Goal: Transaction & Acquisition: Book appointment/travel/reservation

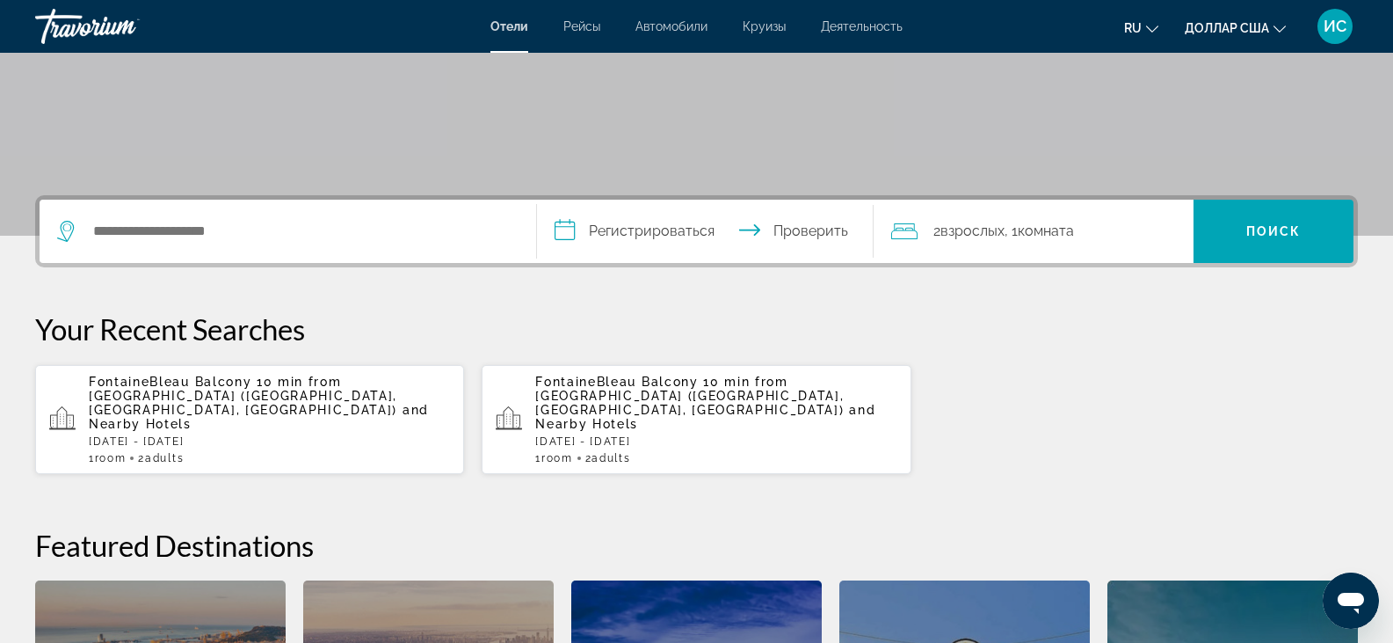
scroll to position [294, 0]
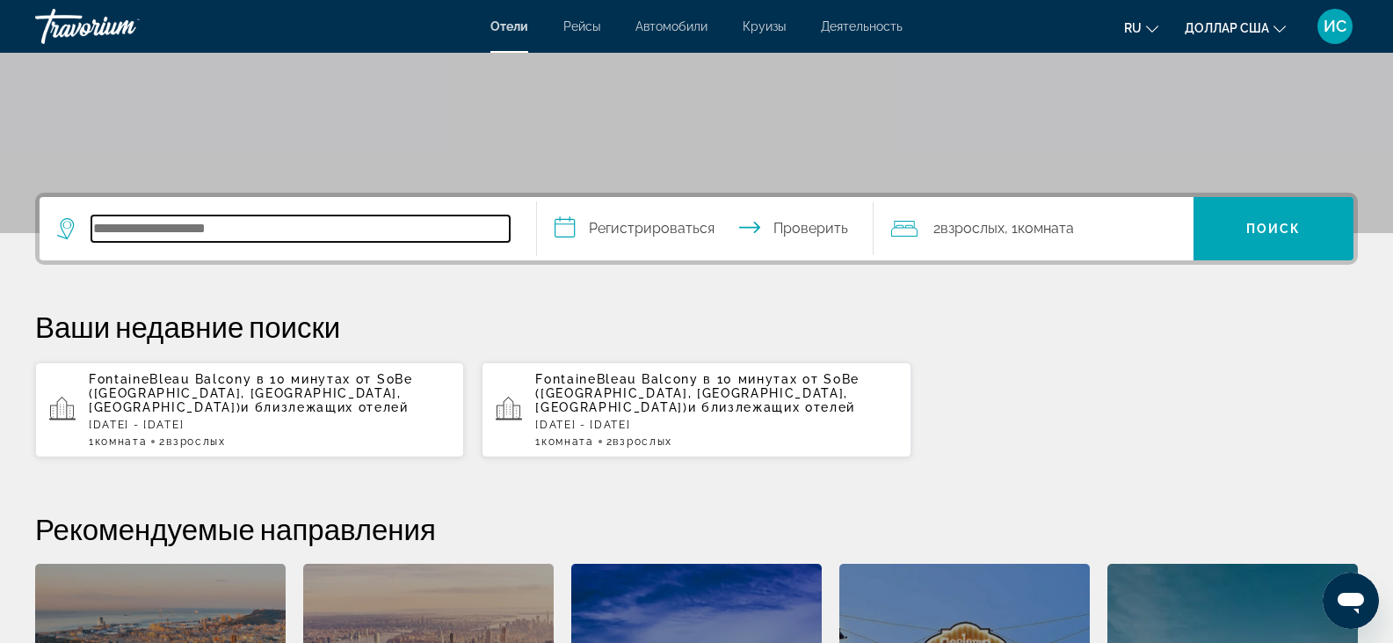
click at [136, 229] on input "Поиск отеля" at bounding box center [300, 228] width 418 height 26
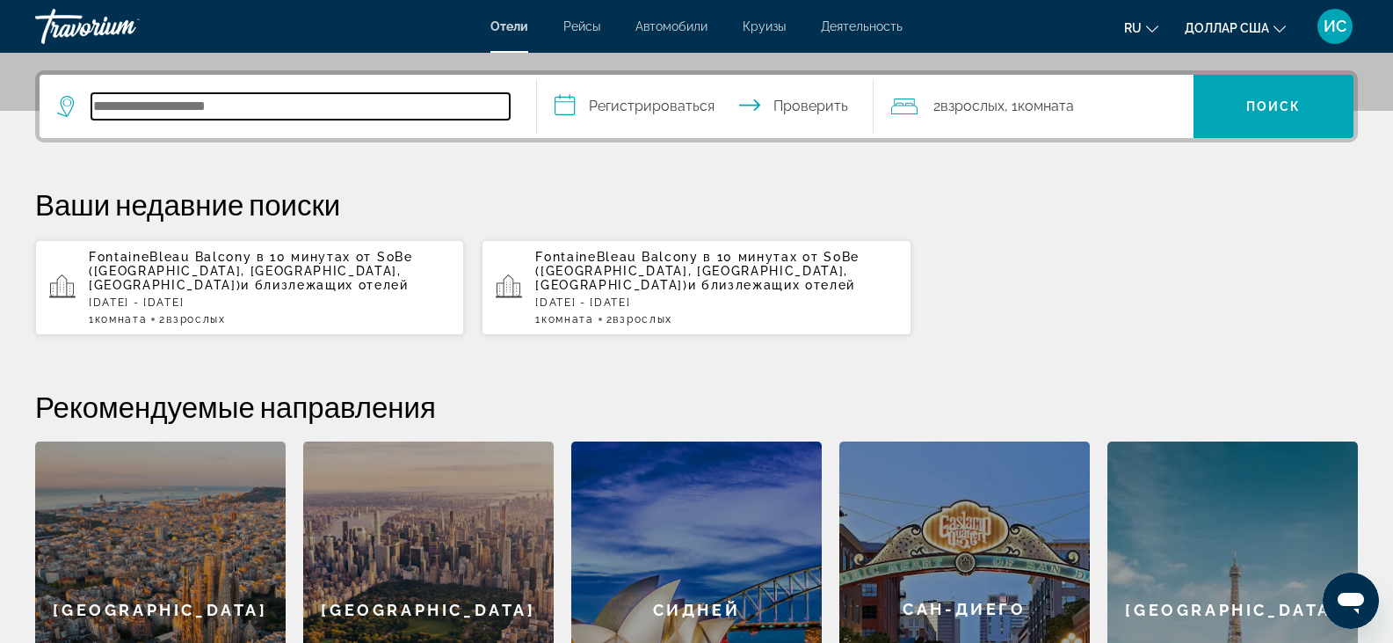
scroll to position [430, 0]
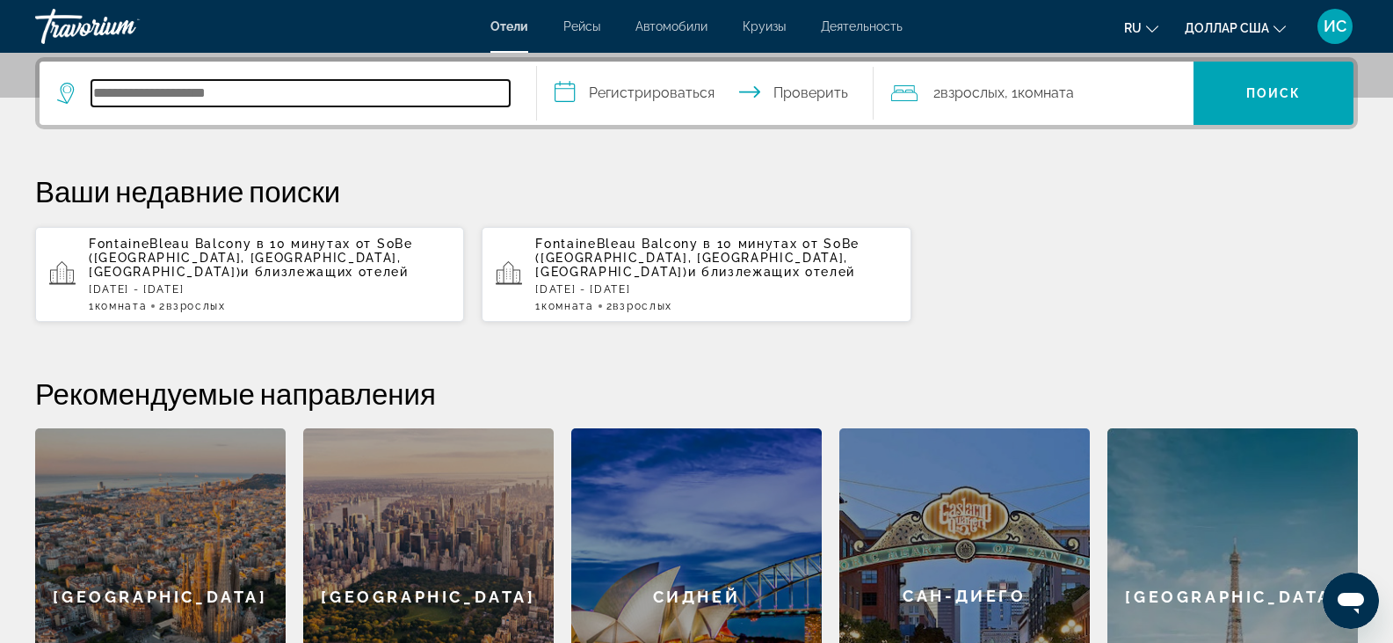
click at [228, 93] on input "Поиск отеля" at bounding box center [300, 93] width 418 height 26
paste input "**********"
type input "**********"
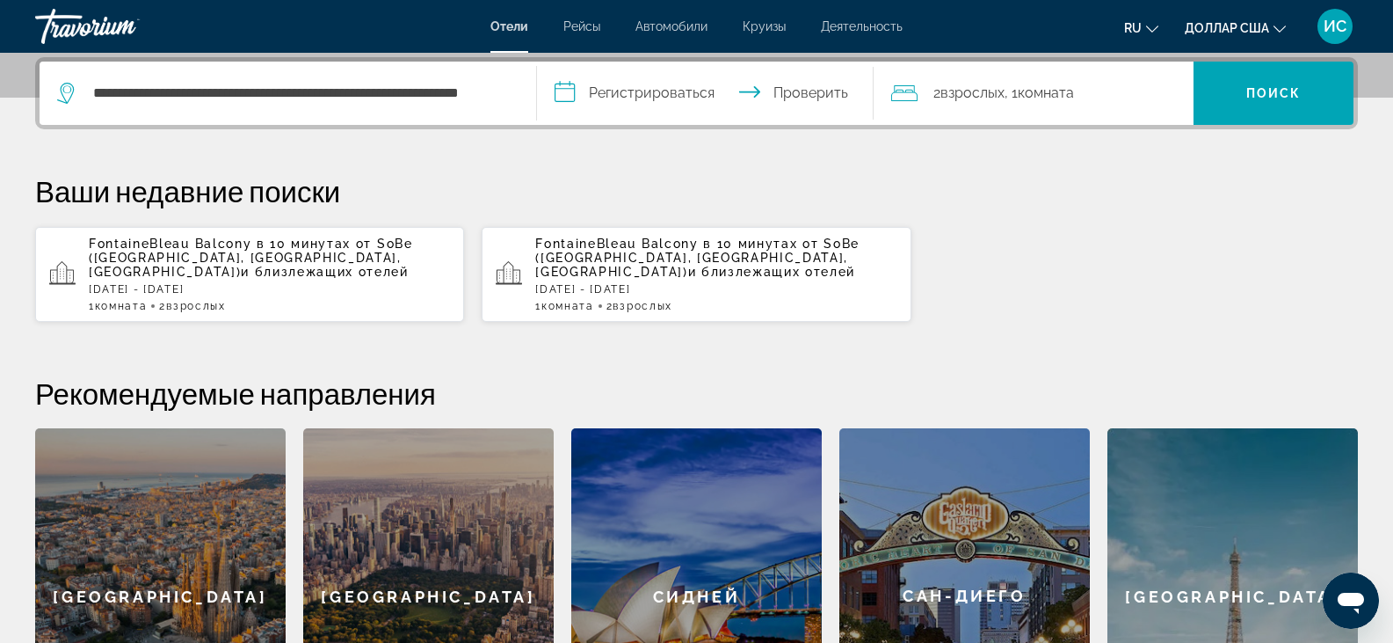
scroll to position [0, 0]
click at [563, 92] on input "**********" at bounding box center [709, 96] width 345 height 69
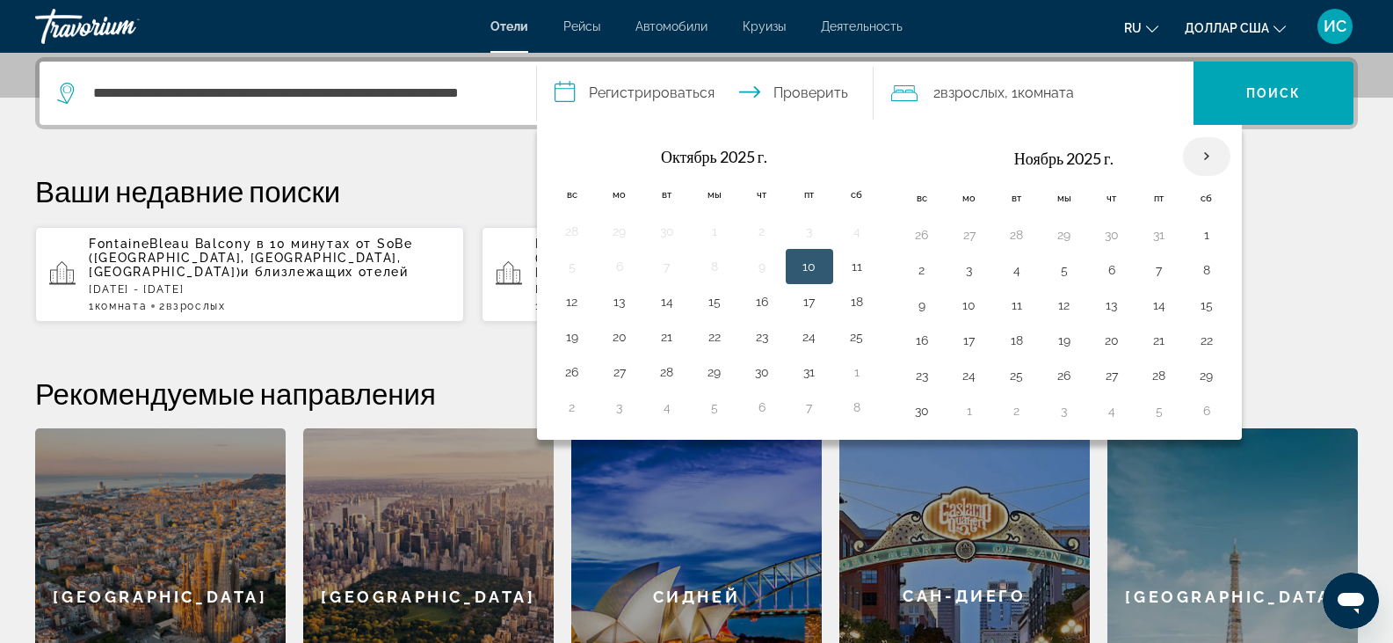
click at [1211, 158] on th "В следующем месяце" at bounding box center [1206, 156] width 47 height 39
click at [1203, 156] on th "В следующем месяце" at bounding box center [1206, 156] width 47 height 39
click at [1303, 184] on p "Ваши недавние поиски" at bounding box center [696, 190] width 1323 height 35
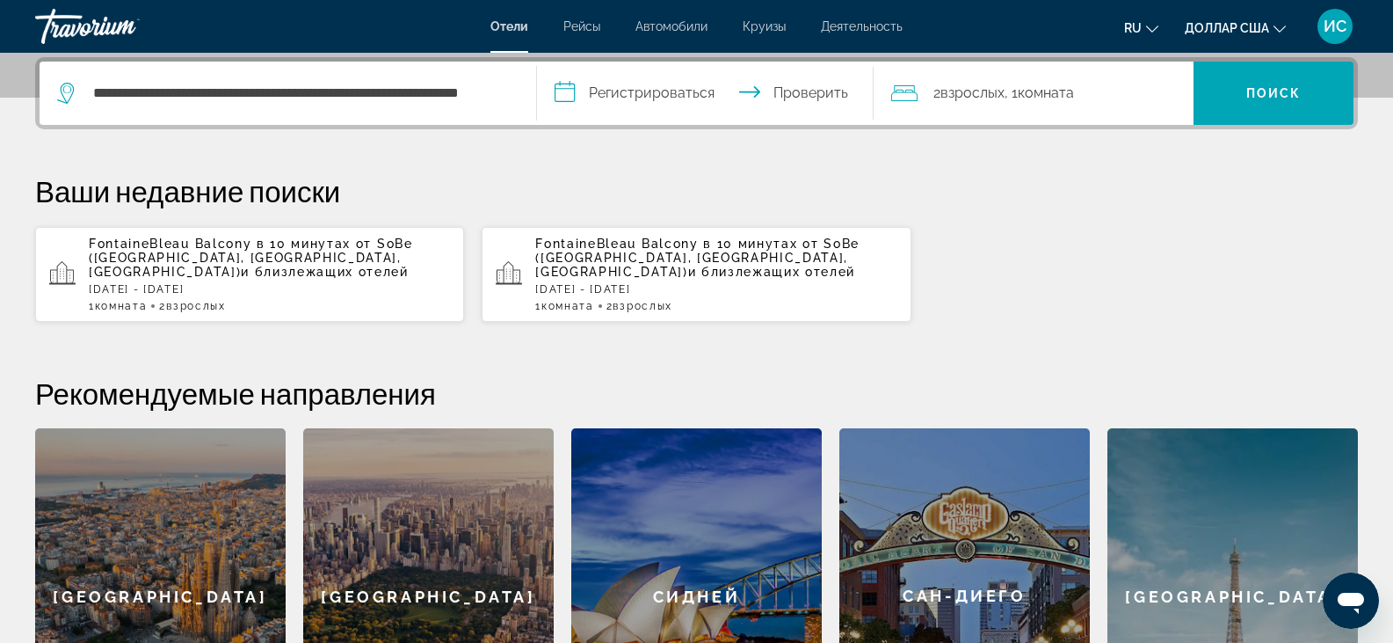
click at [568, 97] on input "**********" at bounding box center [709, 96] width 345 height 69
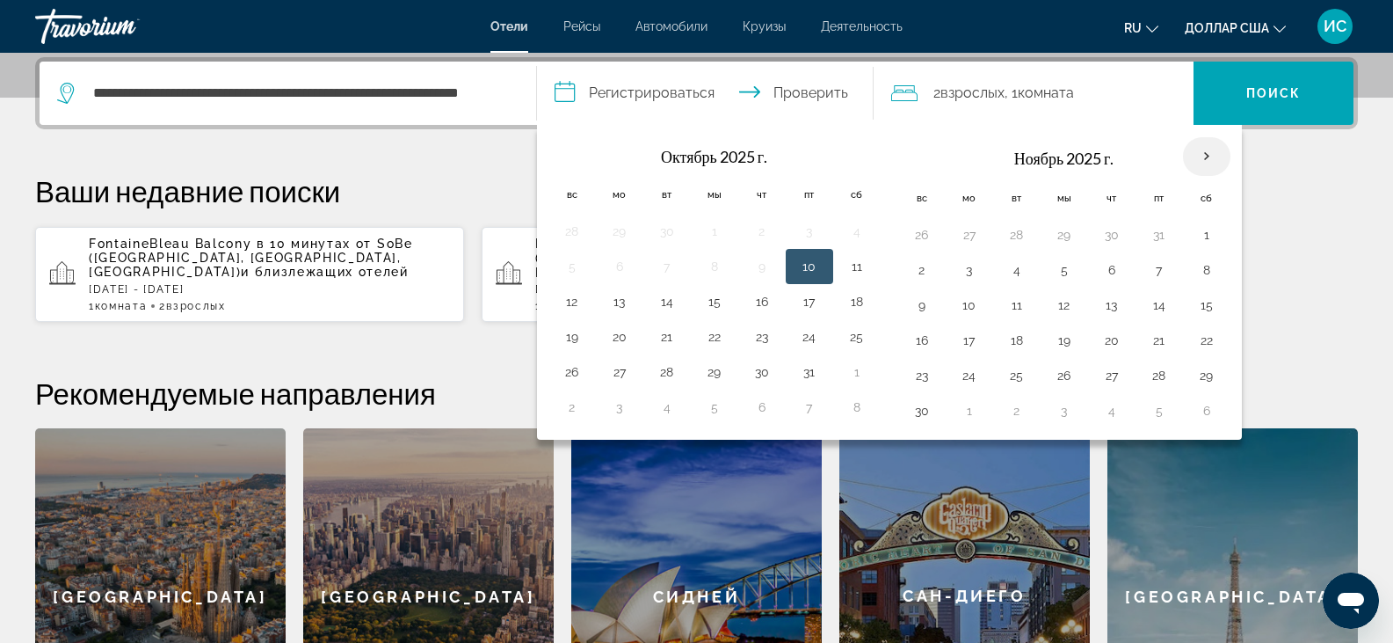
click at [1203, 157] on th "В следующем месяце" at bounding box center [1206, 156] width 47 height 39
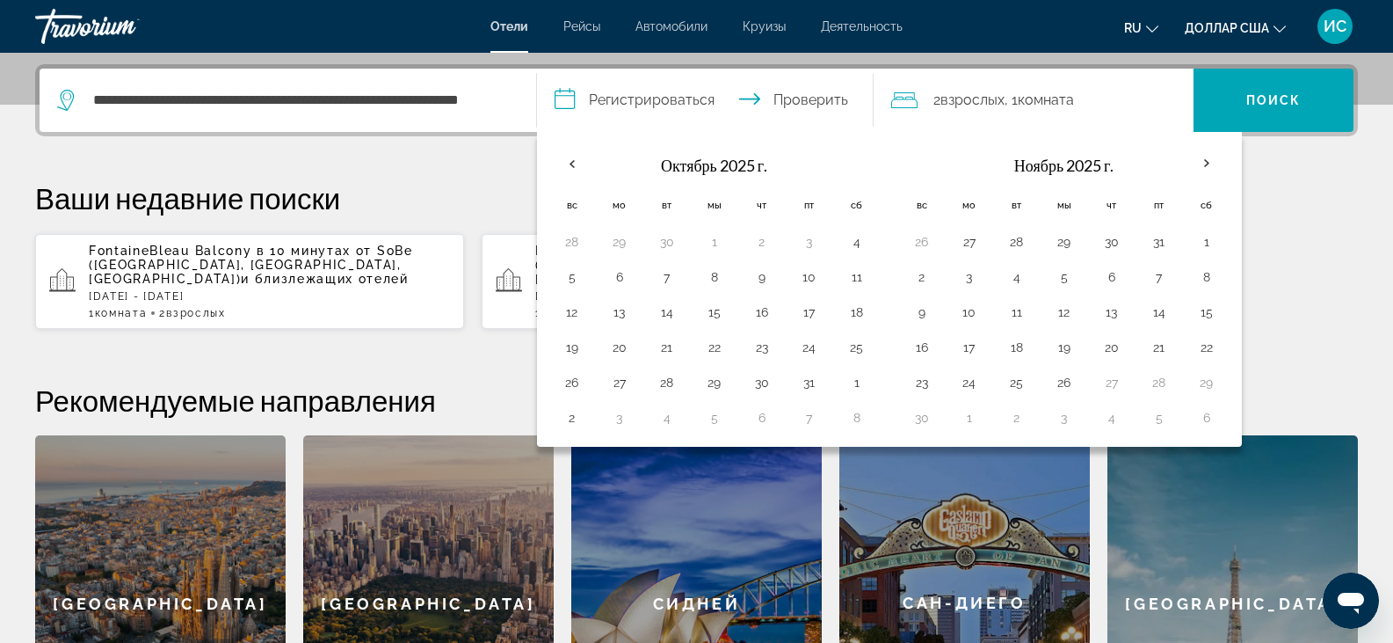
scroll to position [425, 0]
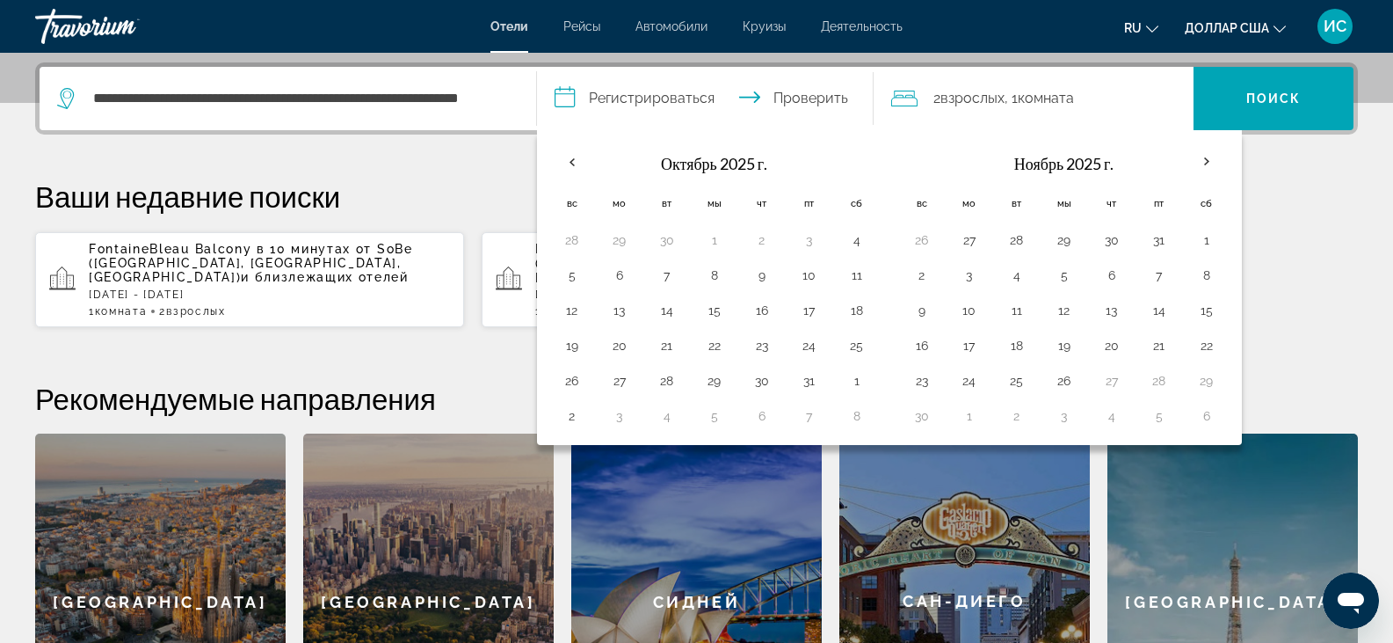
click at [746, 95] on input "**********" at bounding box center [709, 101] width 345 height 69
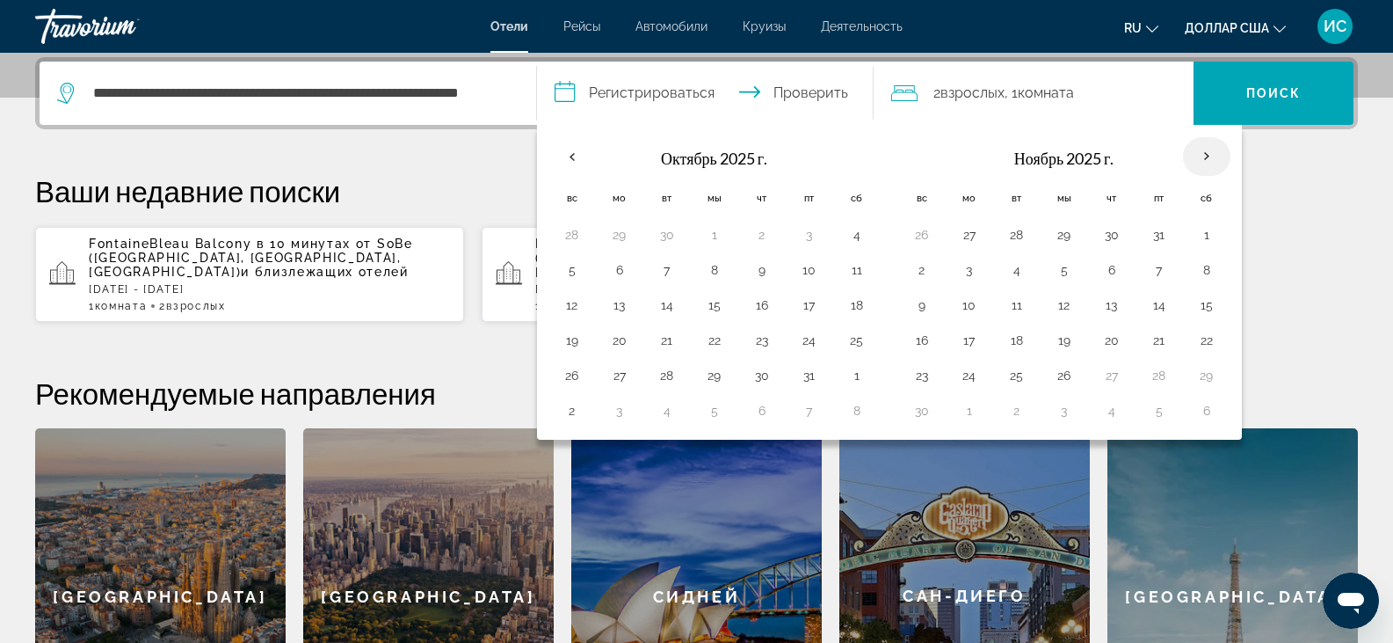
click at [1204, 150] on th "В следующем месяце" at bounding box center [1206, 156] width 47 height 39
click at [1274, 243] on div "FontaineBleau Balcony в 10 минутах от SoBe (Майами-Бич, Флорида, США) и близлеж…" at bounding box center [696, 274] width 1323 height 97
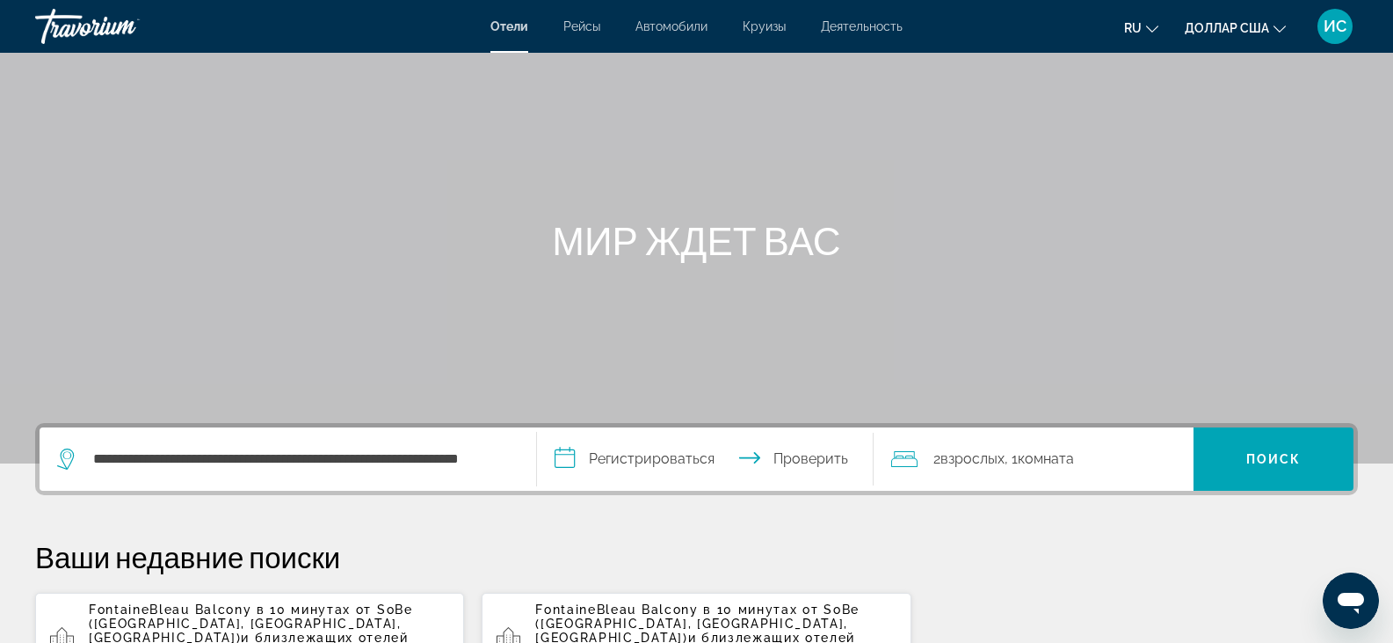
scroll to position [0, 0]
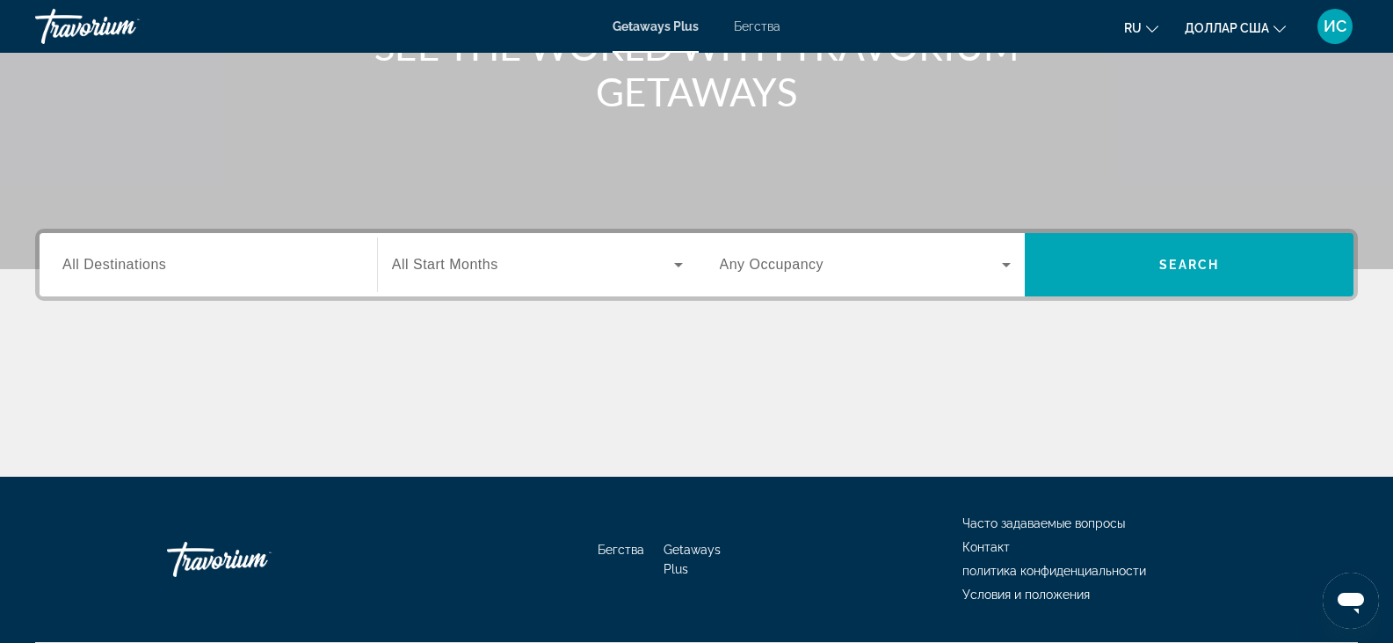
scroll to position [308, 0]
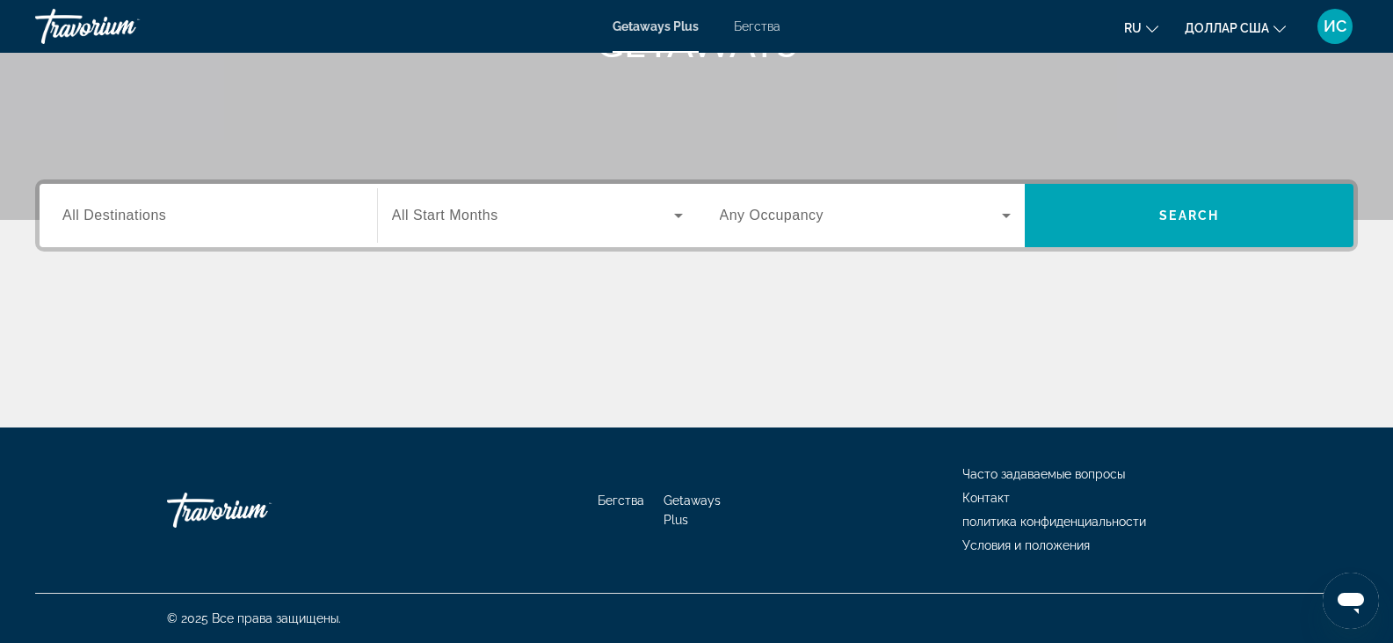
click at [982, 498] on font "Контакт" at bounding box center [986, 498] width 47 height 14
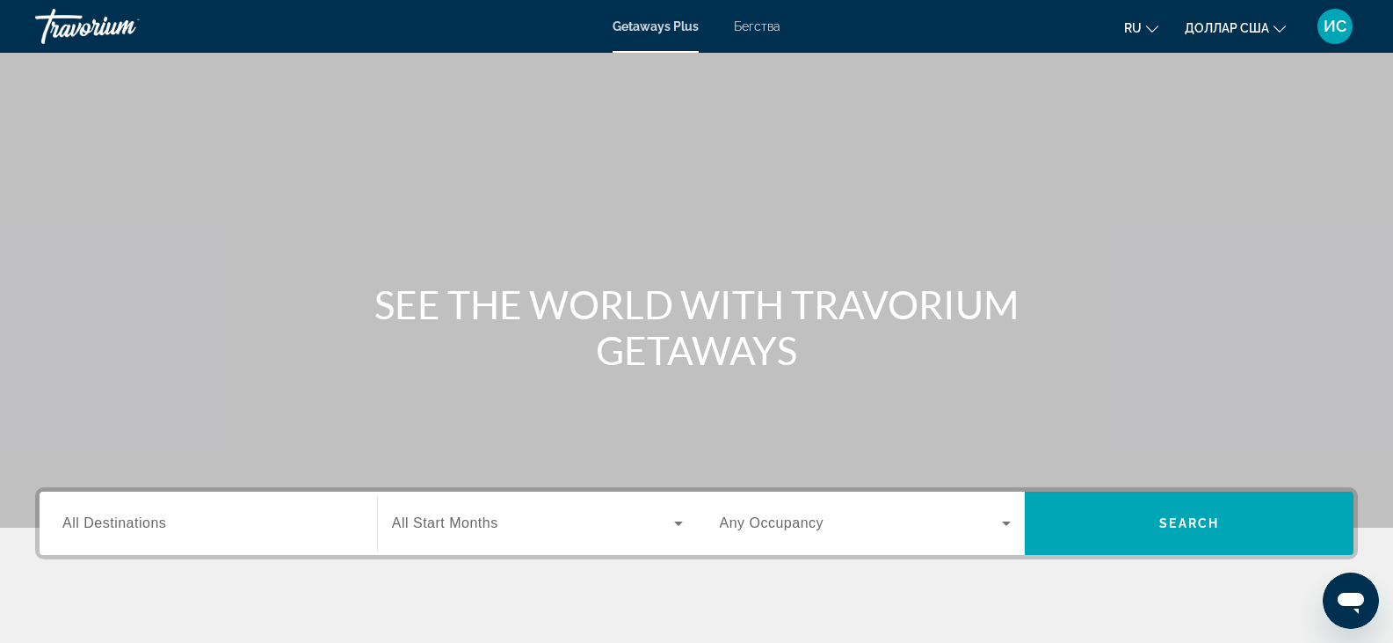
click at [97, 517] on span "All Destinations" at bounding box center [114, 522] width 104 height 15
click at [97, 517] on input "Destination All Destinations" at bounding box center [208, 523] width 292 height 21
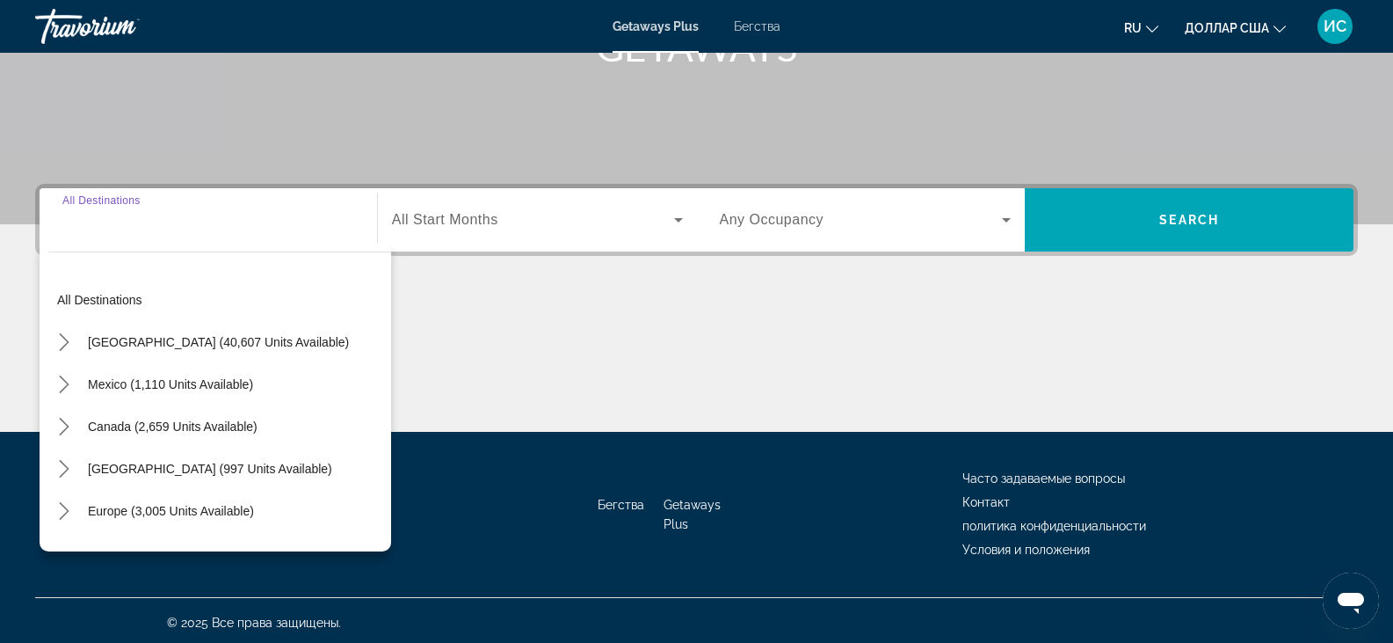
scroll to position [308, 0]
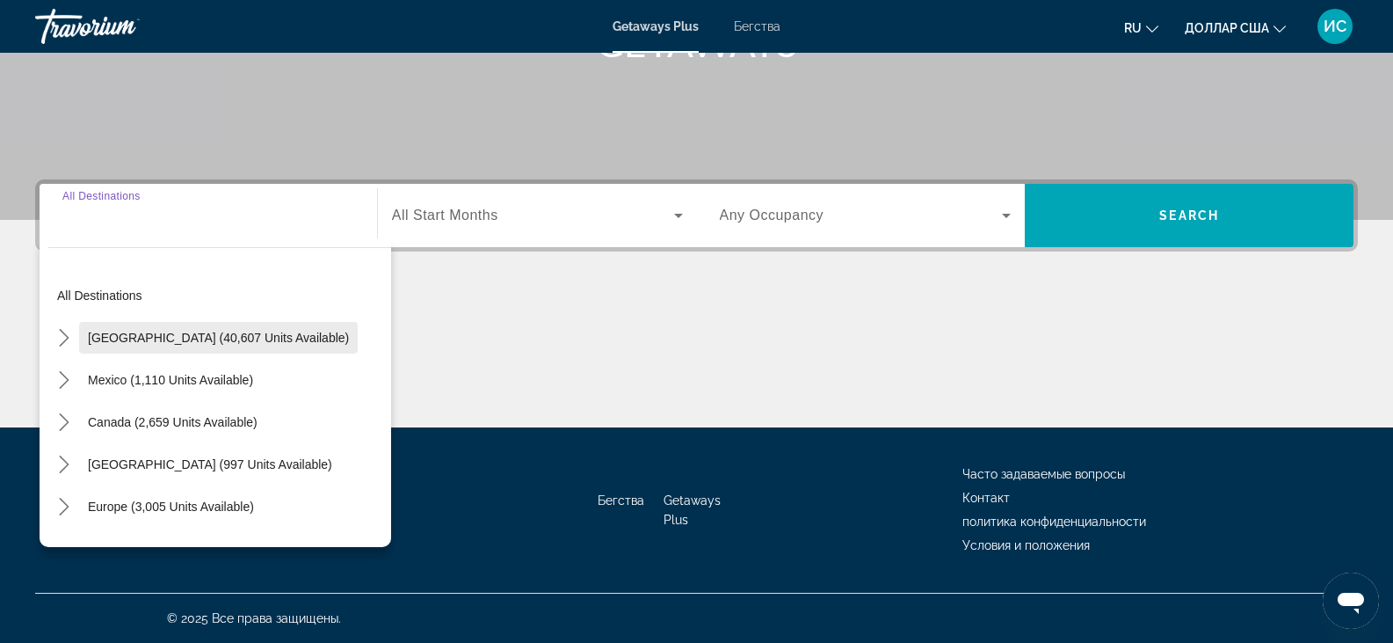
click at [208, 340] on span "United States (40,607 units available)" at bounding box center [218, 338] width 261 height 14
type input "**********"
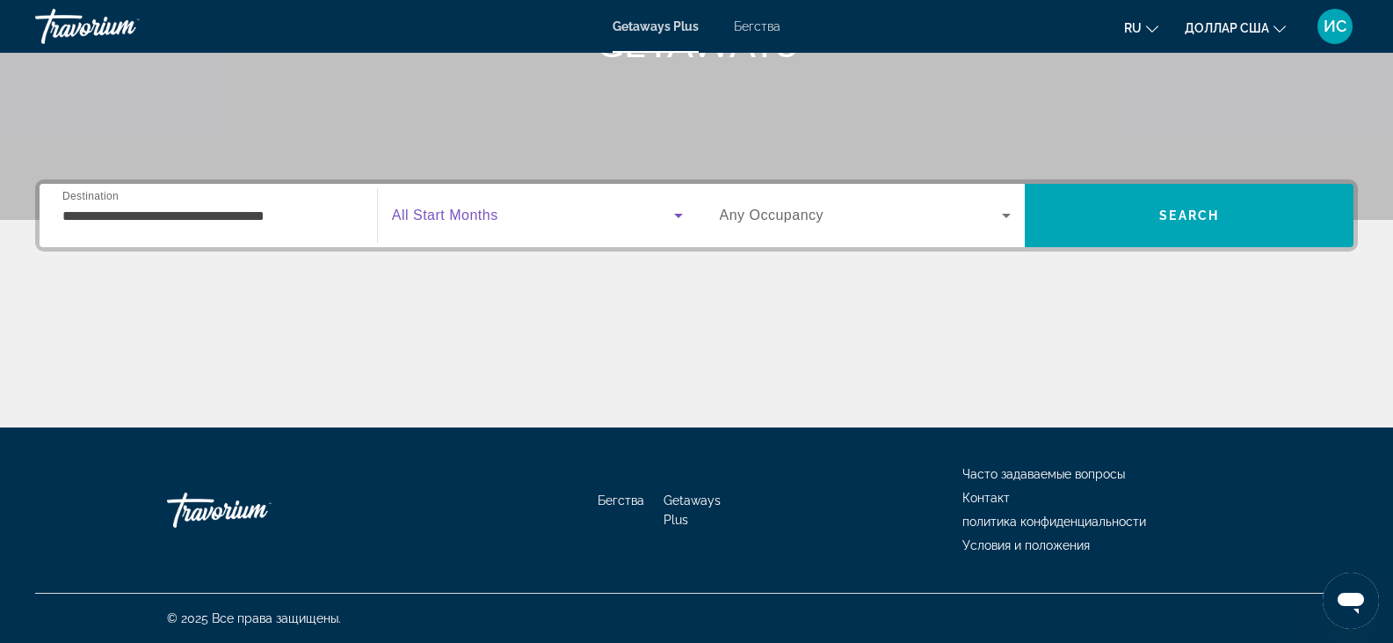
click at [676, 218] on icon "Search widget" at bounding box center [678, 215] width 21 height 21
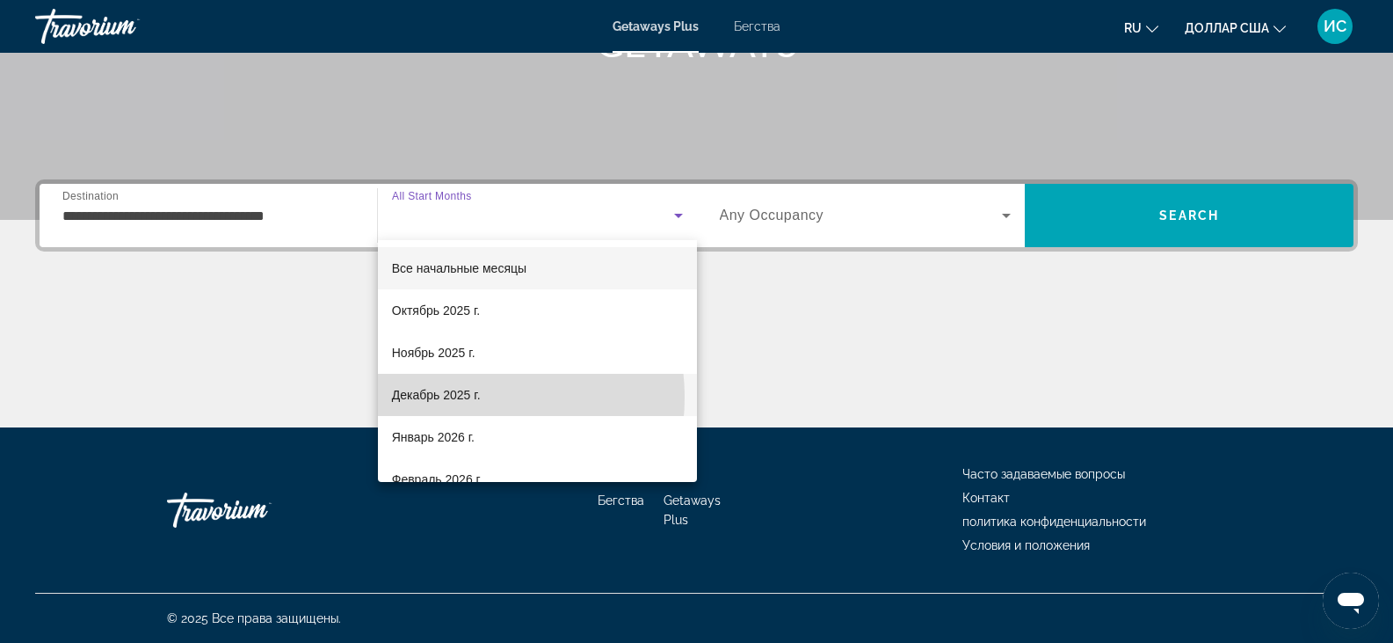
click at [454, 397] on font "Декабрь 2025 г." at bounding box center [436, 395] width 89 height 14
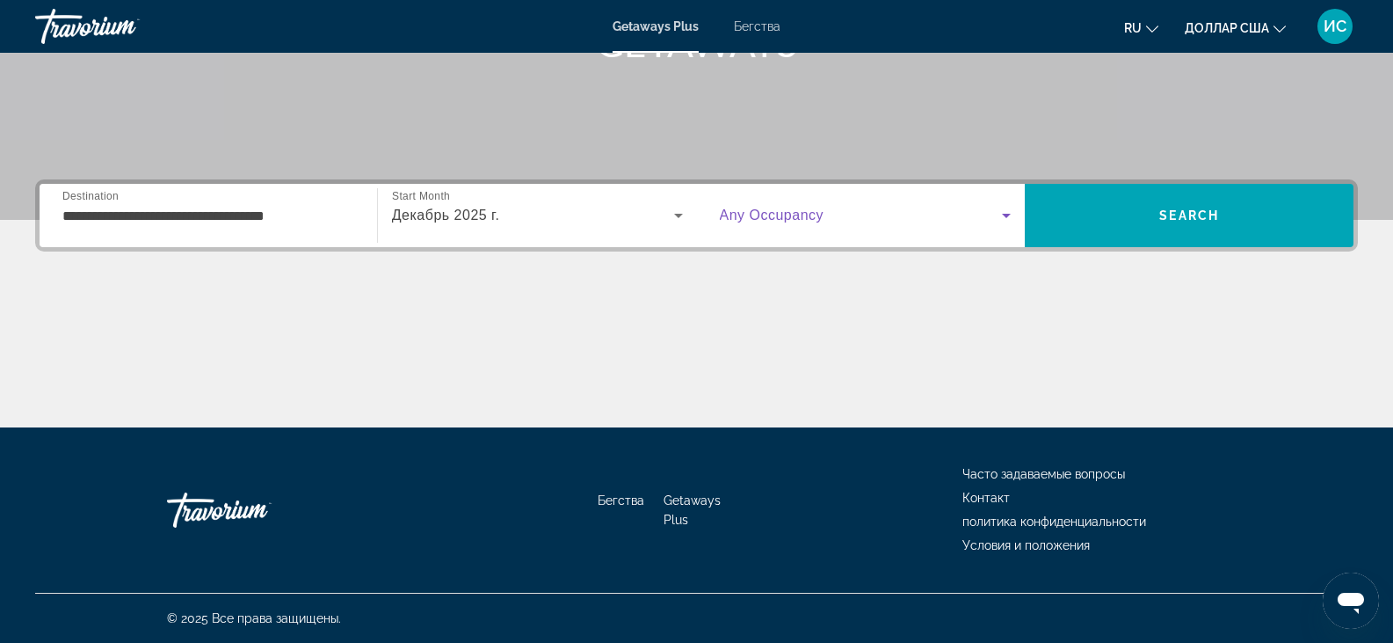
click at [1007, 214] on icon "Search widget" at bounding box center [1006, 216] width 9 height 4
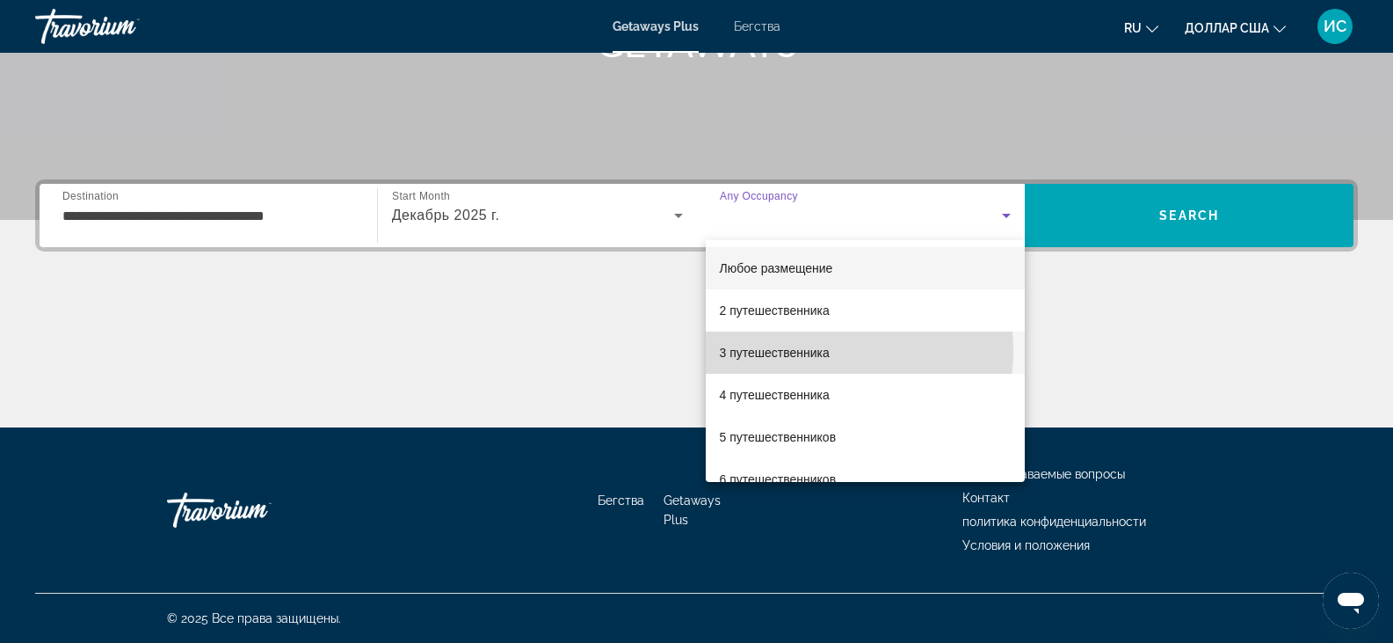
click at [821, 351] on font "3 путешественника" at bounding box center [775, 352] width 110 height 14
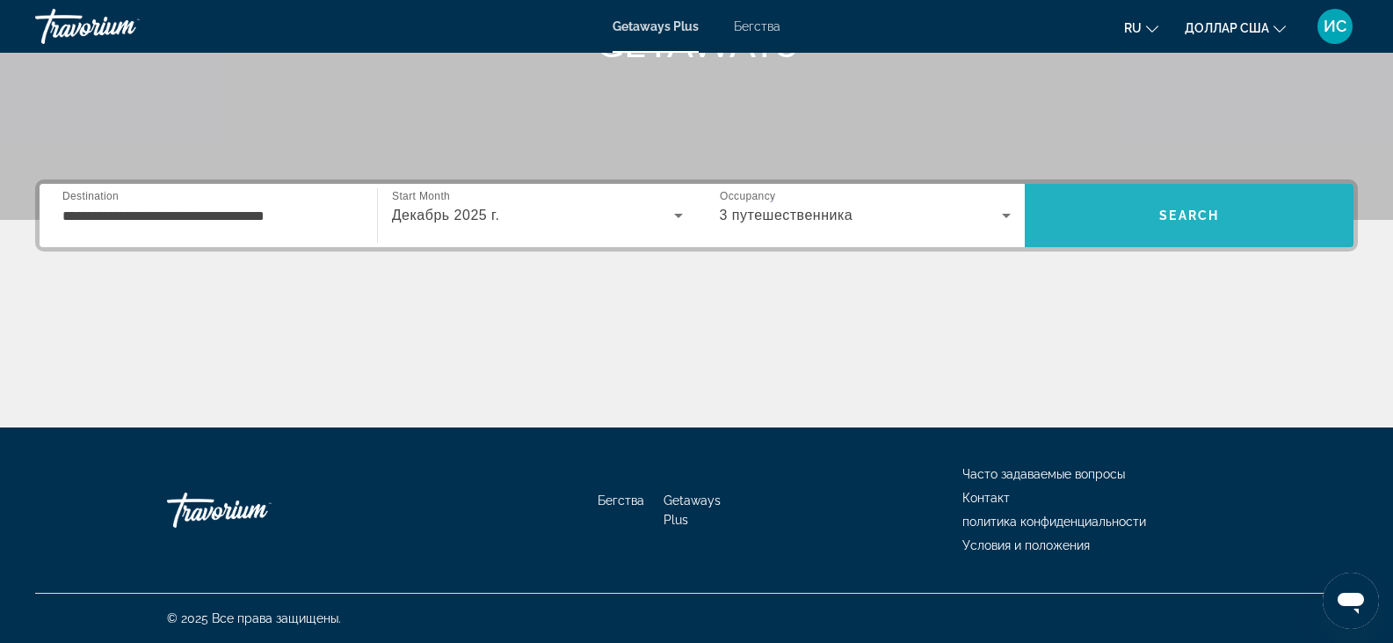
click at [1190, 215] on span "Search" at bounding box center [1189, 215] width 60 height 14
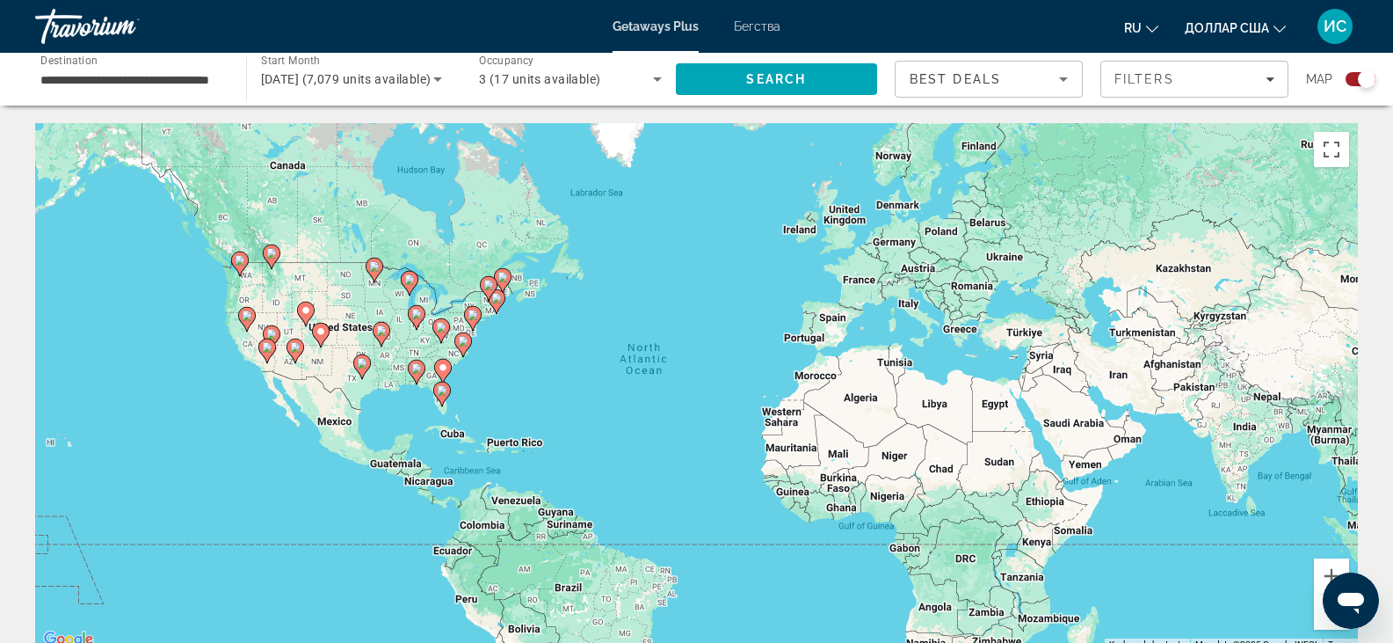
click at [444, 397] on icon "Основное содержание" at bounding box center [441, 393] width 16 height 23
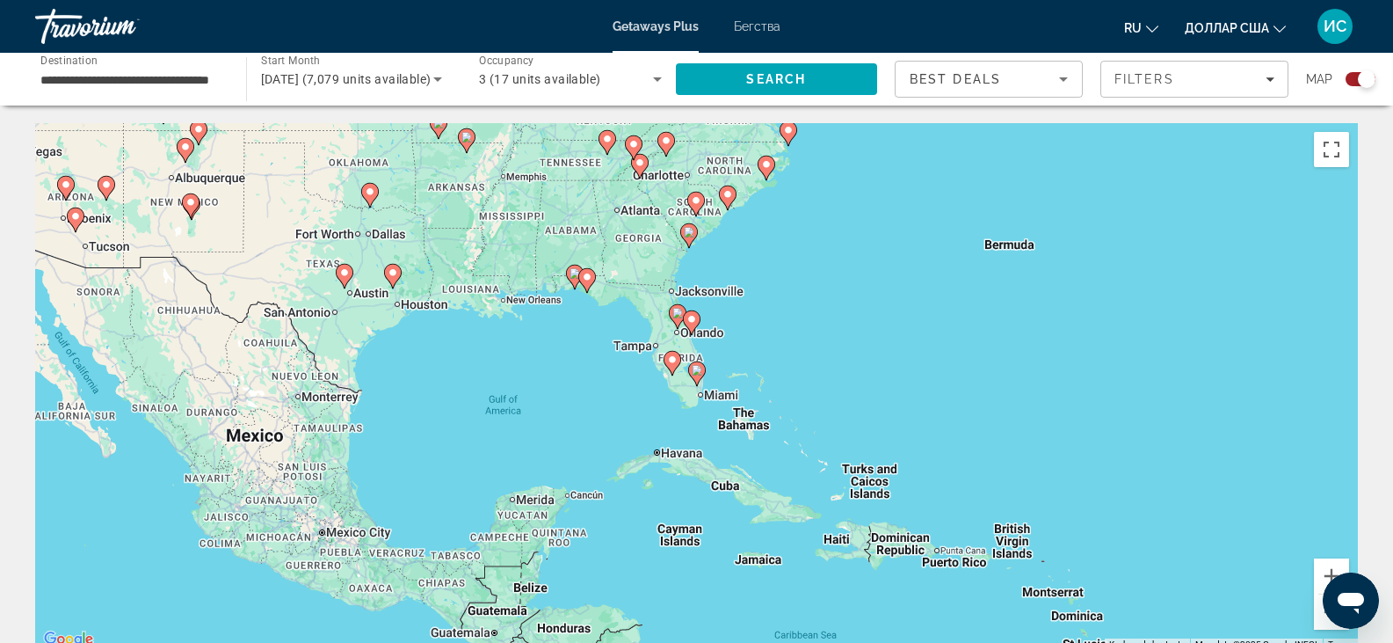
click at [697, 370] on image "Основное содержание" at bounding box center [697, 370] width 11 height 11
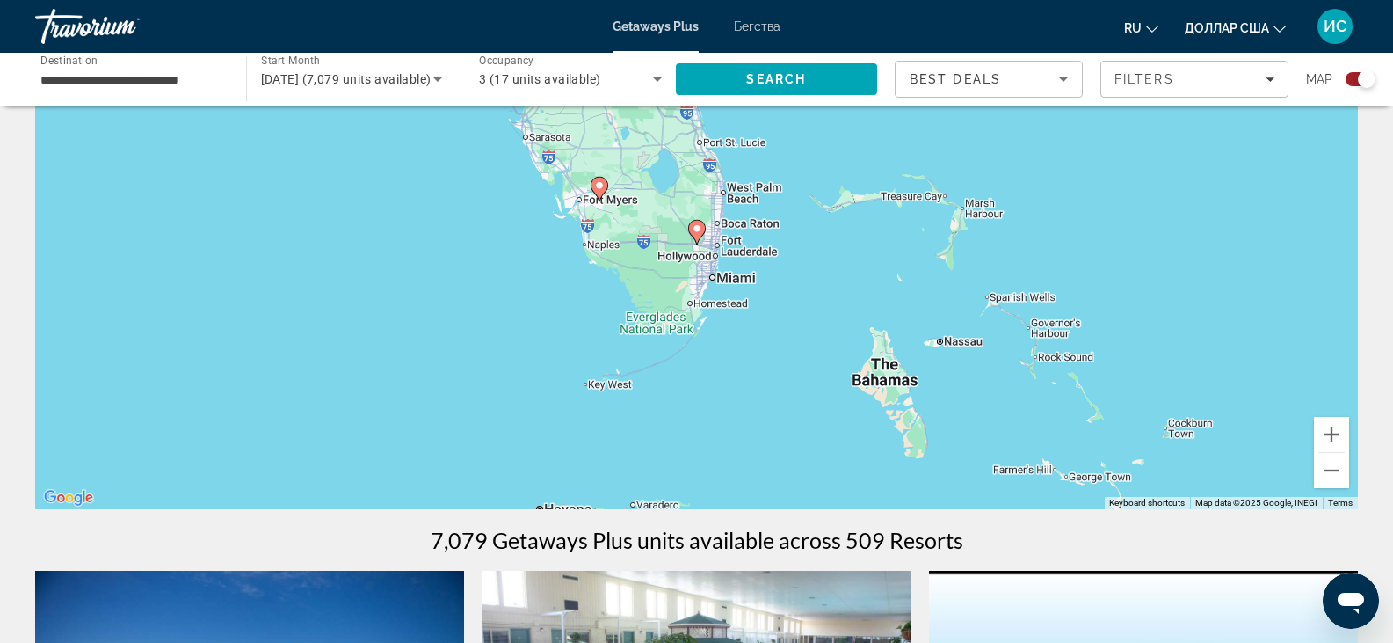
scroll to position [63, 0]
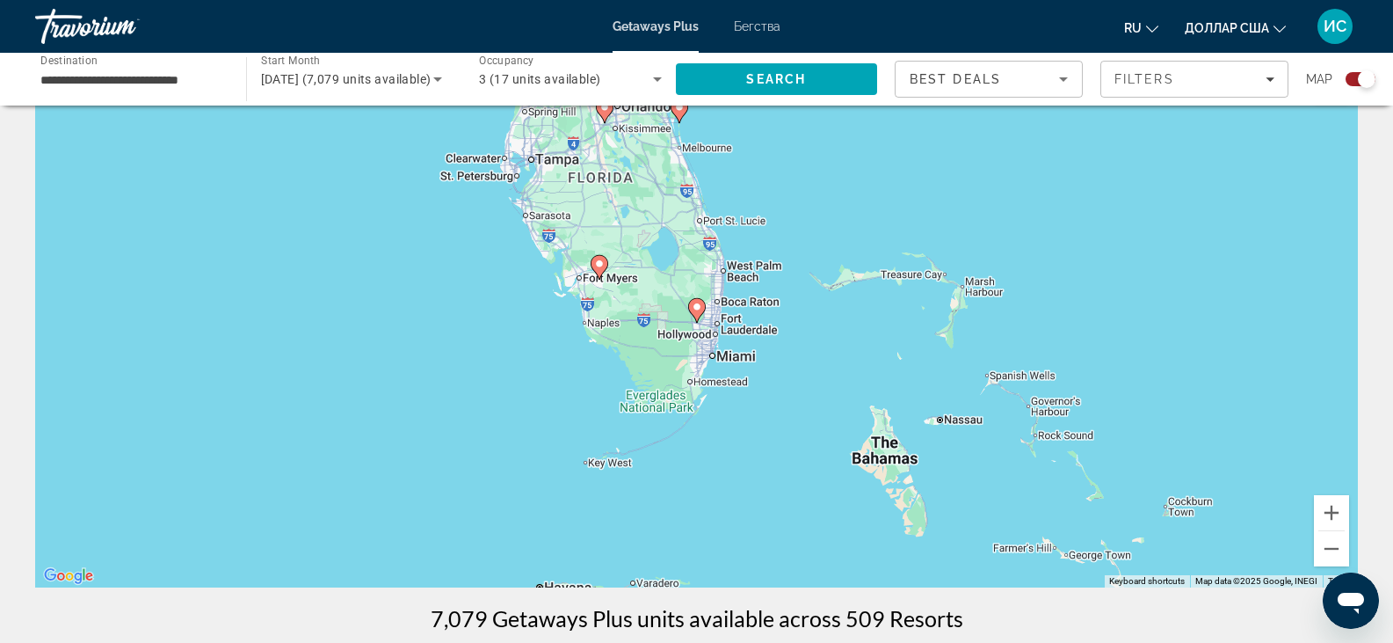
click at [698, 309] on image "Основное содержание" at bounding box center [697, 307] width 11 height 11
type input "**********"
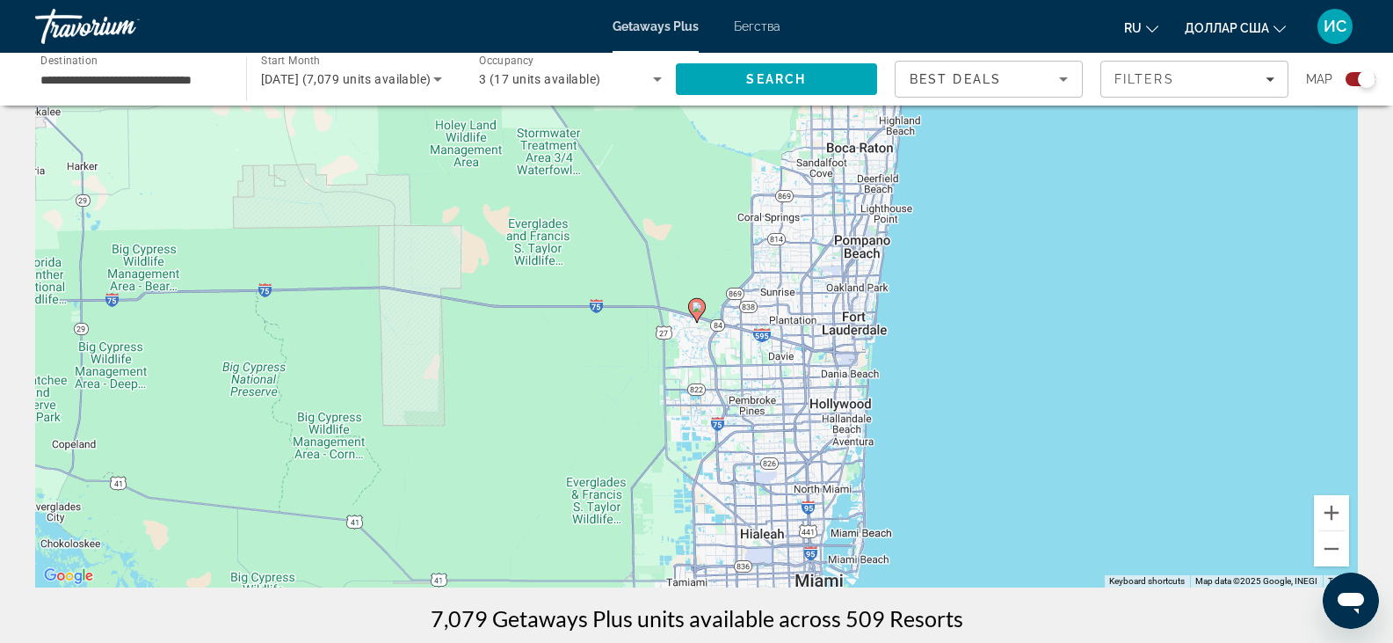
click at [698, 309] on image "Основное содержание" at bounding box center [697, 307] width 11 height 11
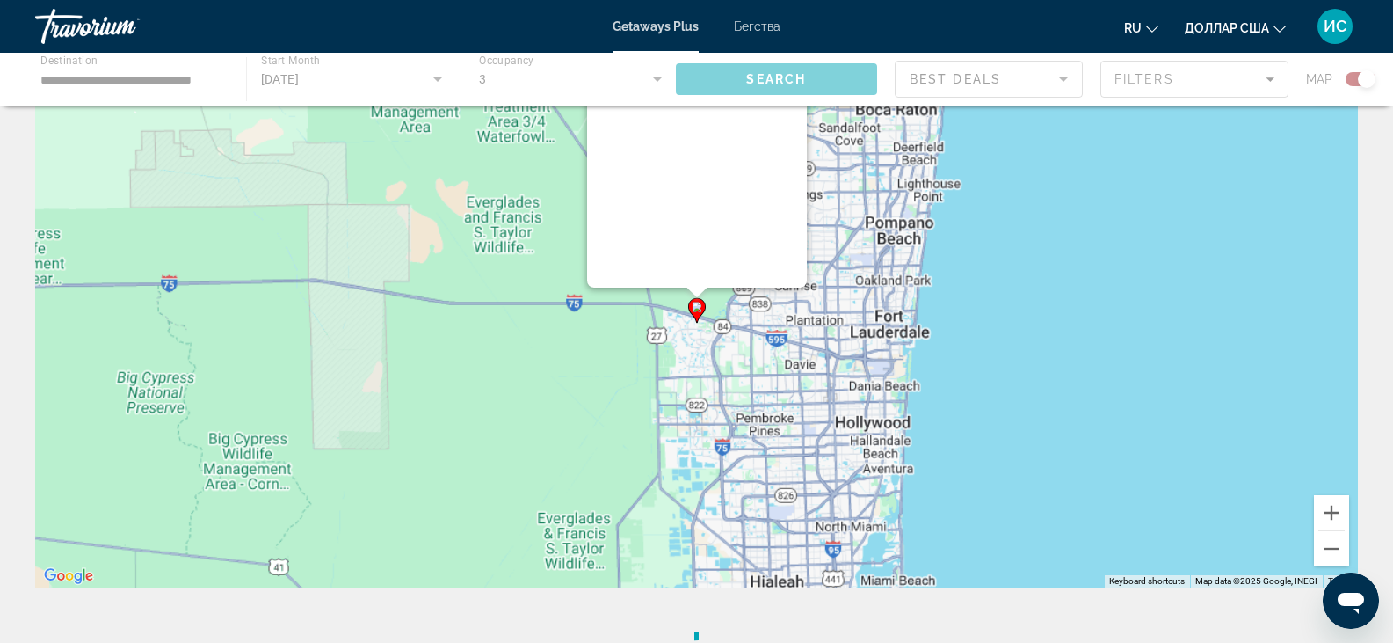
scroll to position [0, 0]
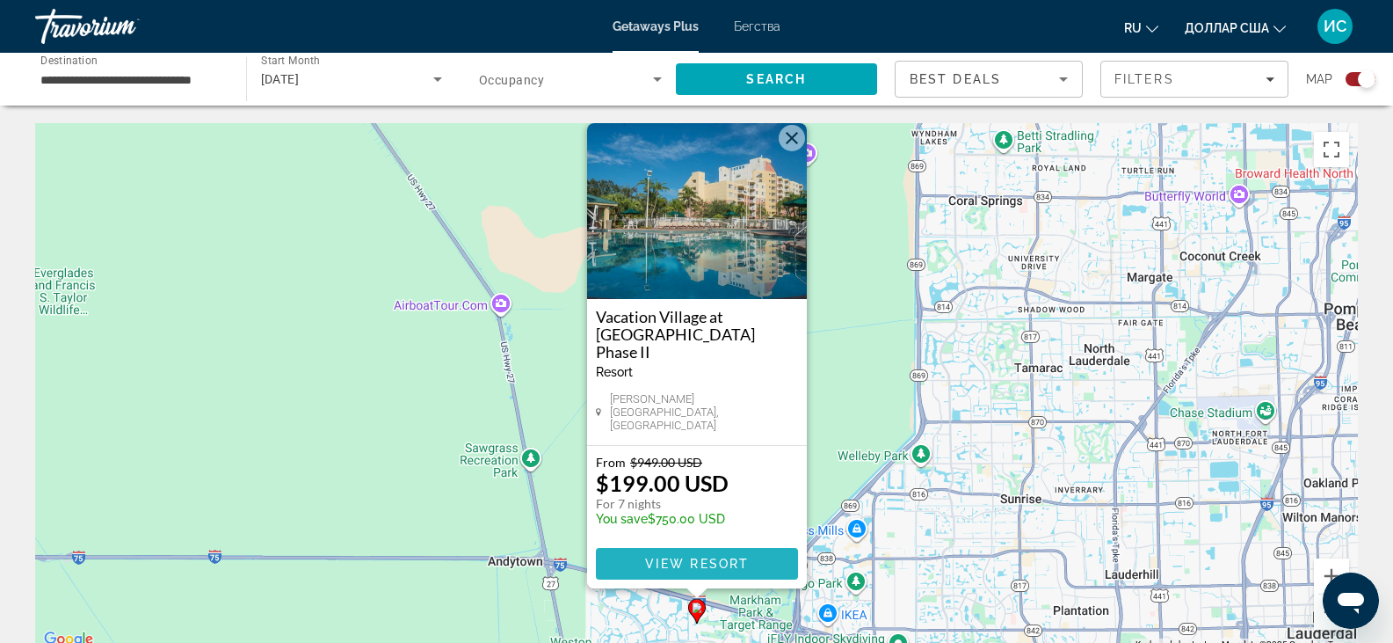
click at [687, 558] on span "View Resort" at bounding box center [696, 563] width 104 height 14
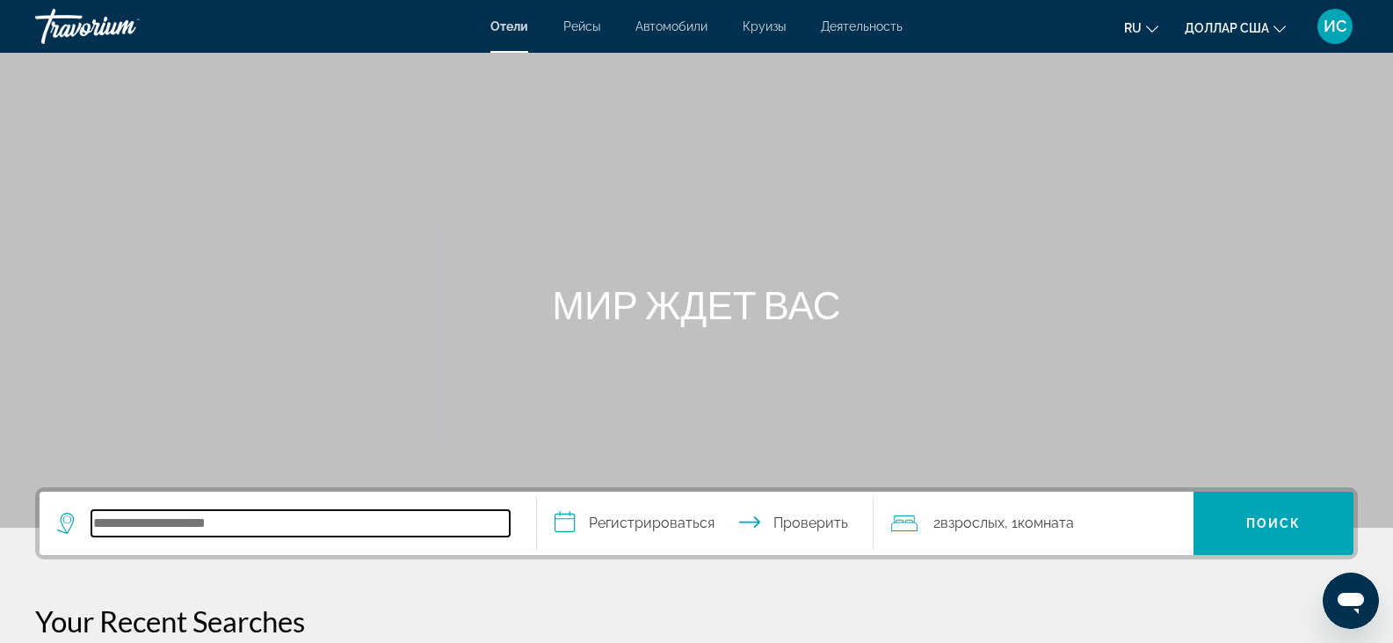
click at [101, 523] on input "Поиск отеля" at bounding box center [300, 523] width 418 height 26
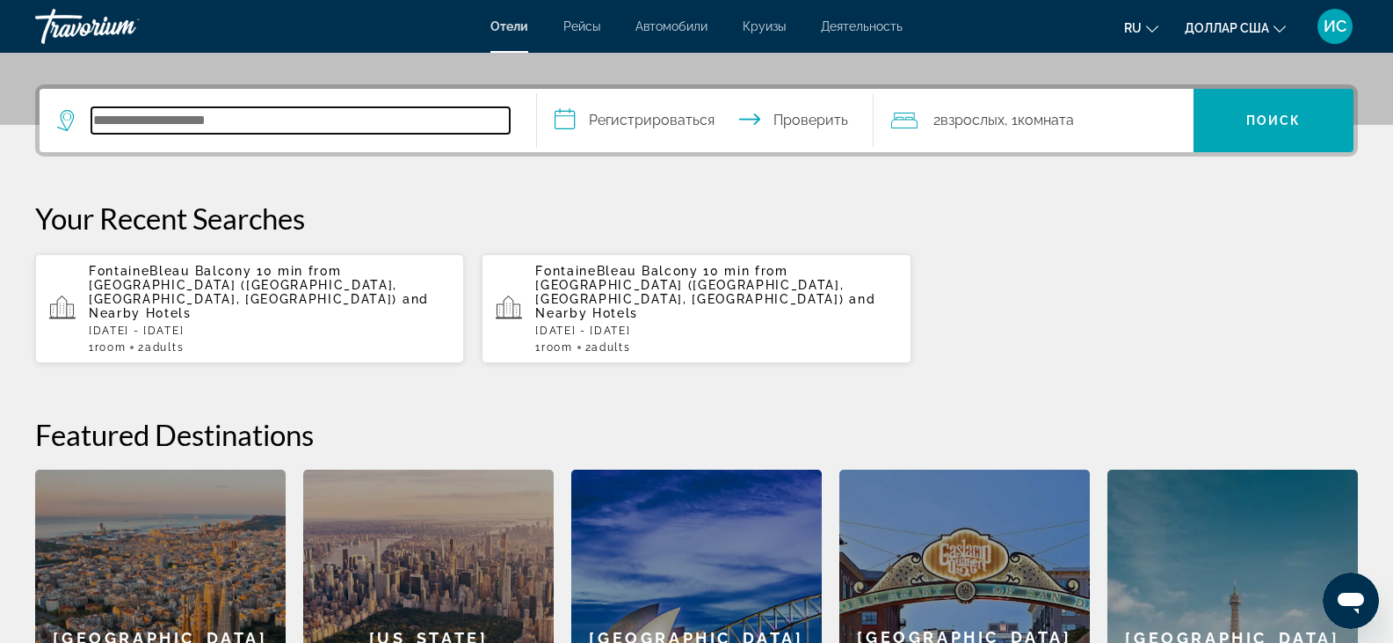
scroll to position [430, 0]
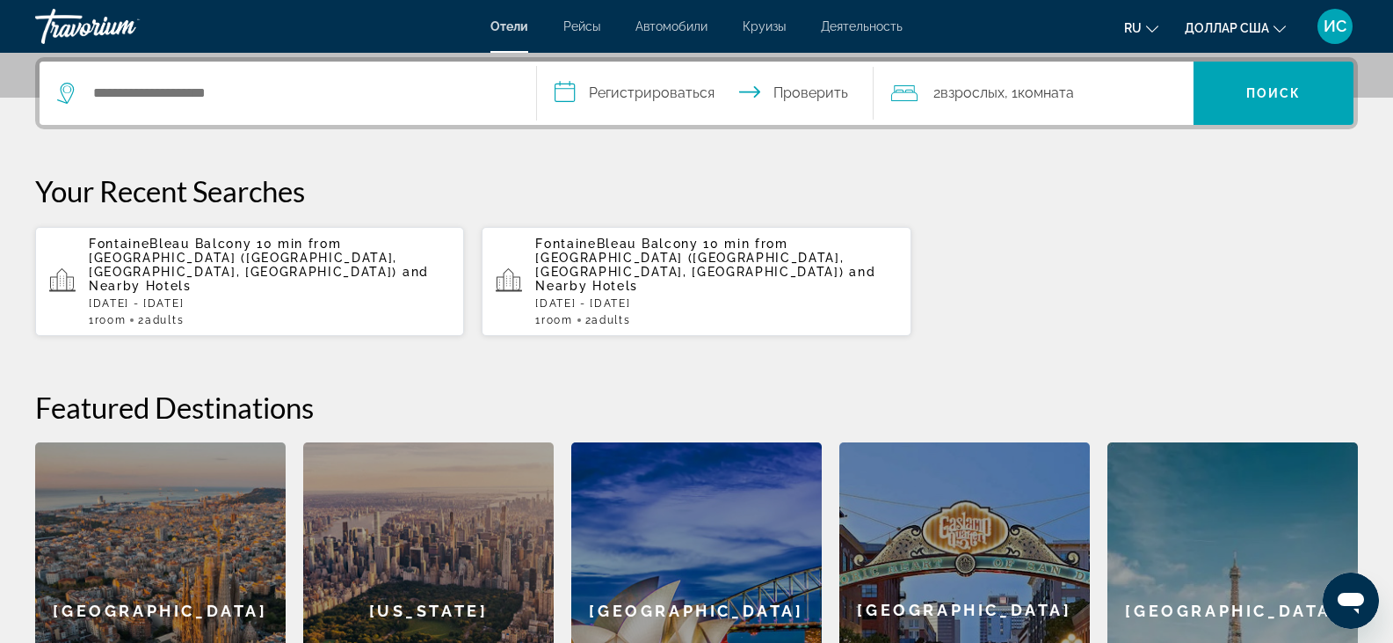
drag, startPoint x: 101, startPoint y: 523, endPoint x: 439, endPoint y: 165, distance: 491.9
click at [439, 165] on div "**********" at bounding box center [696, 418] width 1393 height 722
click at [197, 94] on input "Поиск отеля" at bounding box center [300, 93] width 418 height 26
paste input "**********"
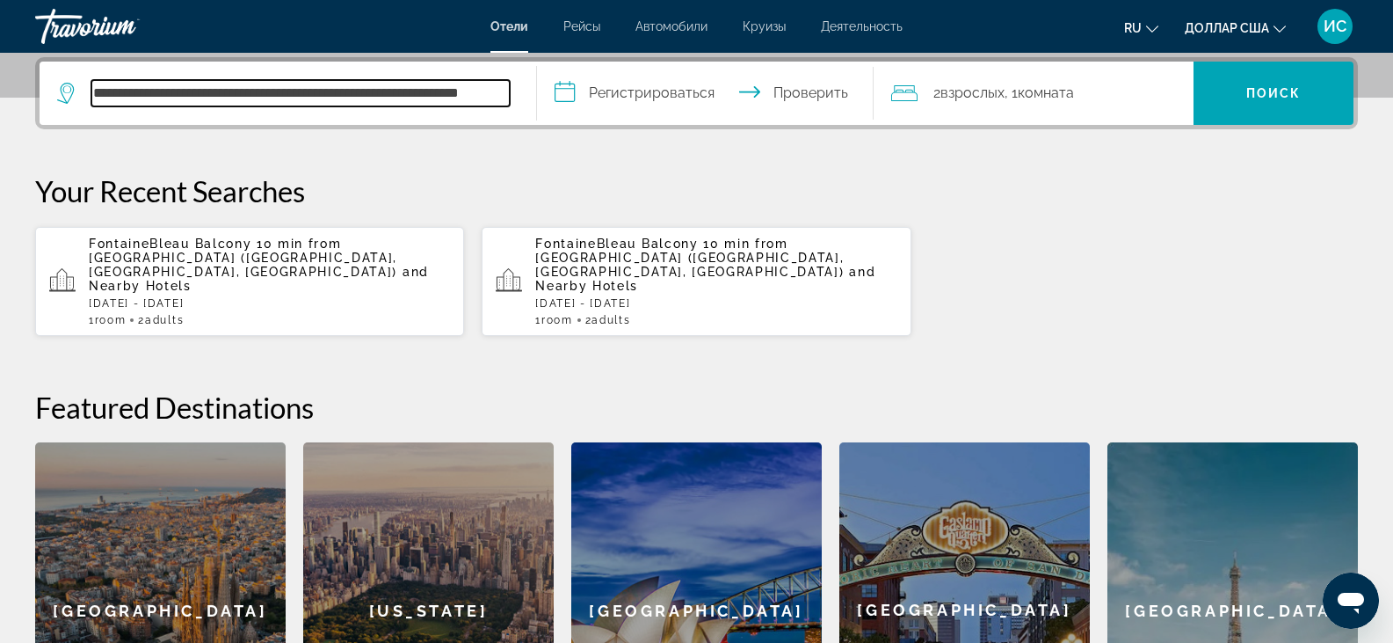
scroll to position [0, 51]
type input "**********"
click at [569, 92] on input "**********" at bounding box center [709, 96] width 345 height 69
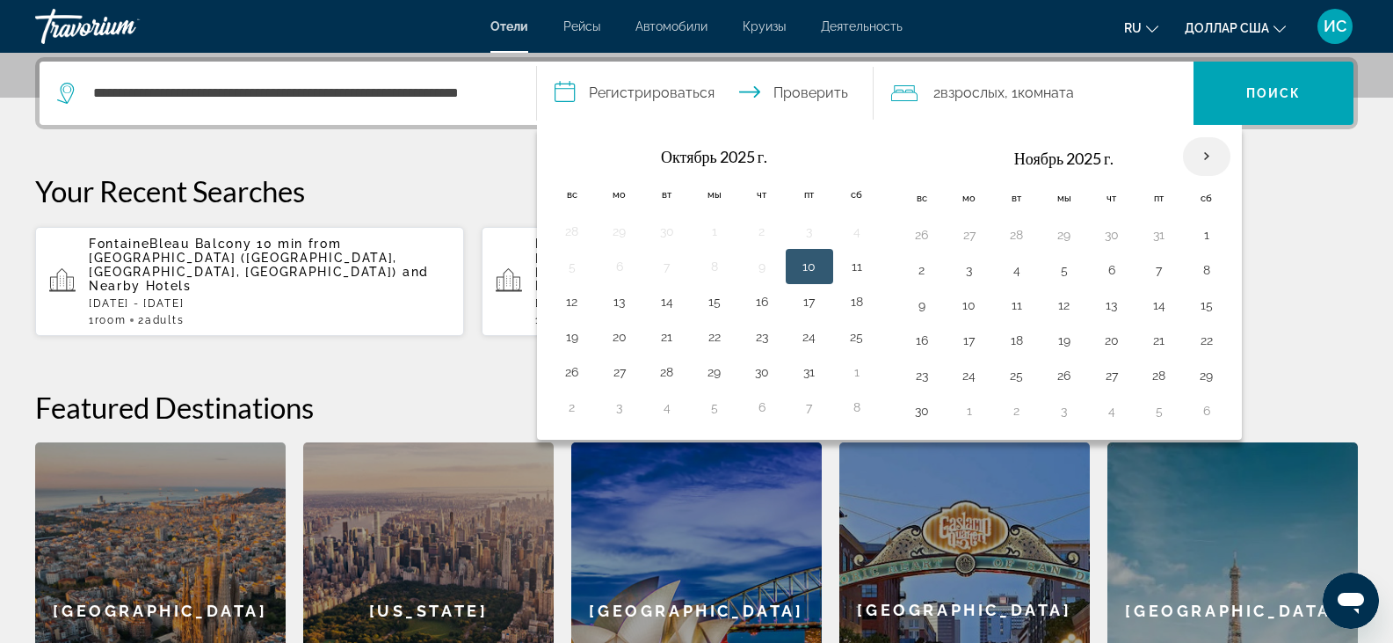
click at [1208, 156] on th "В следующем месяце" at bounding box center [1206, 156] width 47 height 39
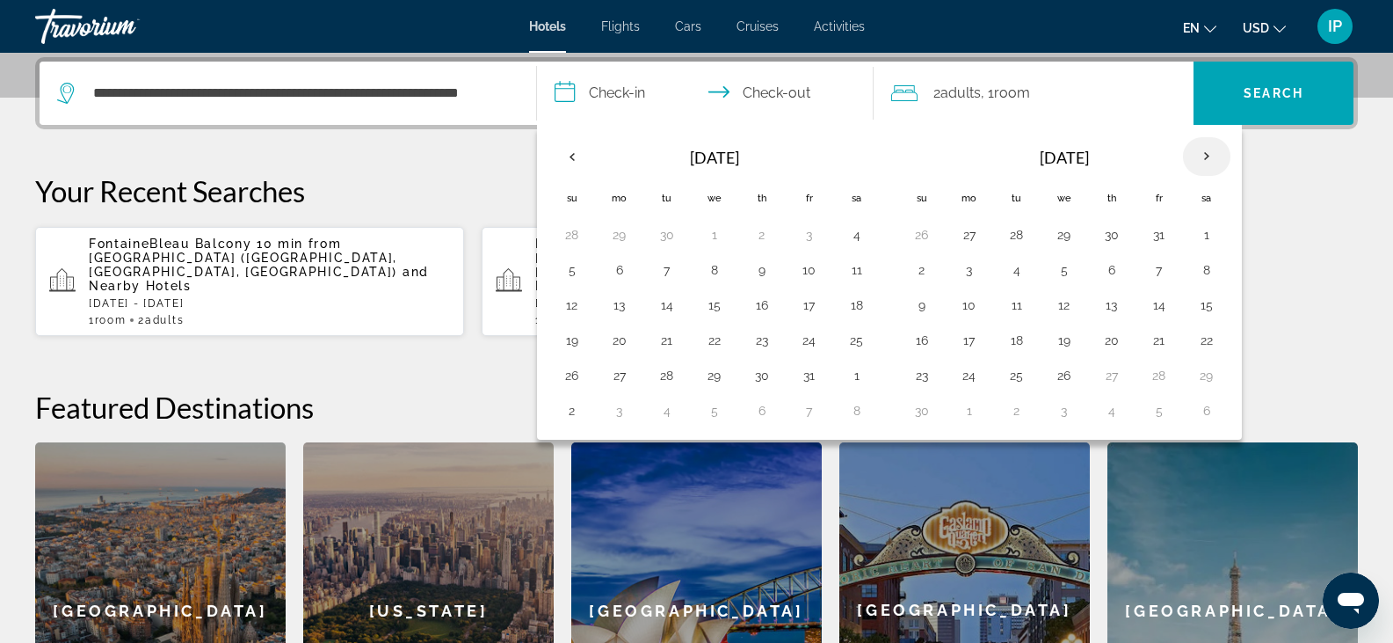
click at [1201, 156] on th "Next month" at bounding box center [1206, 156] width 47 height 39
click at [1202, 147] on th "Next month" at bounding box center [1206, 156] width 47 height 39
click at [581, 153] on th "Previous month" at bounding box center [572, 156] width 47 height 39
click at [761, 273] on button "11" at bounding box center [762, 270] width 28 height 25
click at [580, 299] on button "14" at bounding box center [572, 305] width 28 height 25
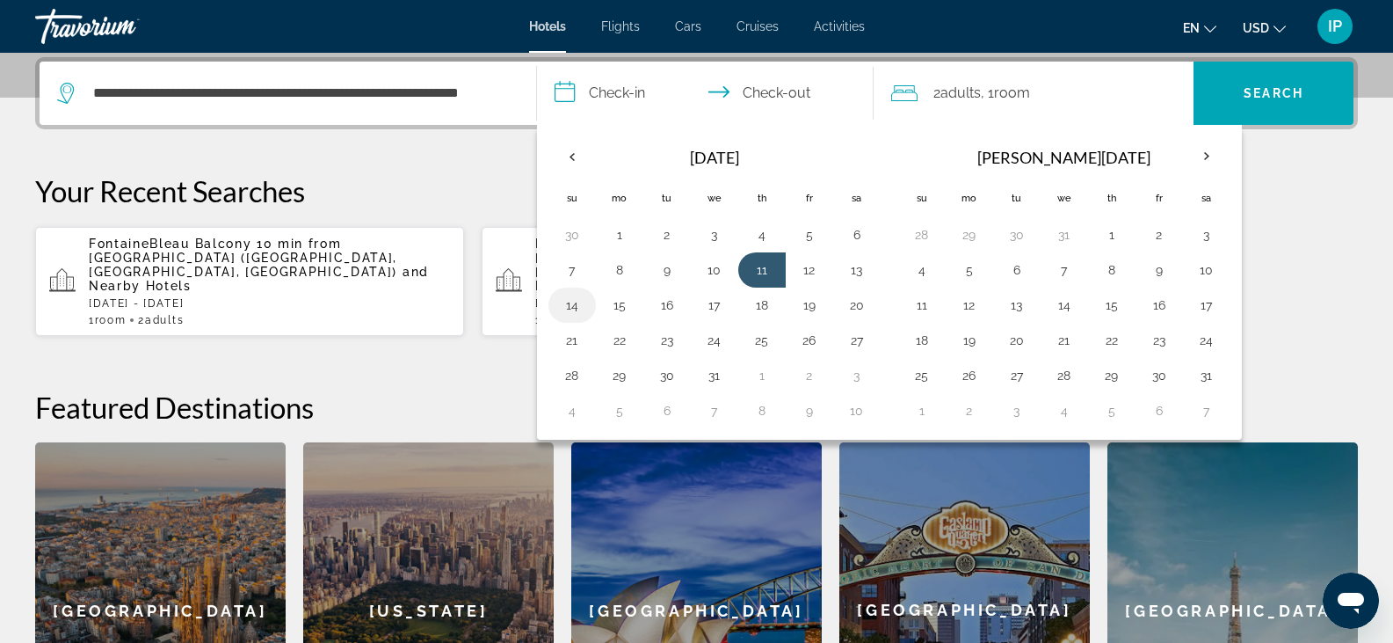
type input "**********"
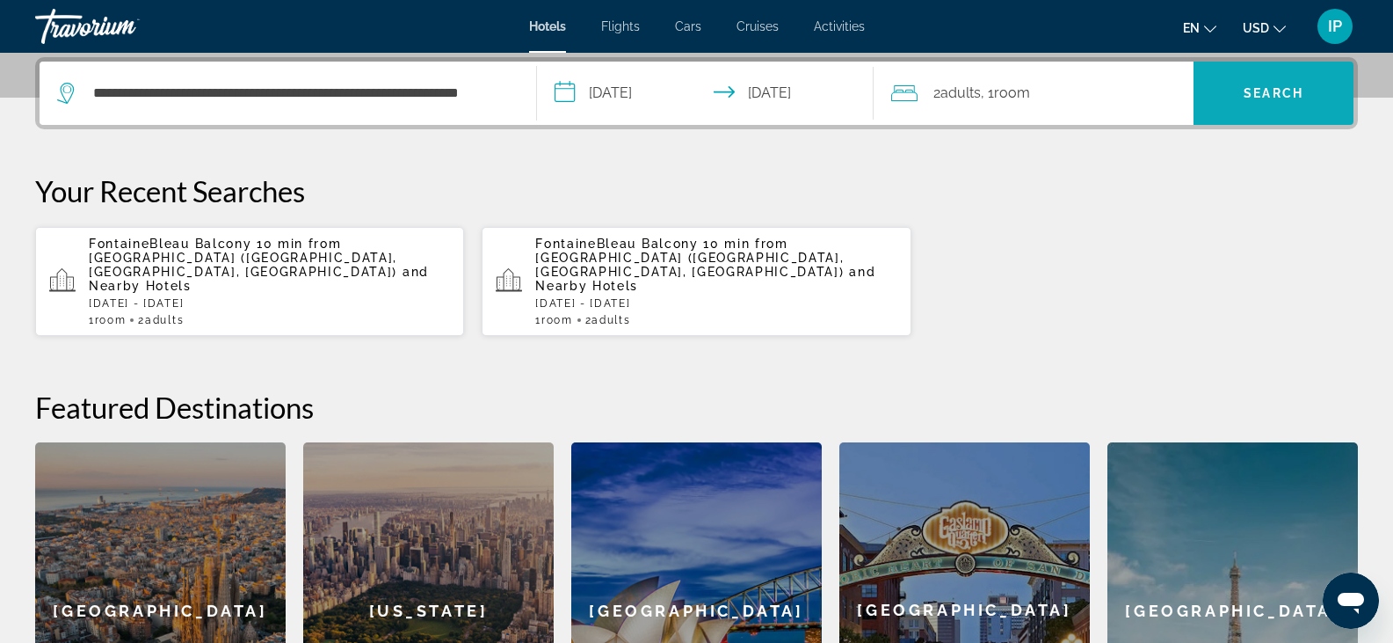
click at [1228, 95] on span "Search" at bounding box center [1274, 93] width 160 height 42
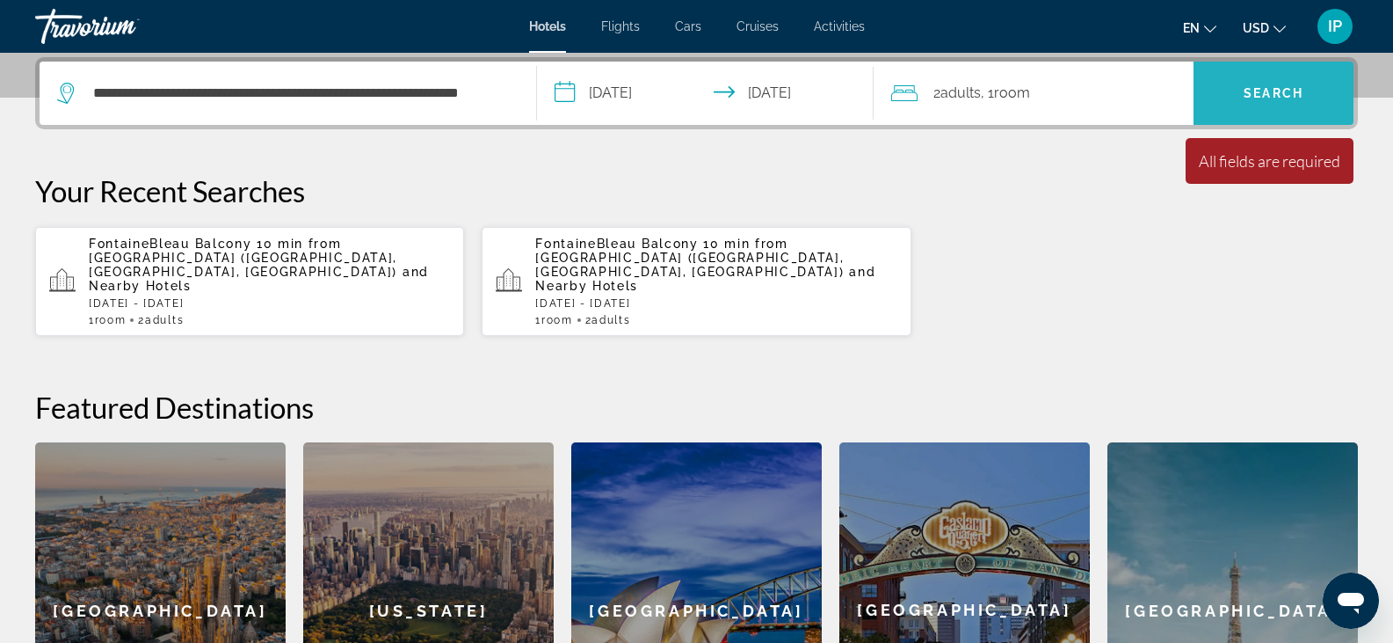
click at [1261, 92] on span "Search" at bounding box center [1274, 93] width 60 height 14
click at [1249, 84] on span "Search" at bounding box center [1274, 93] width 160 height 42
click at [1256, 160] on div "All fields are required" at bounding box center [1270, 160] width 142 height 19
click at [1299, 189] on p "Your Recent Searches" at bounding box center [696, 190] width 1323 height 35
click at [1258, 87] on span "Search" at bounding box center [1274, 93] width 60 height 14
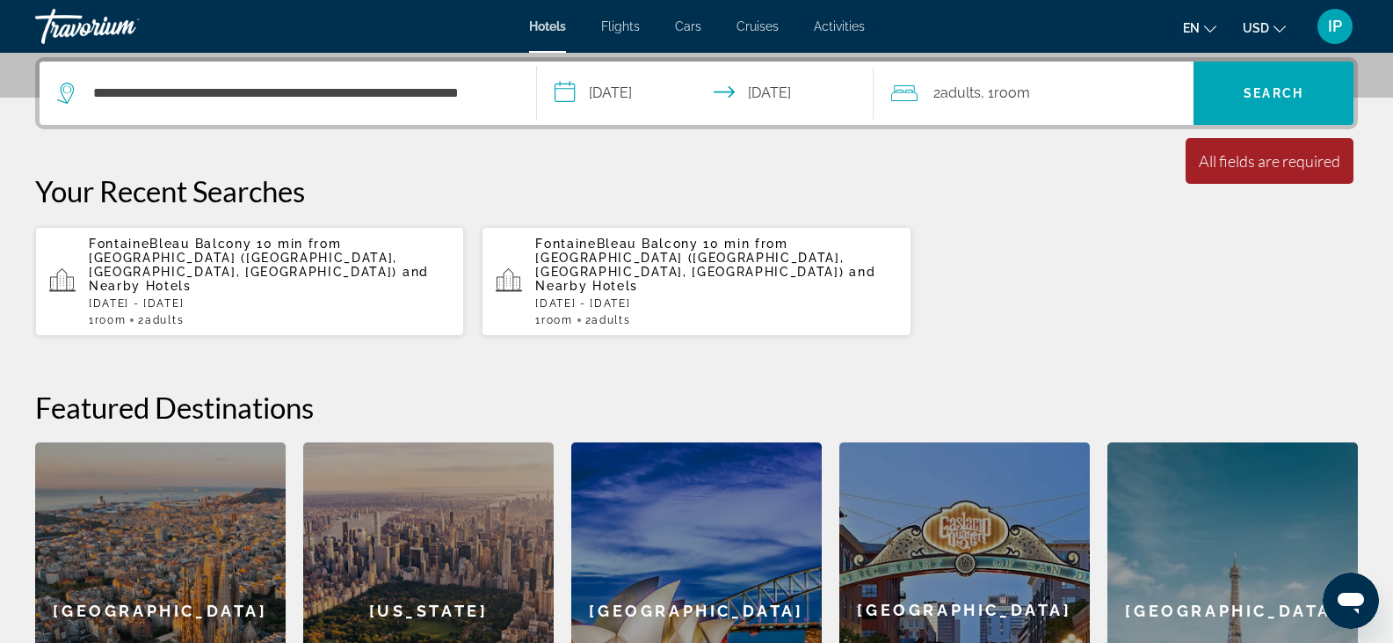
click at [1194, 62] on button "Search" at bounding box center [1274, 93] width 160 height 63
click at [1242, 92] on span "Search" at bounding box center [1274, 93] width 160 height 42
click at [308, 99] on input "**********" at bounding box center [300, 93] width 418 height 26
click at [1241, 95] on span "Search" at bounding box center [1274, 93] width 160 height 42
click at [1247, 159] on div "All fields are required" at bounding box center [1270, 160] width 142 height 19
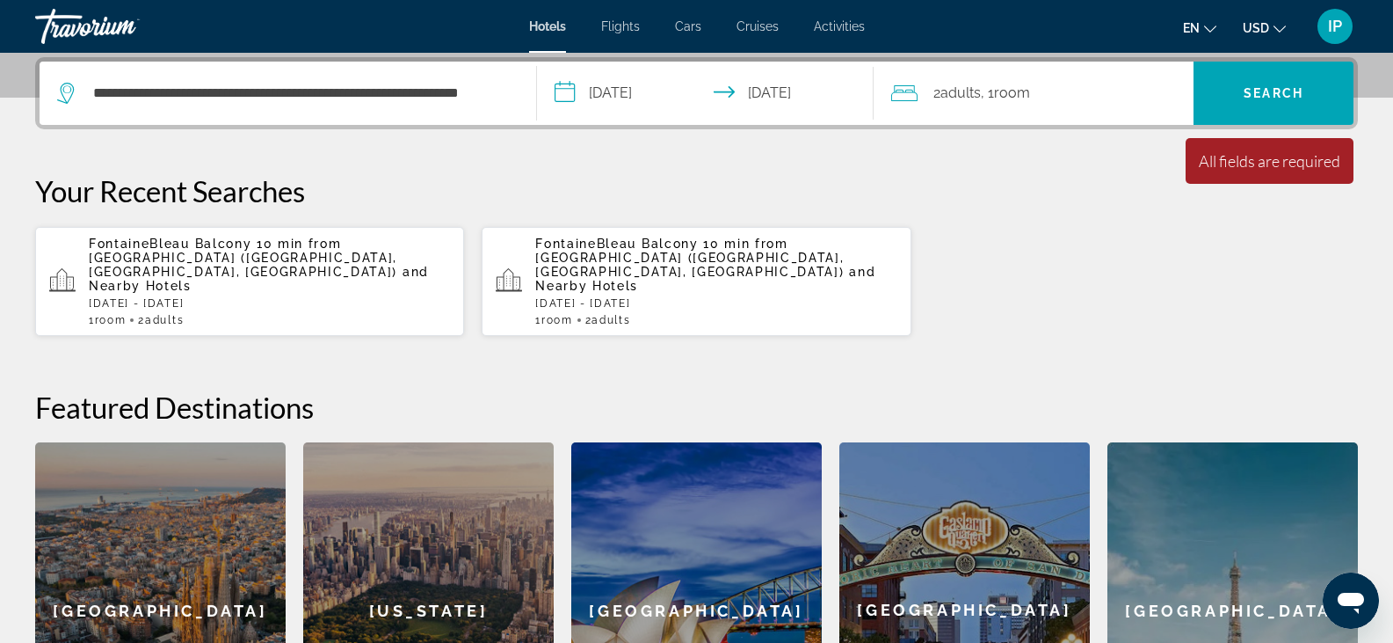
click at [905, 98] on icon "Travelers: 2 adults, 0 children" at bounding box center [904, 93] width 26 height 21
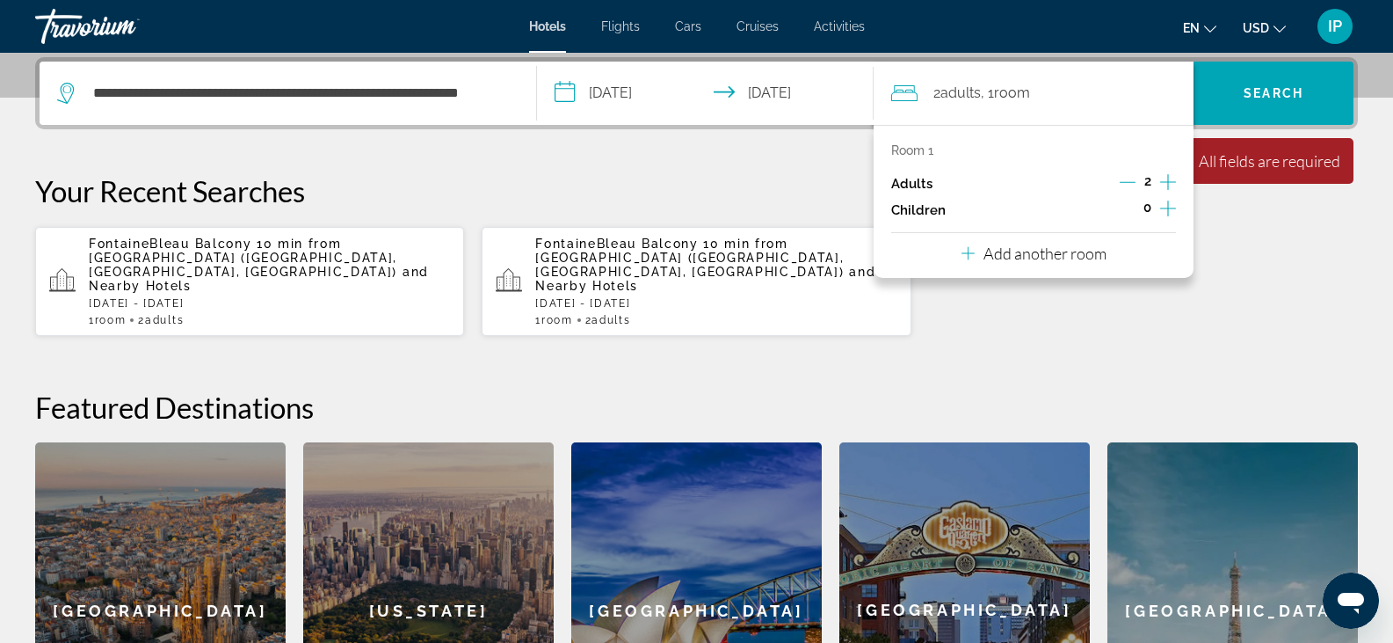
click at [919, 183] on p "Adults" at bounding box center [911, 184] width 41 height 15
click at [908, 185] on p "Adults" at bounding box center [911, 184] width 41 height 15
click at [1087, 330] on div "**********" at bounding box center [696, 418] width 1393 height 722
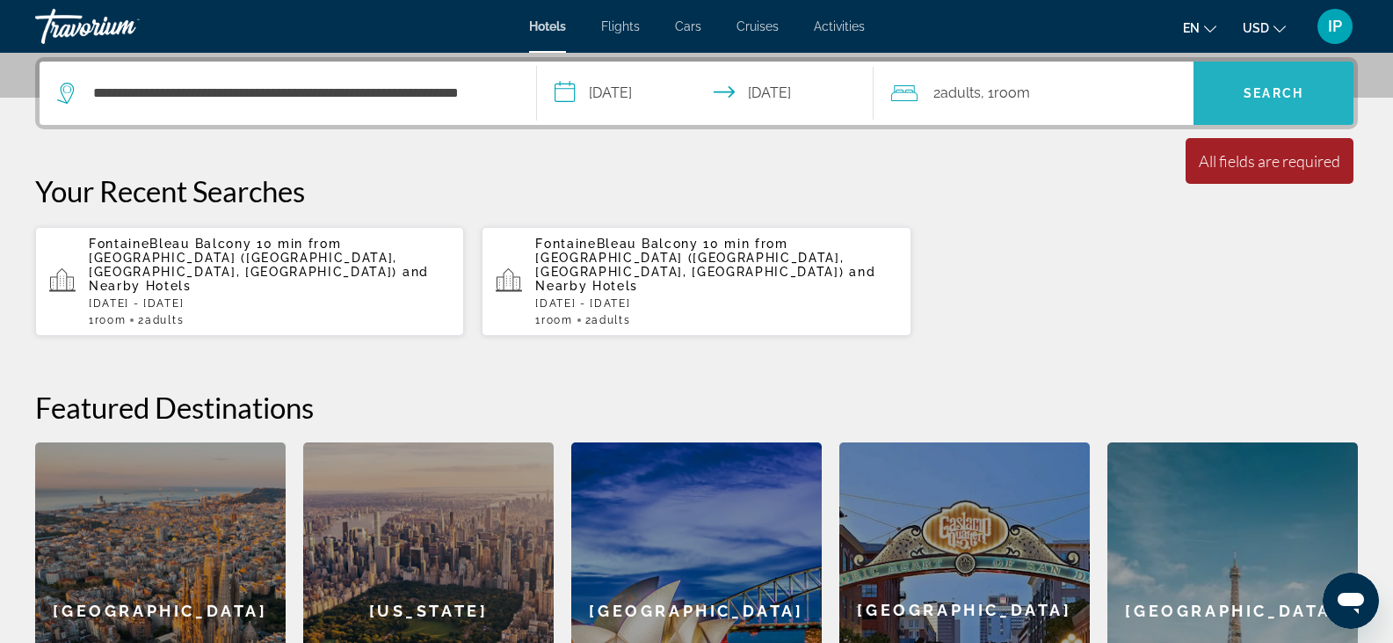
click at [1241, 94] on span "Search" at bounding box center [1274, 93] width 160 height 42
click at [1251, 89] on span "Search" at bounding box center [1274, 93] width 60 height 14
click at [1256, 156] on div "All fields are required" at bounding box center [1270, 160] width 142 height 19
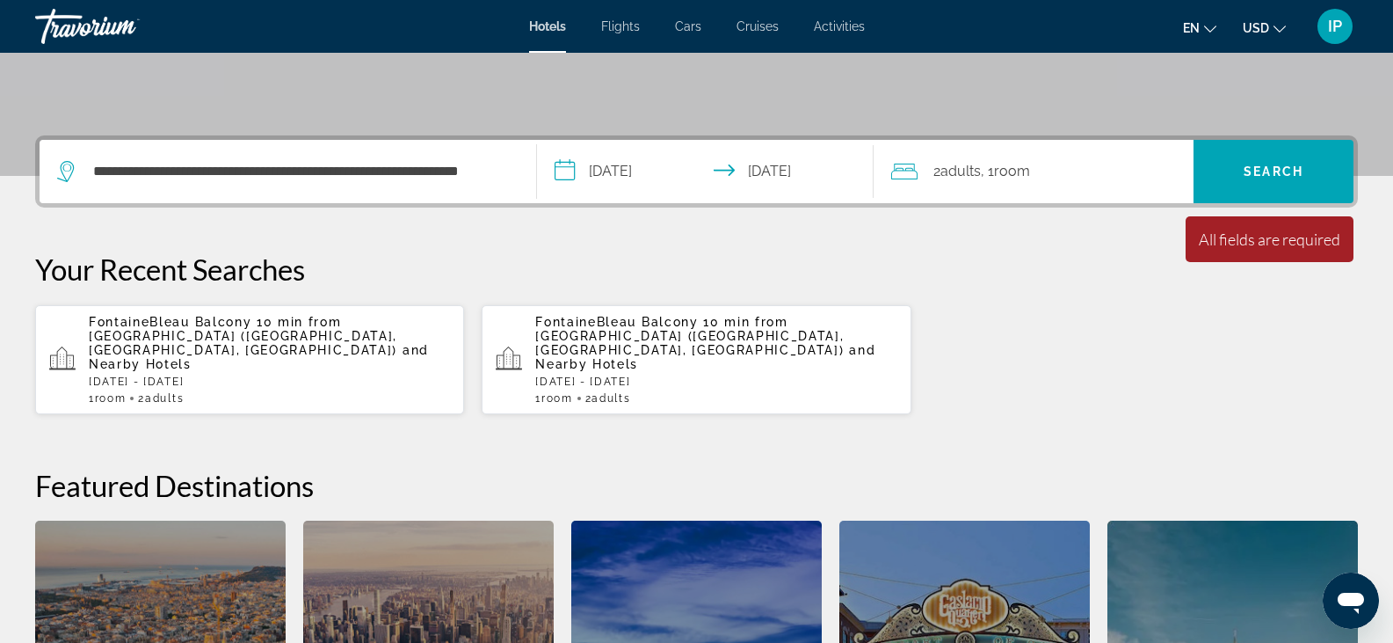
scroll to position [367, 0]
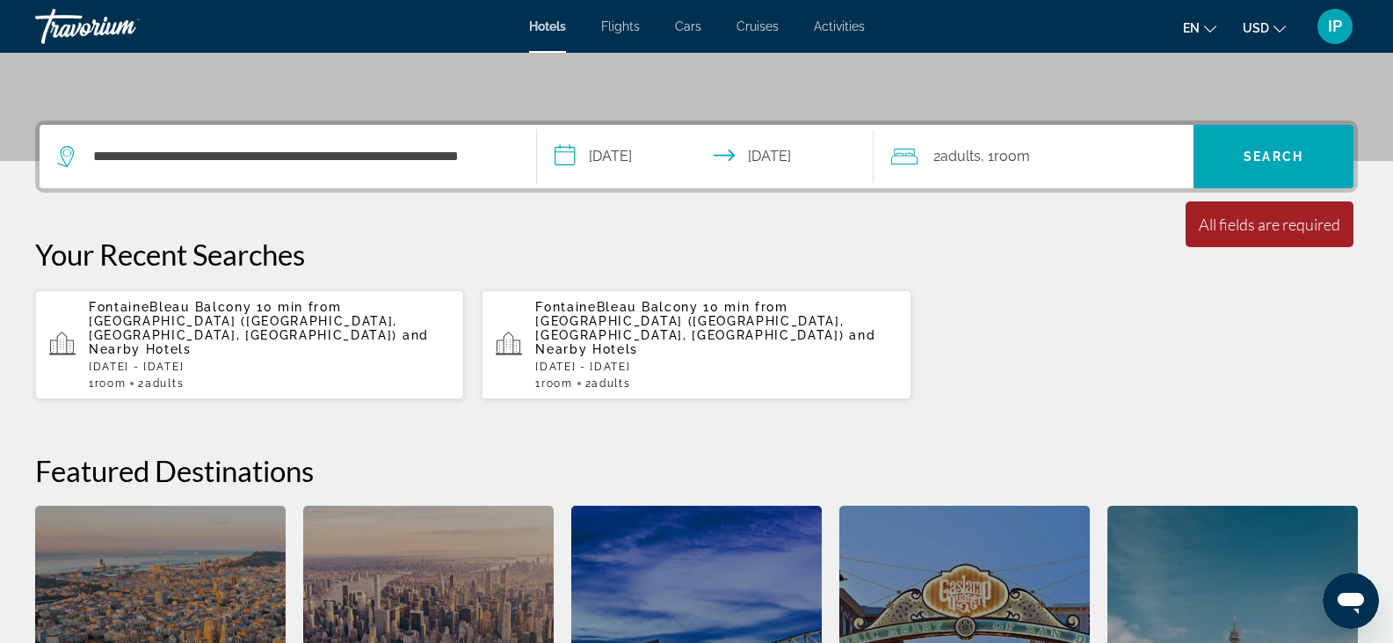
click at [70, 151] on icon "Search widget" at bounding box center [66, 153] width 9 height 8
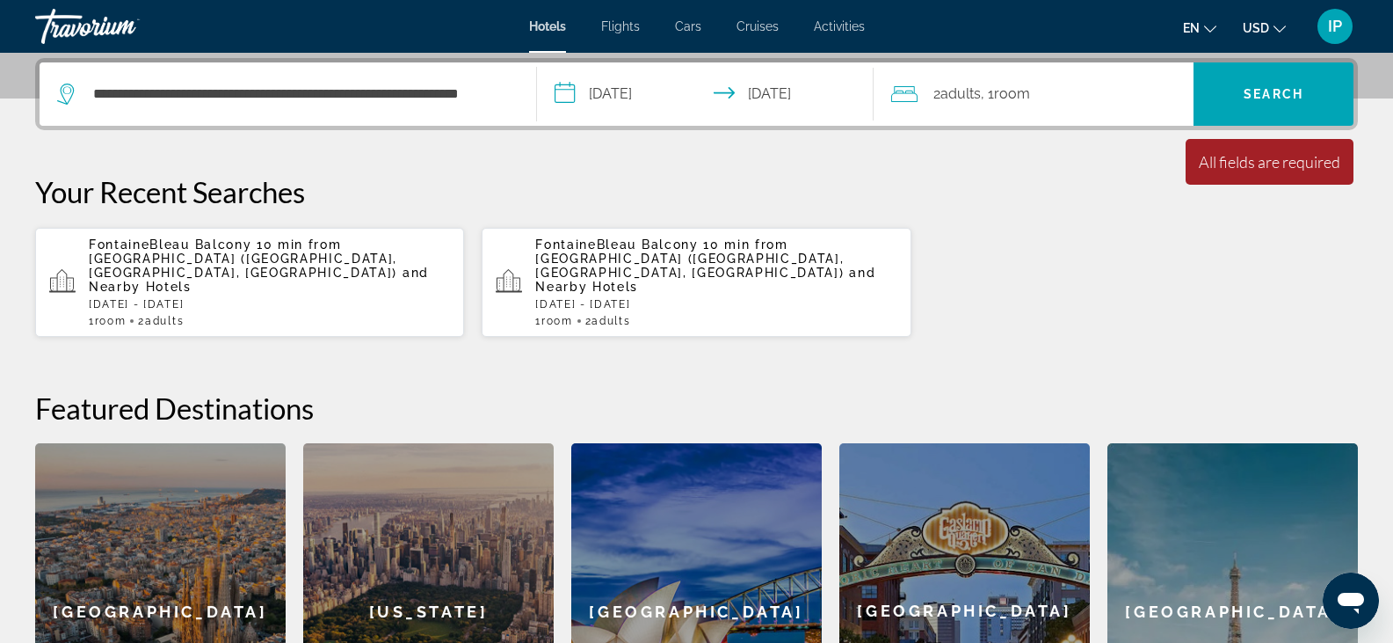
scroll to position [430, 0]
click at [64, 86] on icon "Search widget" at bounding box center [67, 93] width 21 height 21
click at [514, 93] on div "**********" at bounding box center [288, 93] width 462 height 63
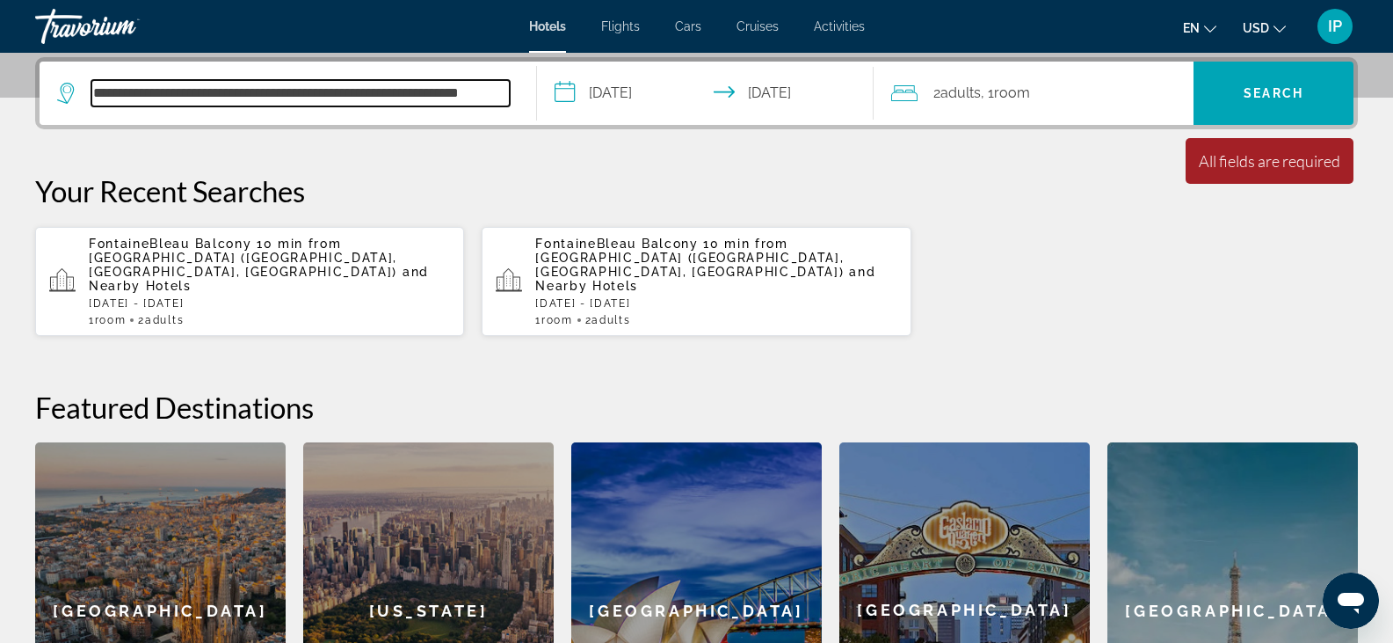
click at [486, 90] on input "**********" at bounding box center [300, 93] width 418 height 26
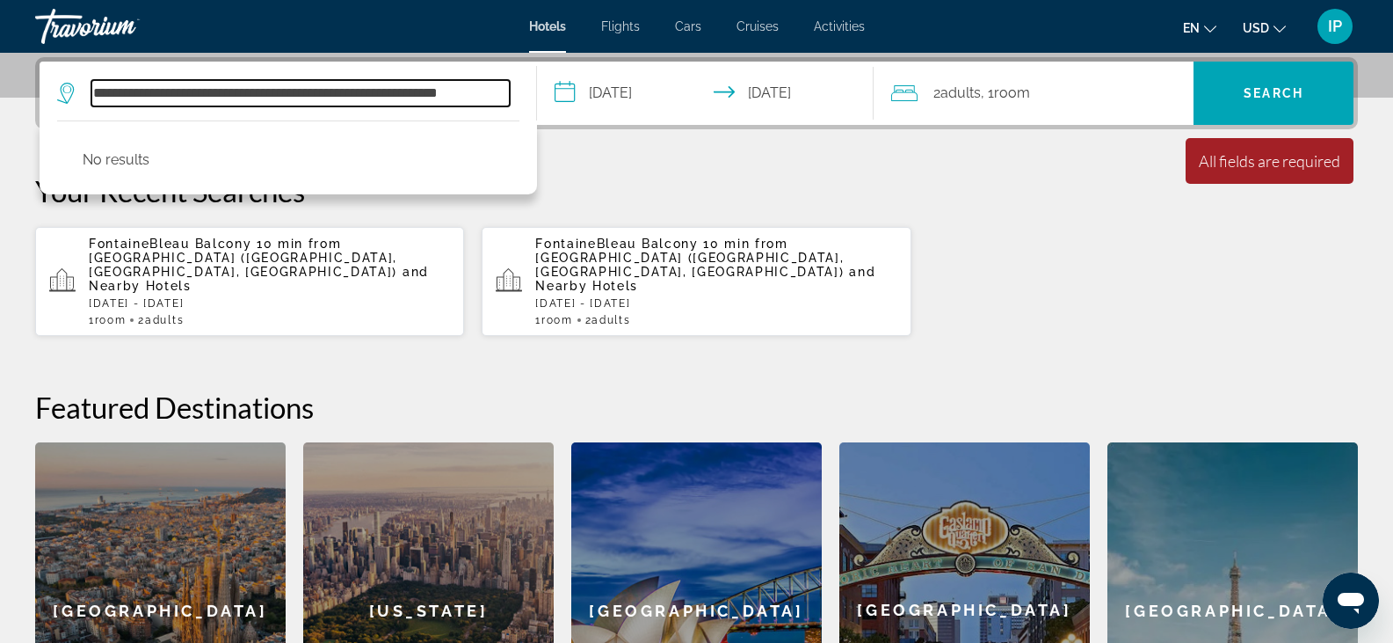
click at [508, 87] on input "**********" at bounding box center [300, 93] width 418 height 26
click at [469, 86] on input "**********" at bounding box center [300, 93] width 418 height 26
type input "*"
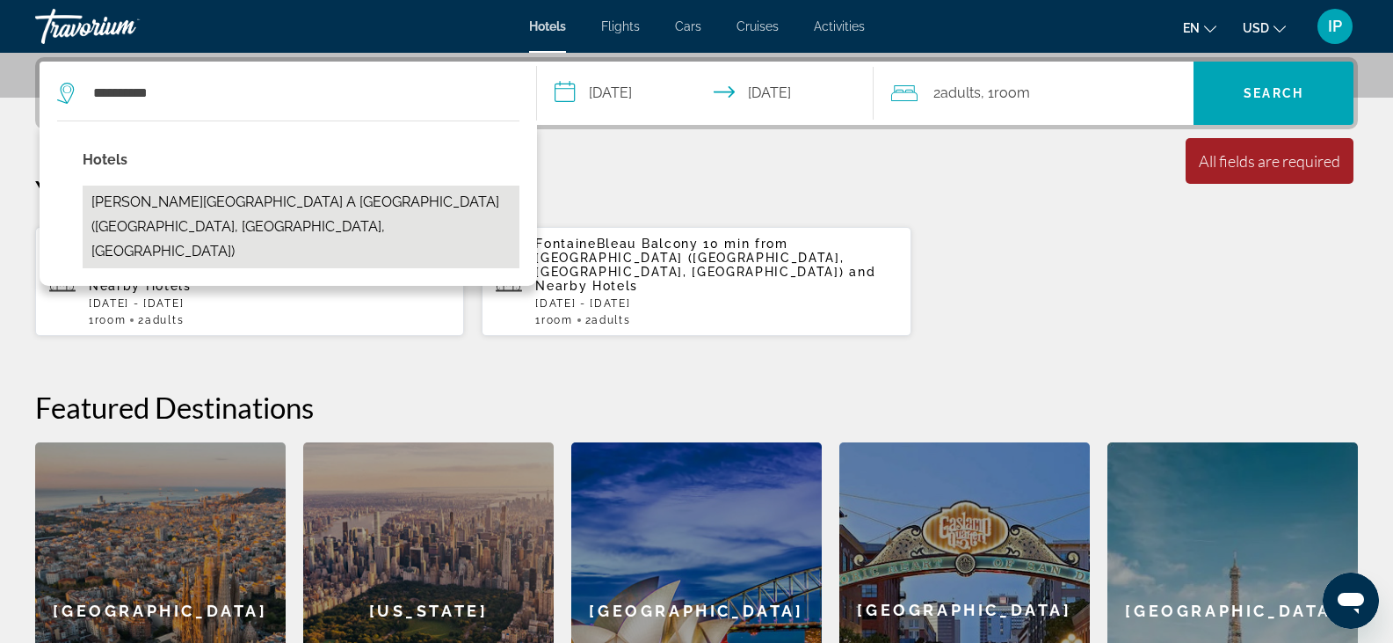
click at [239, 219] on button "[PERSON_NAME][GEOGRAPHIC_DATA] a [GEOGRAPHIC_DATA] ([GEOGRAPHIC_DATA], [GEOGRAP…" at bounding box center [301, 226] width 437 height 83
type input "**********"
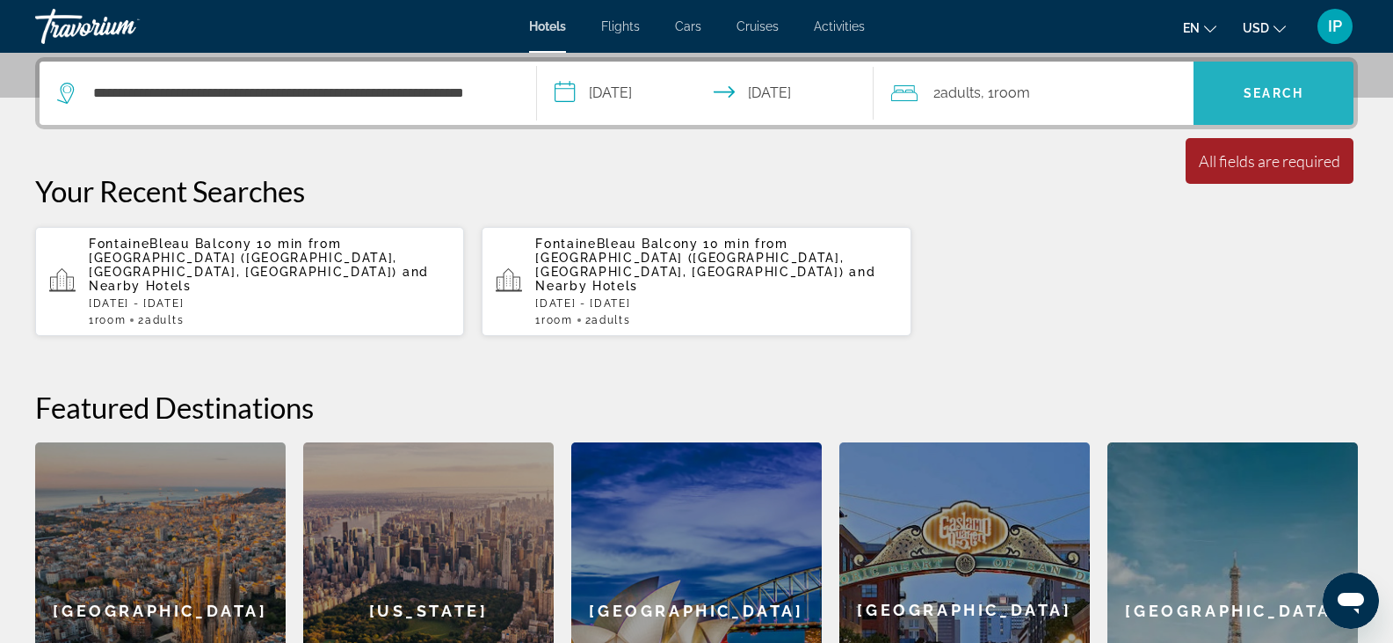
click at [1258, 95] on span "Search" at bounding box center [1274, 93] width 60 height 14
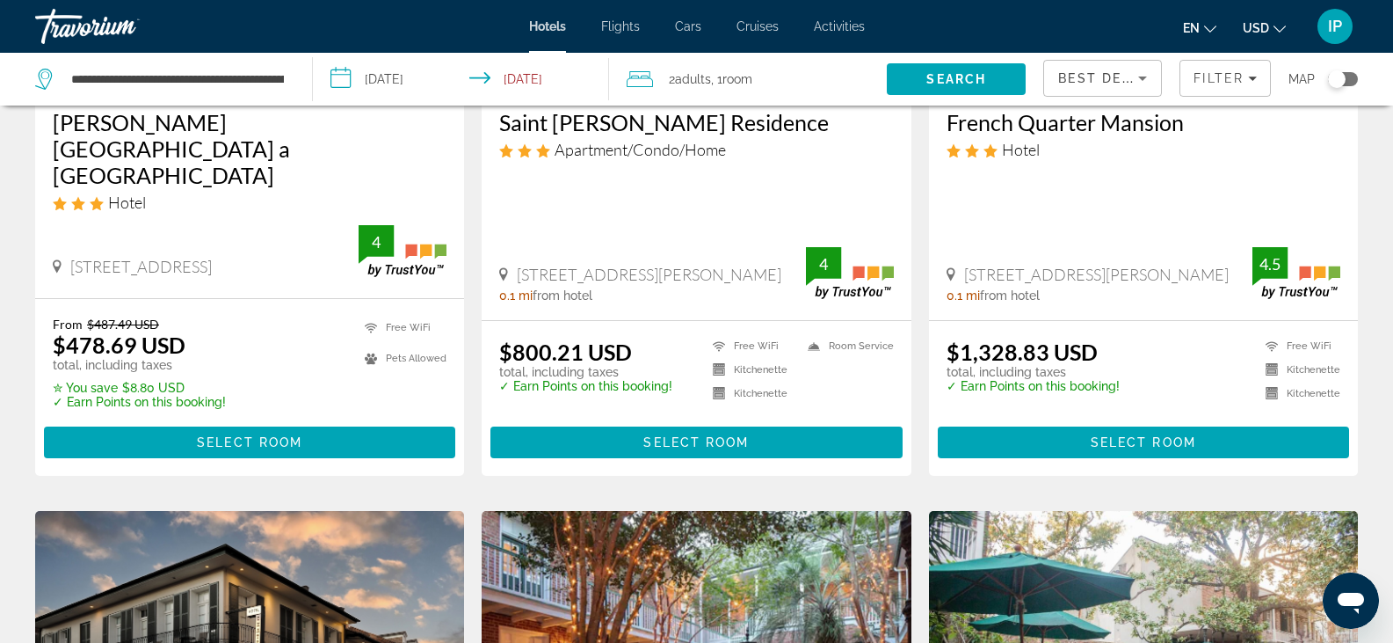
scroll to position [366, 0]
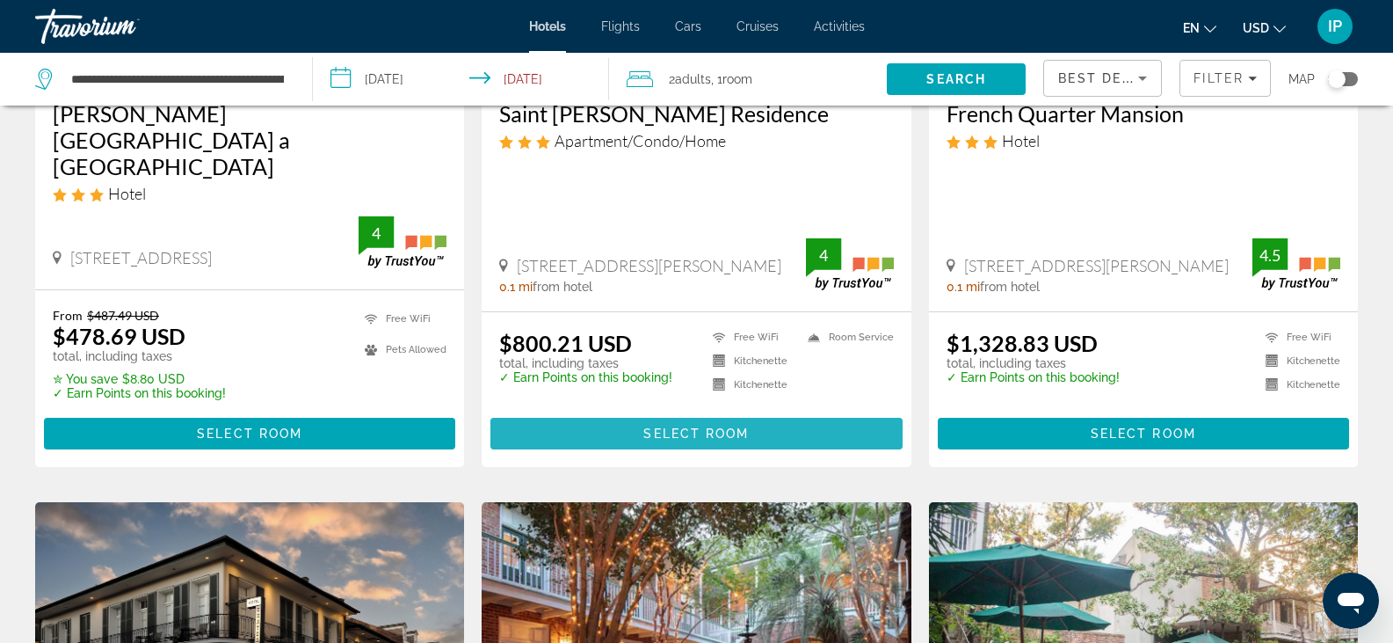
click at [728, 426] on span "Select Room" at bounding box center [695, 433] width 105 height 14
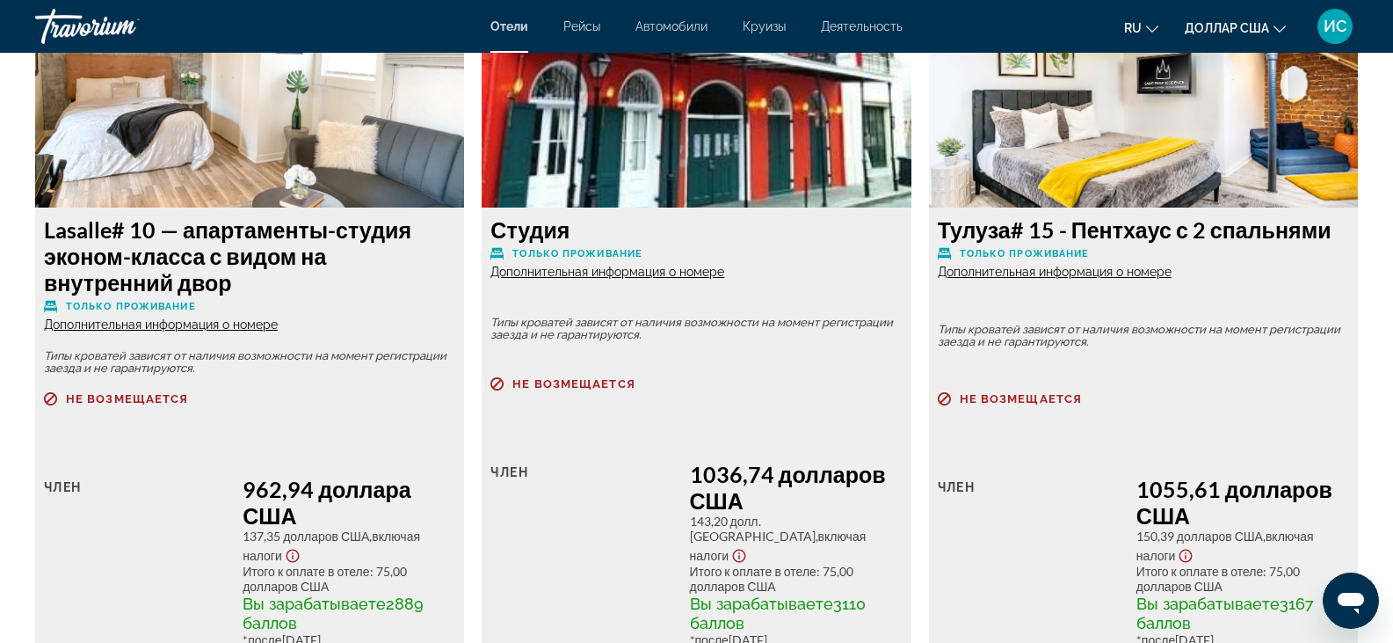
scroll to position [3223, 0]
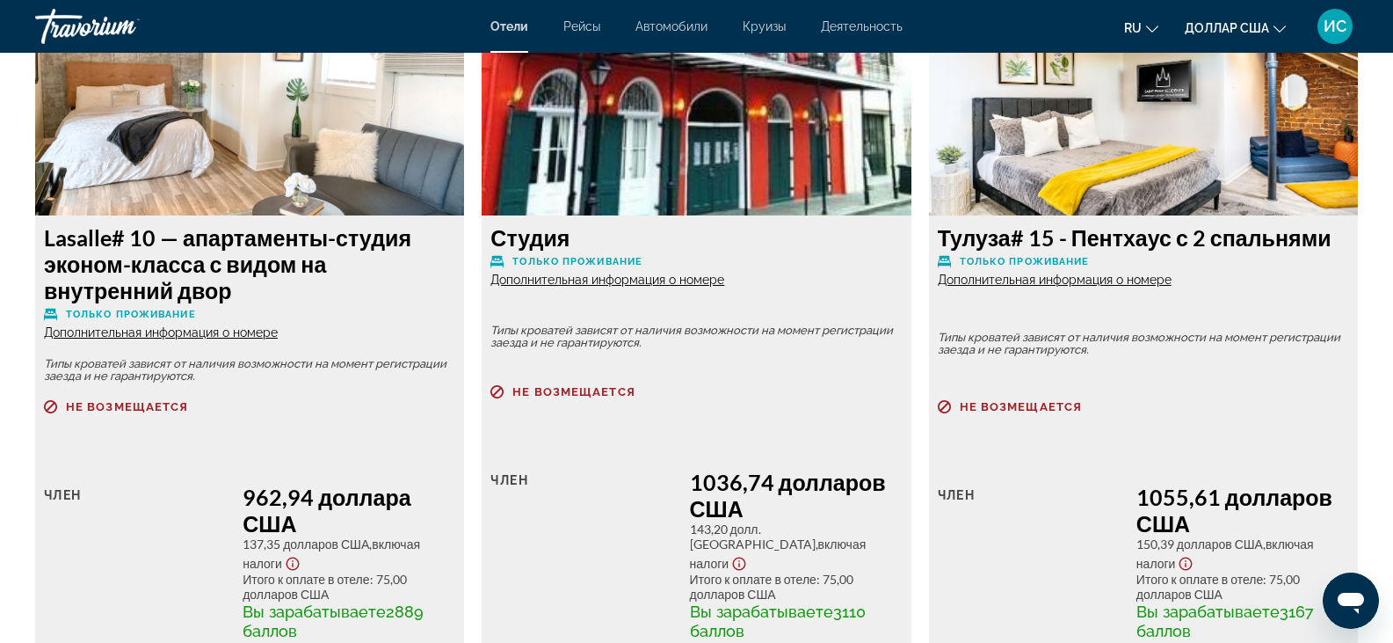
click at [684, 285] on font "Дополнительная информация о номере" at bounding box center [608, 280] width 234 height 14
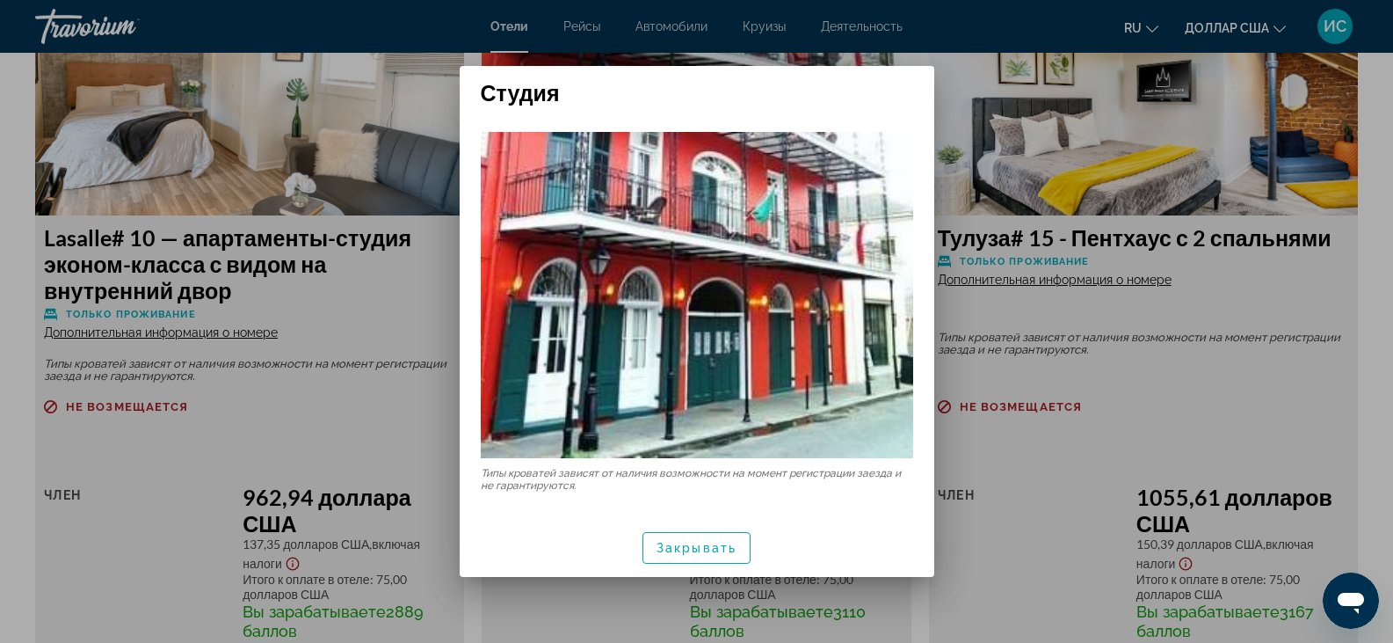
click at [958, 316] on div at bounding box center [696, 321] width 1393 height 643
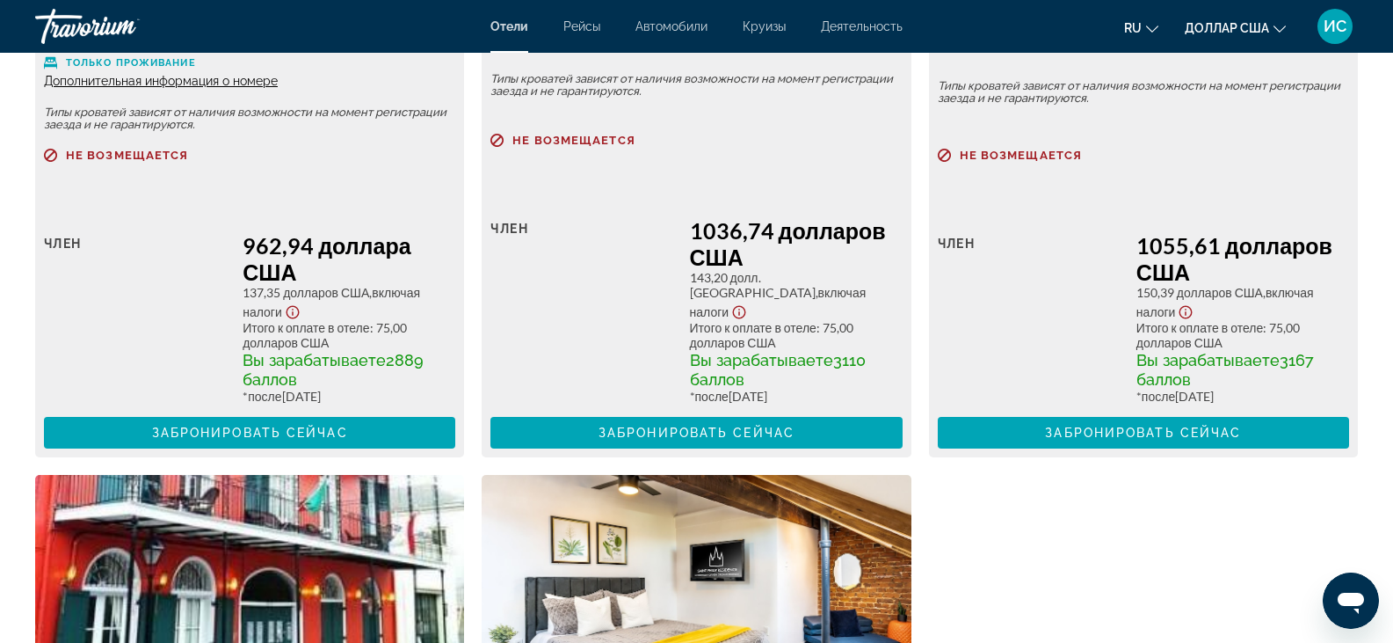
scroll to position [3483, 0]
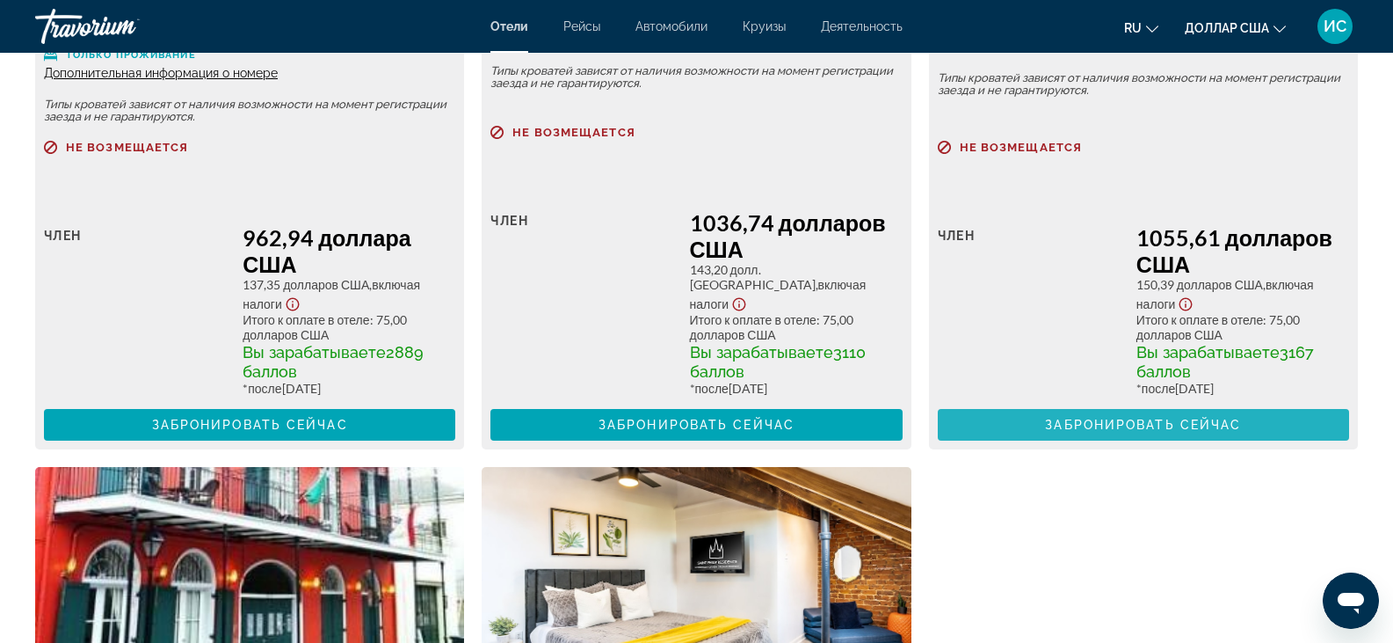
click at [1139, 424] on font "Забронировать сейчас" at bounding box center [1143, 425] width 196 height 14
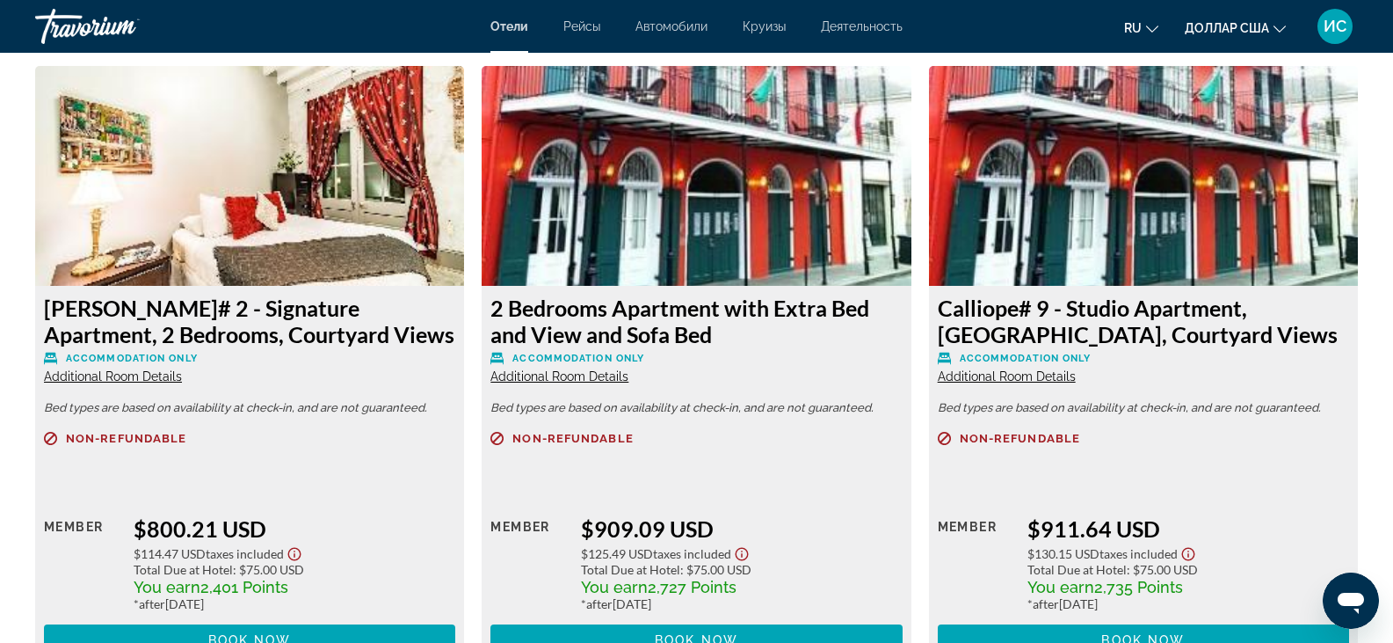
scroll to position [2431, 0]
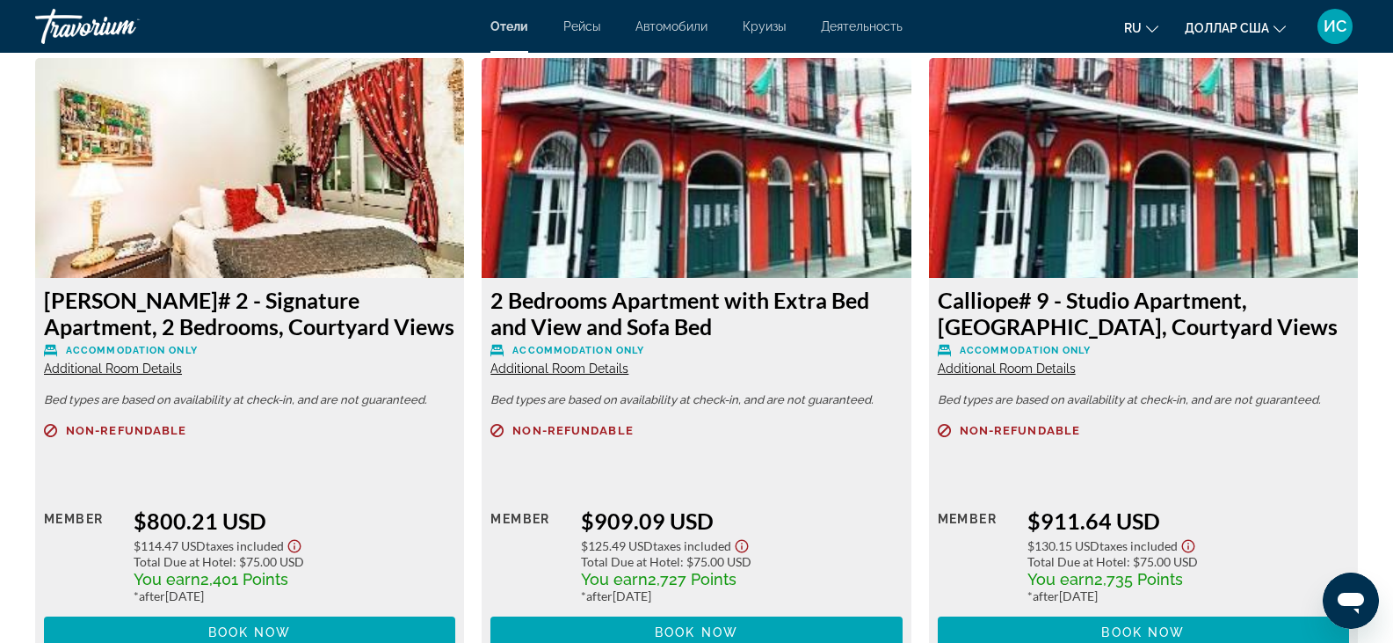
click at [563, 369] on span "Additional Room Details" at bounding box center [560, 368] width 138 height 14
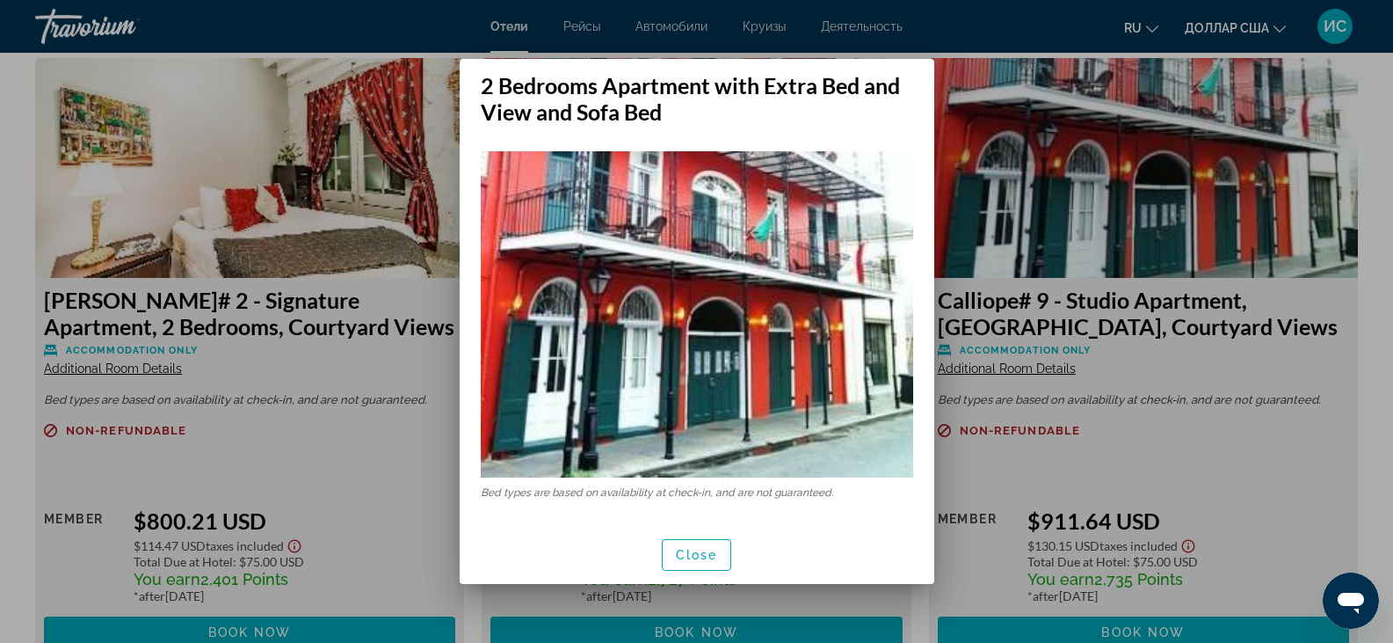
scroll to position [0, 0]
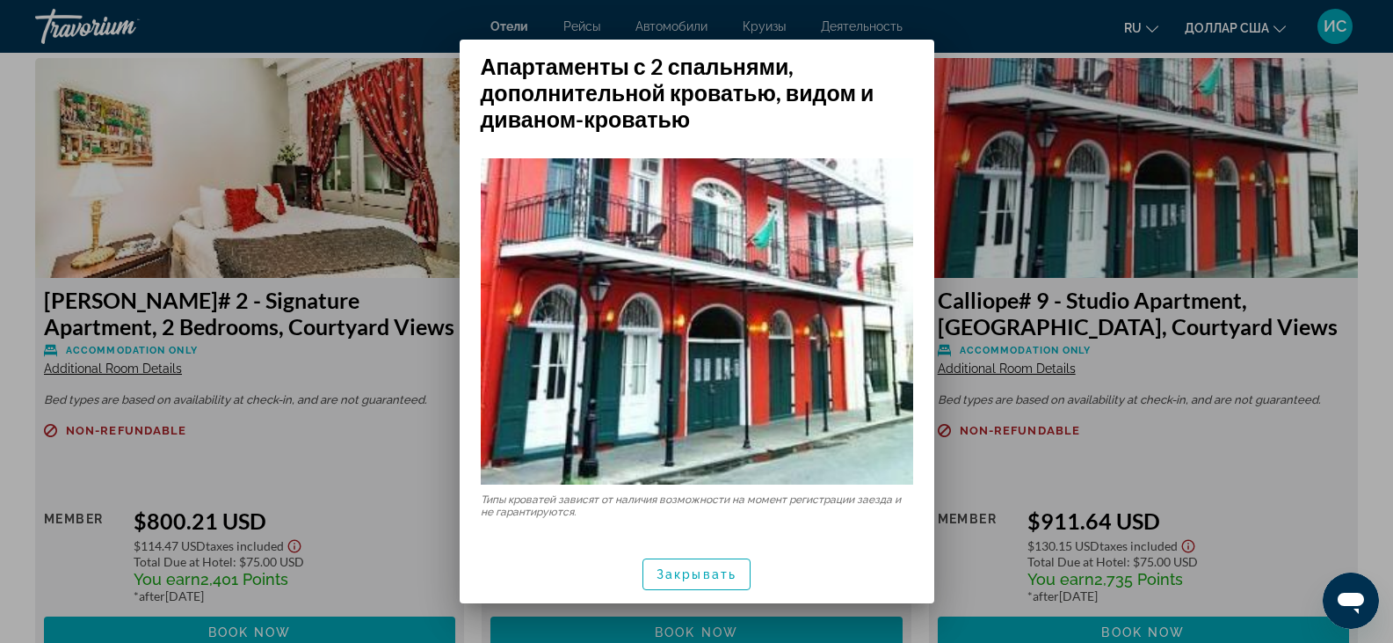
click at [1371, 412] on div at bounding box center [696, 321] width 1393 height 643
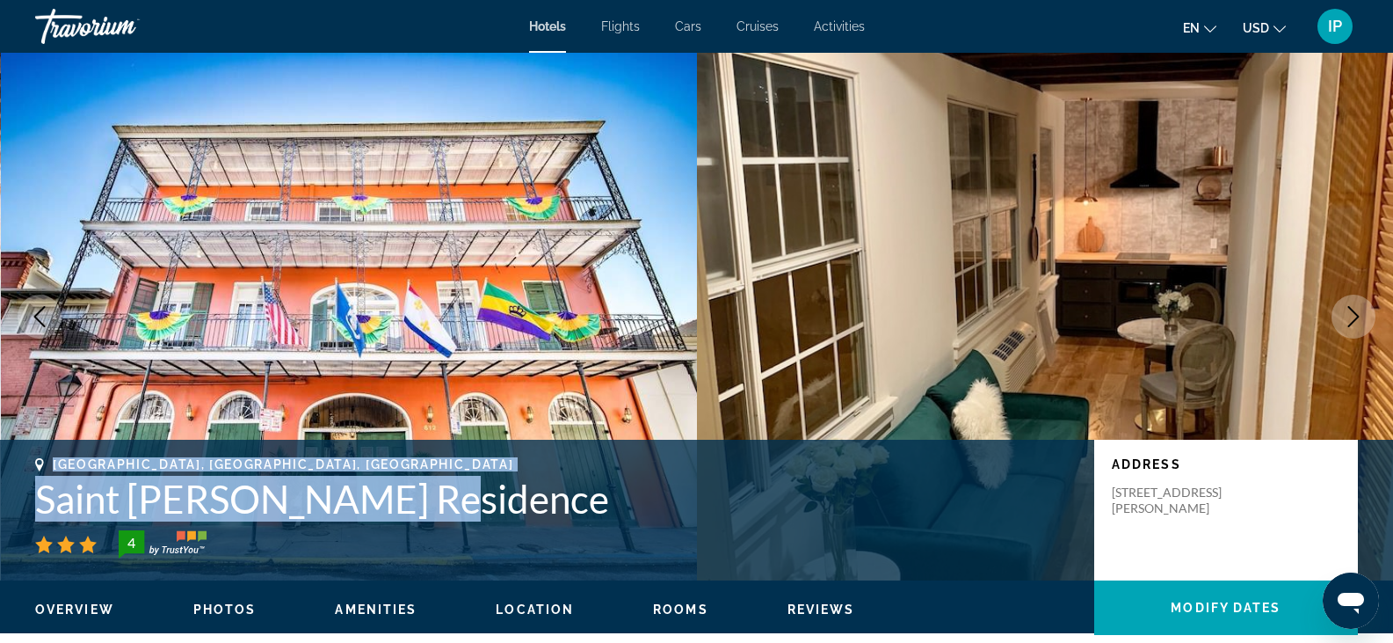
drag, startPoint x: 418, startPoint y: 503, endPoint x: 47, endPoint y: 453, distance: 375.2
click at [47, 453] on div "[GEOGRAPHIC_DATA], [GEOGRAPHIC_DATA], [DEMOGRAPHIC_DATA] Saint [PERSON_NAME] Re…" at bounding box center [696, 510] width 1393 height 141
copy div "[GEOGRAPHIC_DATA], [GEOGRAPHIC_DATA], [DEMOGRAPHIC_DATA] Saint [PERSON_NAME] Re…"
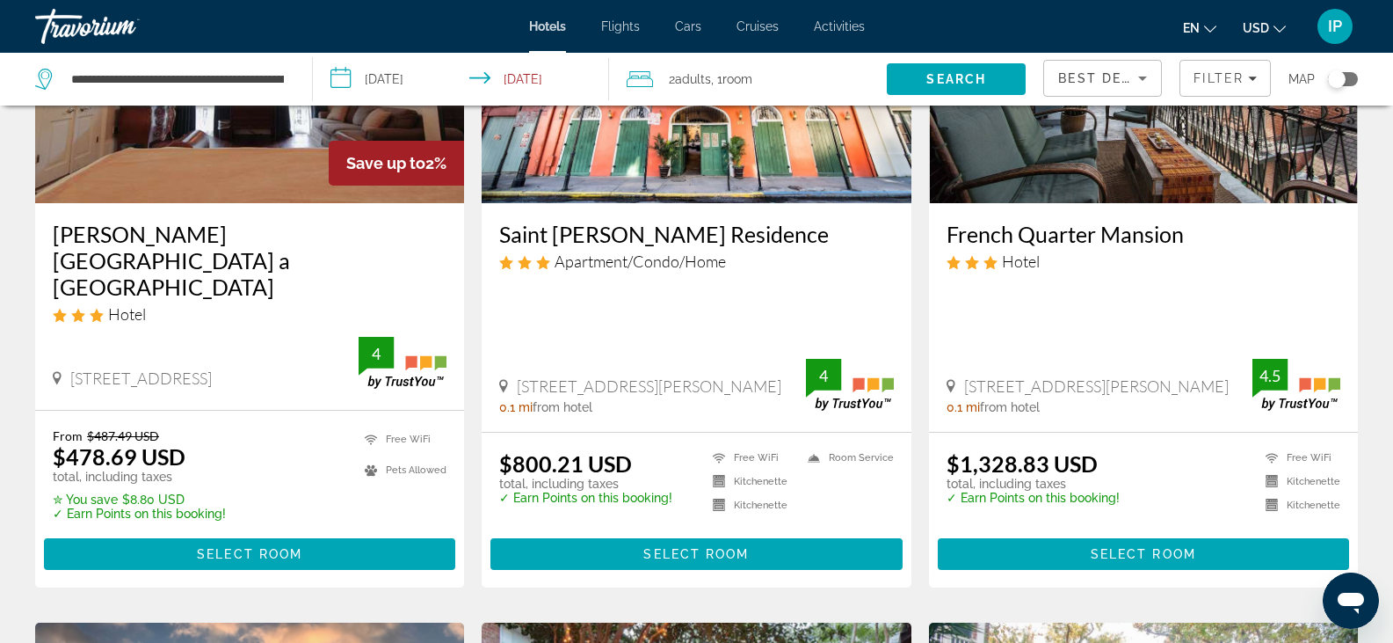
scroll to position [241, 0]
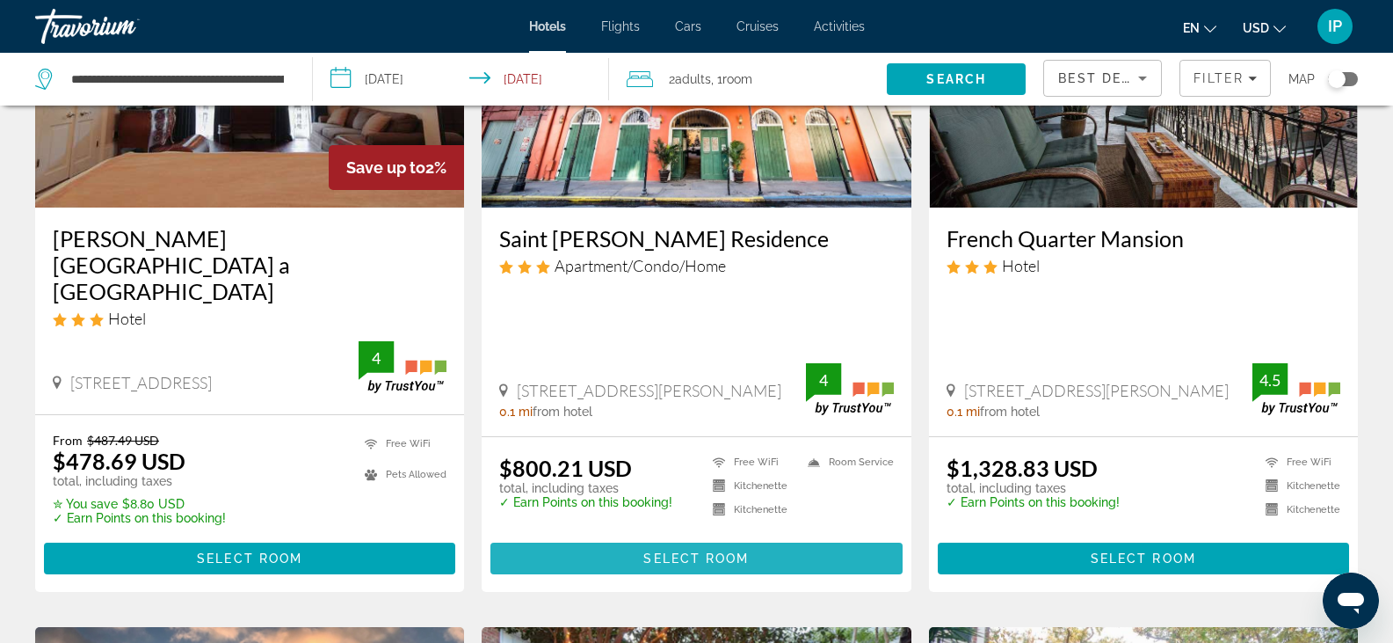
click at [688, 551] on span "Select Room" at bounding box center [695, 558] width 105 height 14
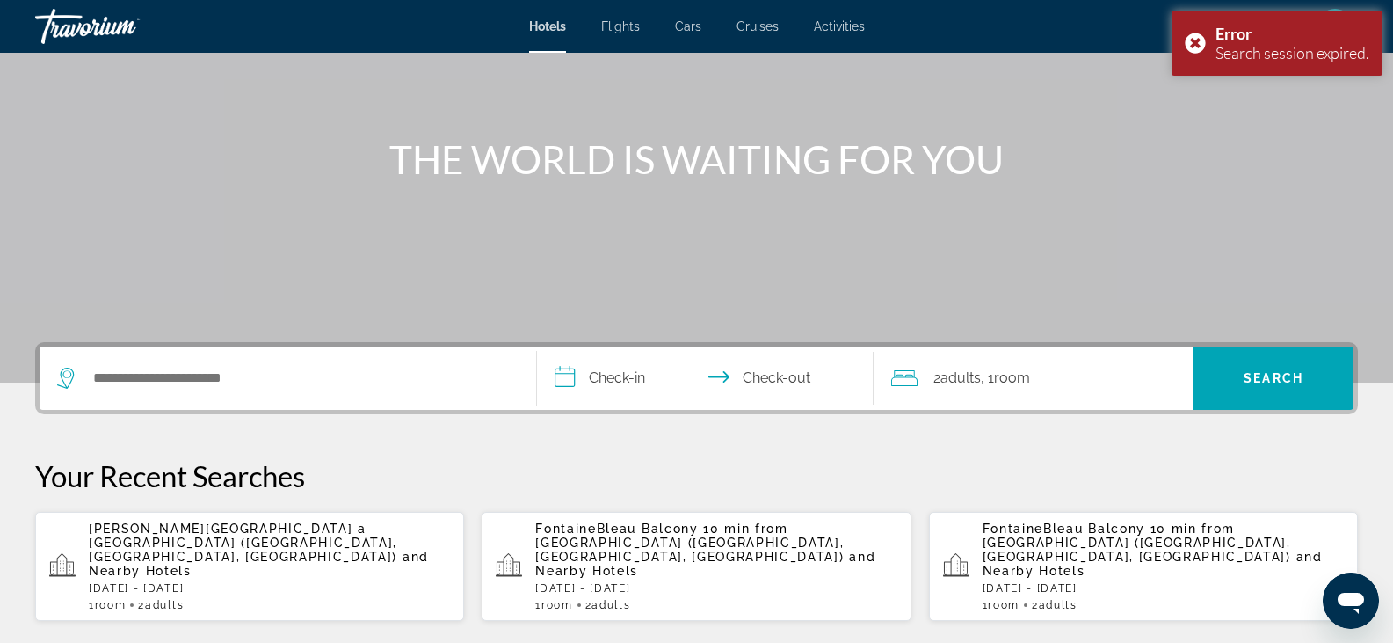
scroll to position [147, 0]
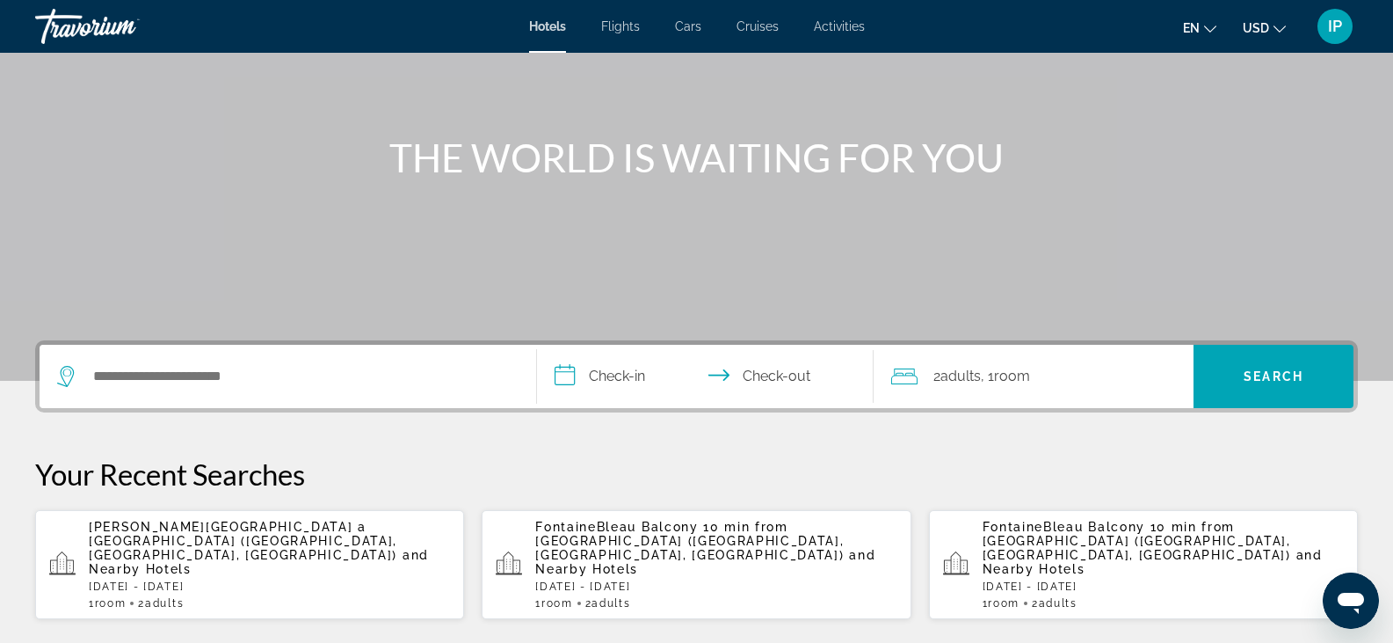
click at [65, 374] on icon "Search widget" at bounding box center [67, 376] width 21 height 21
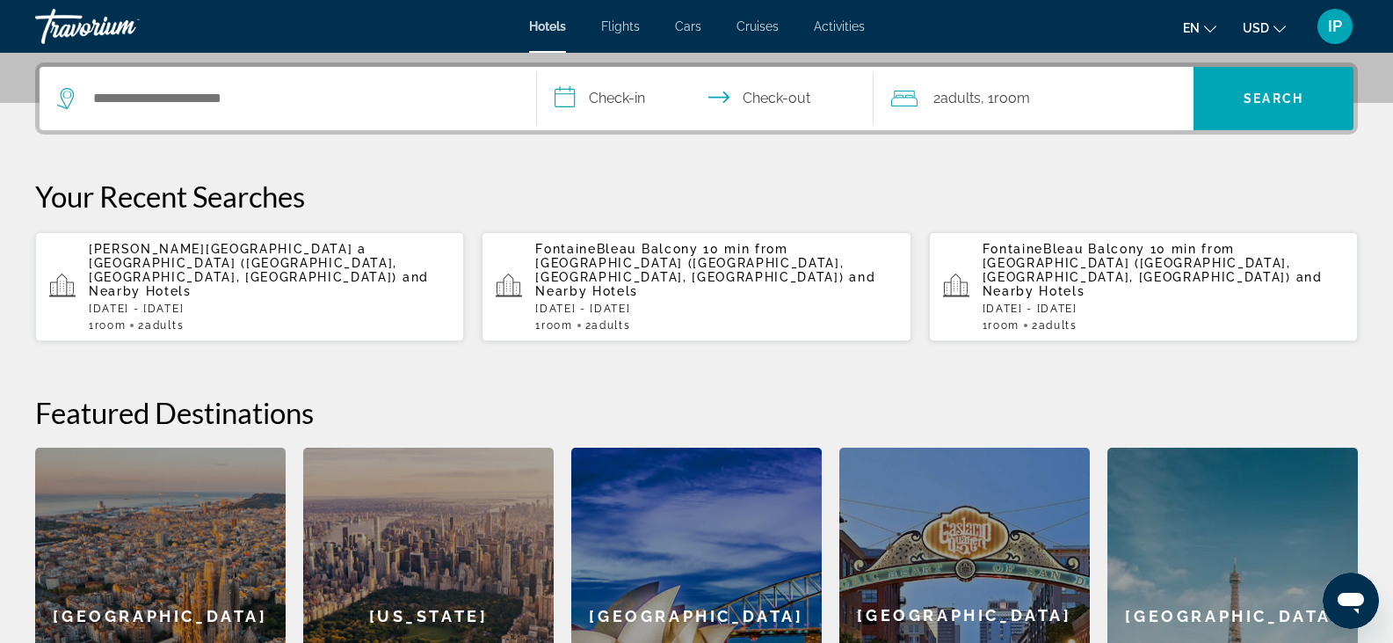
scroll to position [430, 0]
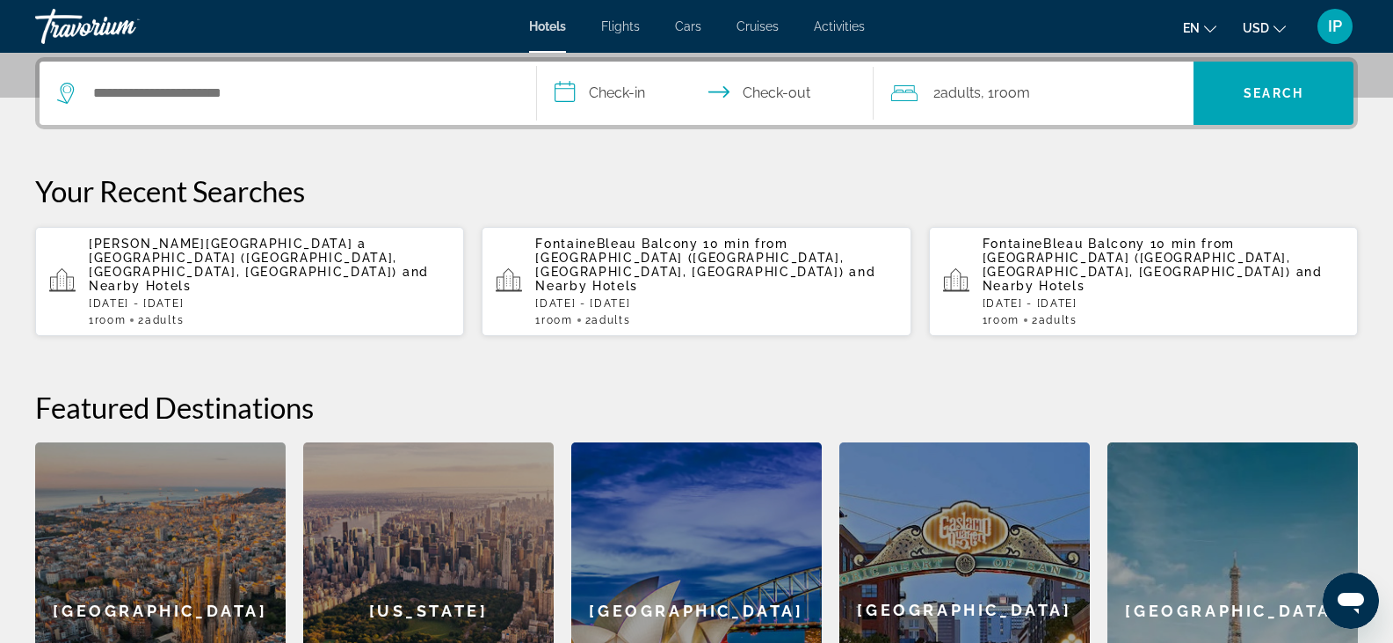
click at [64, 91] on icon "Search widget" at bounding box center [66, 89] width 9 height 8
click at [62, 92] on icon "Search widget" at bounding box center [67, 93] width 21 height 21
click at [152, 101] on input "Search hotel destination" at bounding box center [300, 93] width 418 height 26
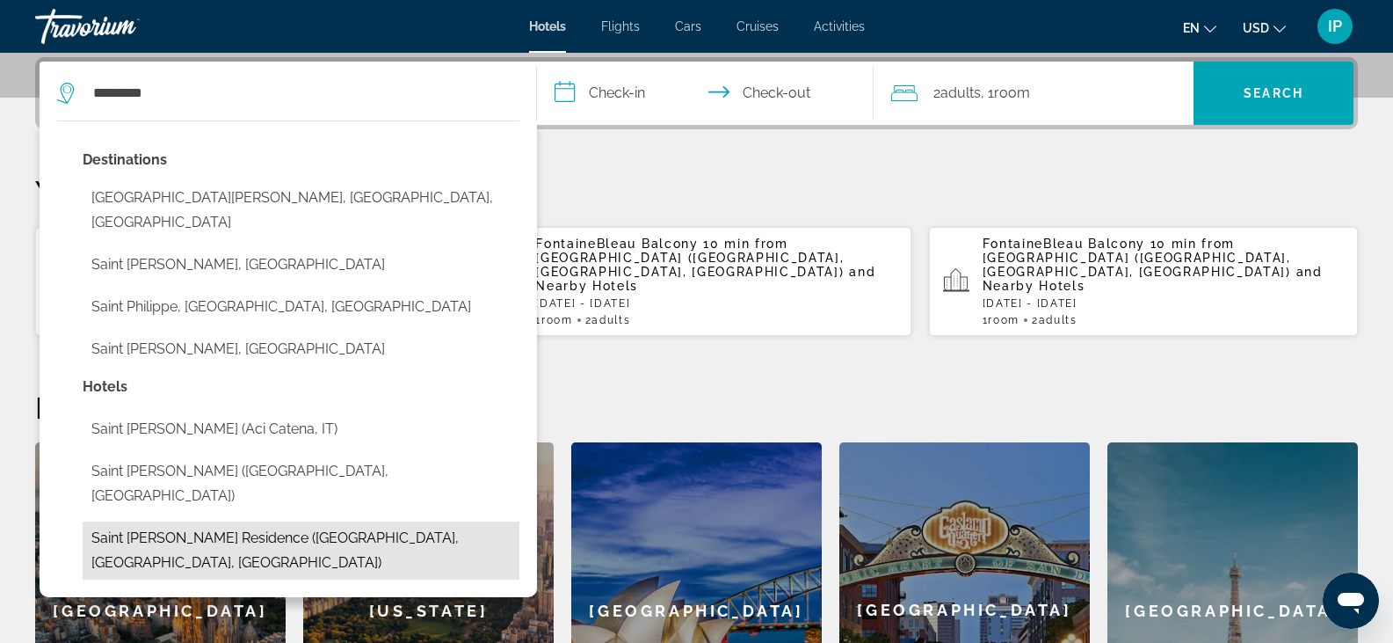
click at [266, 521] on button "Saint [PERSON_NAME] Residence ([GEOGRAPHIC_DATA], [GEOGRAPHIC_DATA], [GEOGRAPHI…" at bounding box center [301, 550] width 437 height 58
type input "**********"
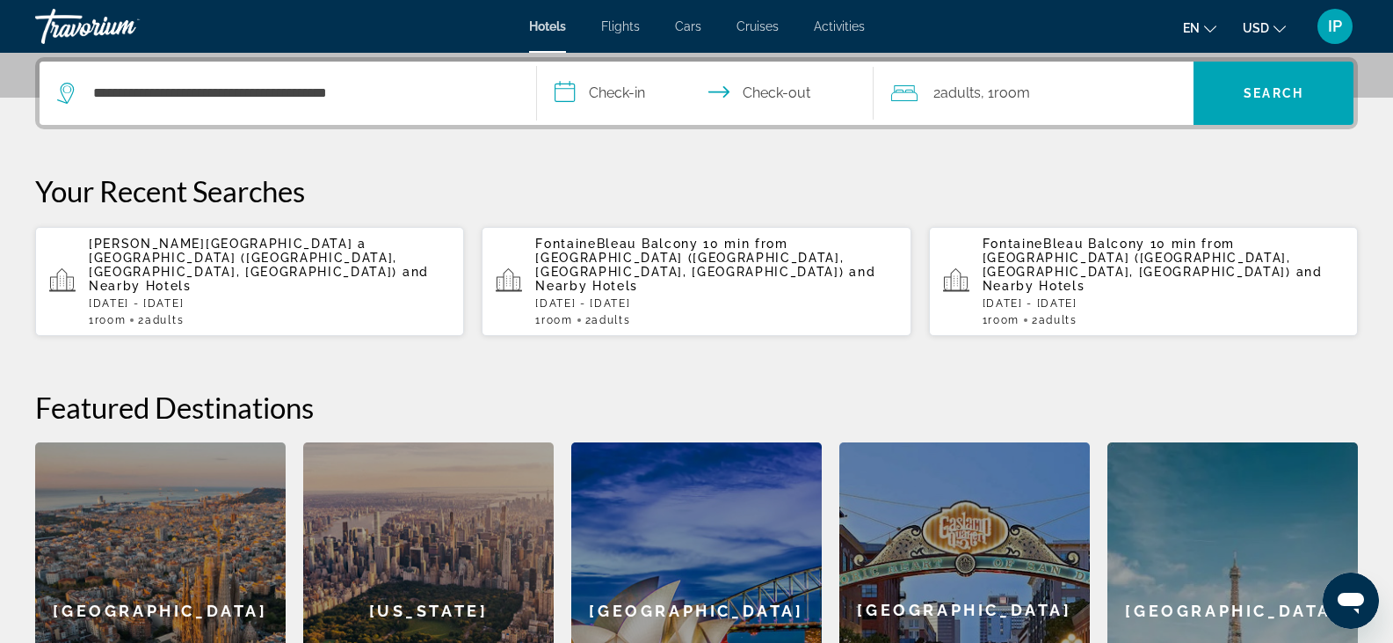
click at [569, 91] on input "**********" at bounding box center [709, 96] width 345 height 69
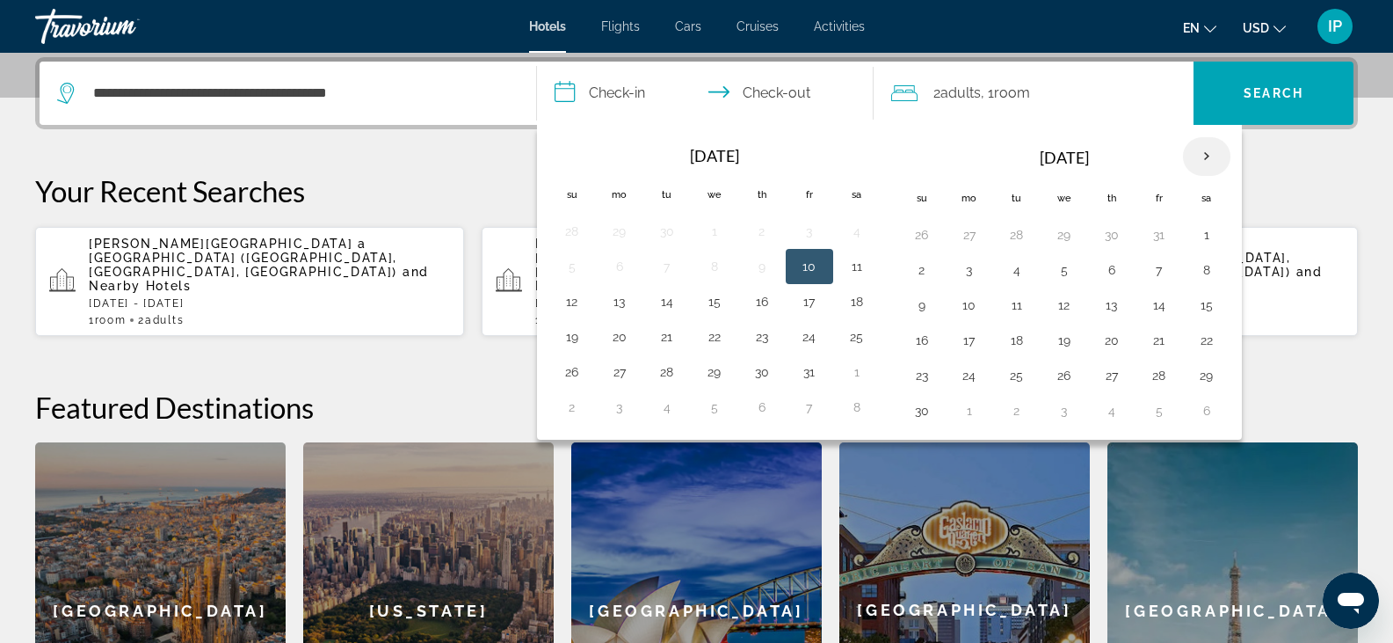
click at [1208, 152] on th "Next month" at bounding box center [1206, 156] width 47 height 39
click at [1104, 270] on button "11" at bounding box center [1112, 270] width 28 height 25
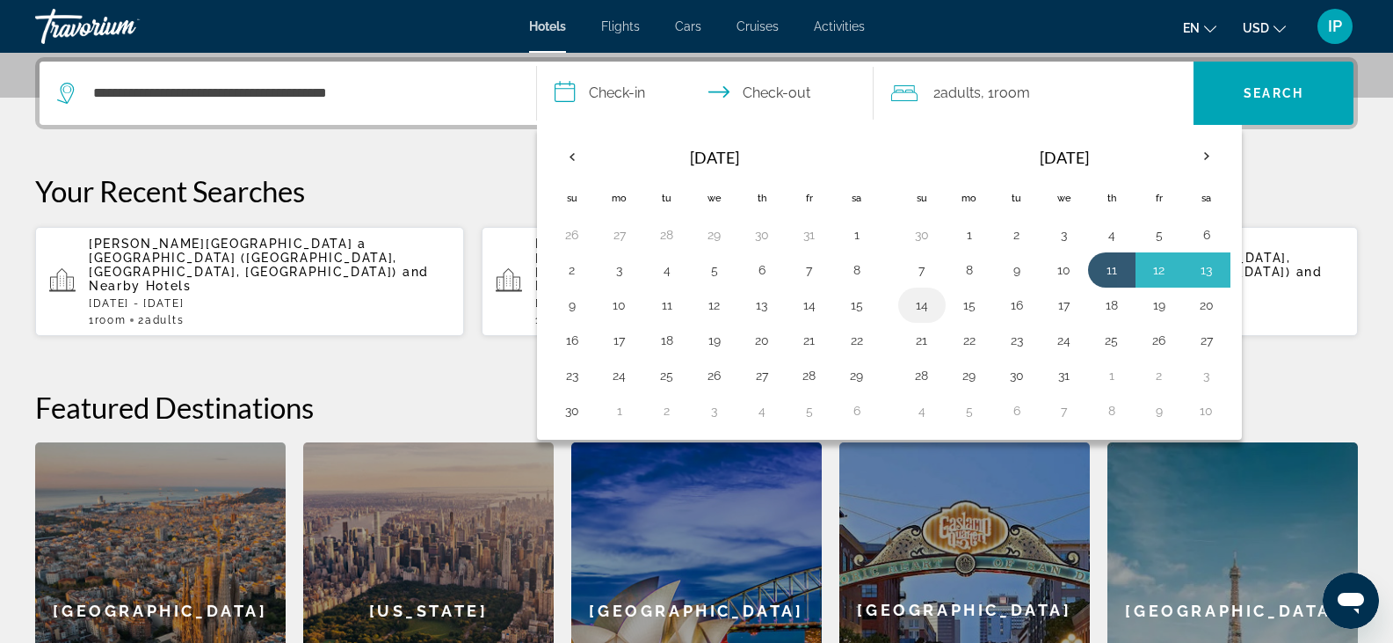
click at [919, 306] on button "14" at bounding box center [922, 305] width 28 height 25
type input "**********"
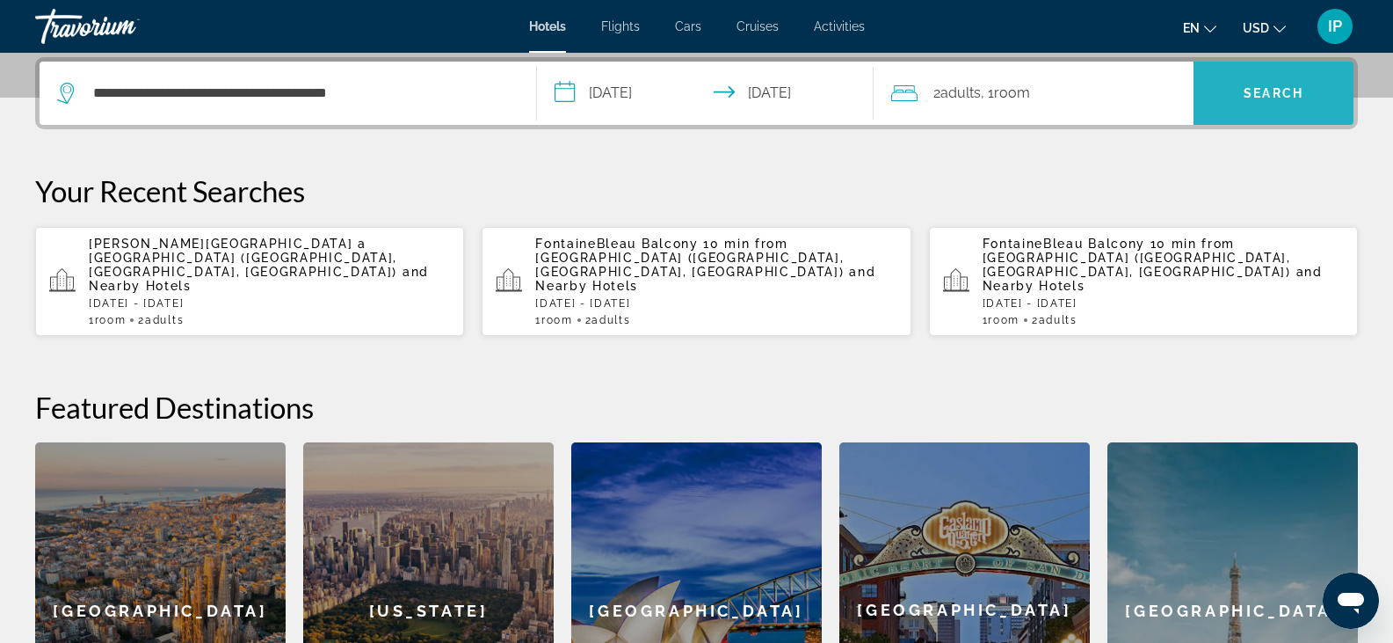
click at [1236, 90] on span "Search" at bounding box center [1274, 93] width 160 height 42
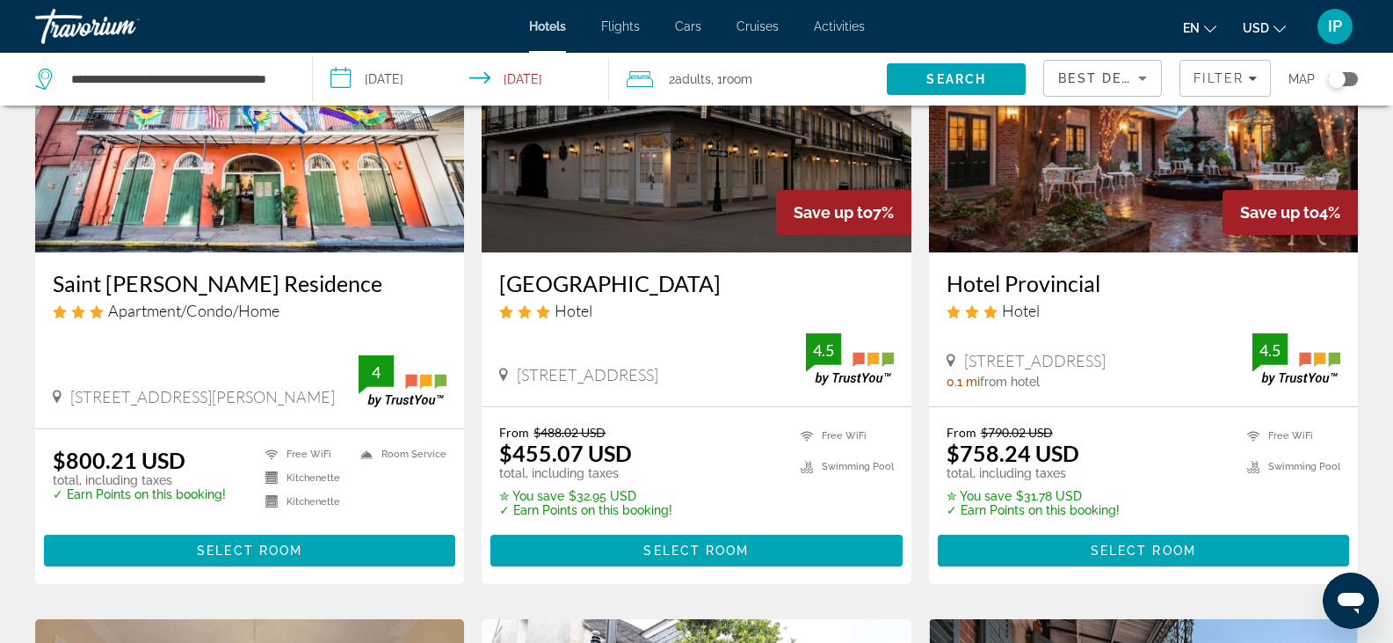
scroll to position [205, 0]
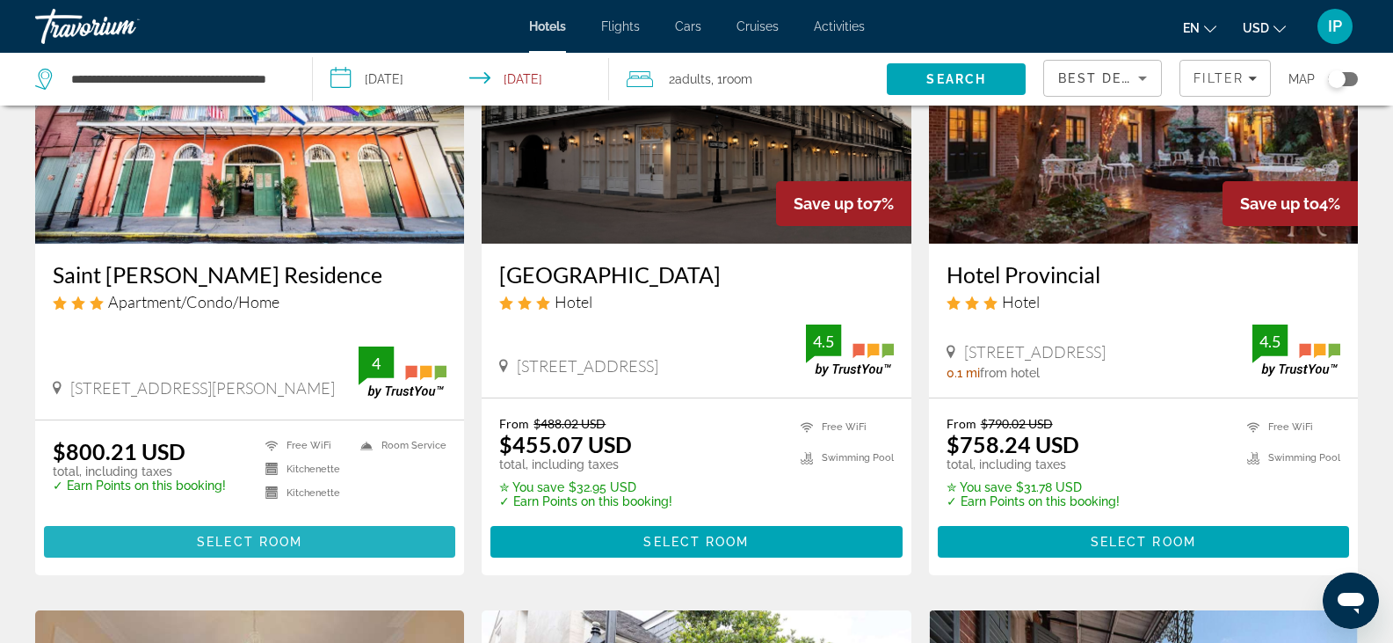
click at [214, 541] on span "Select Room" at bounding box center [249, 541] width 105 height 14
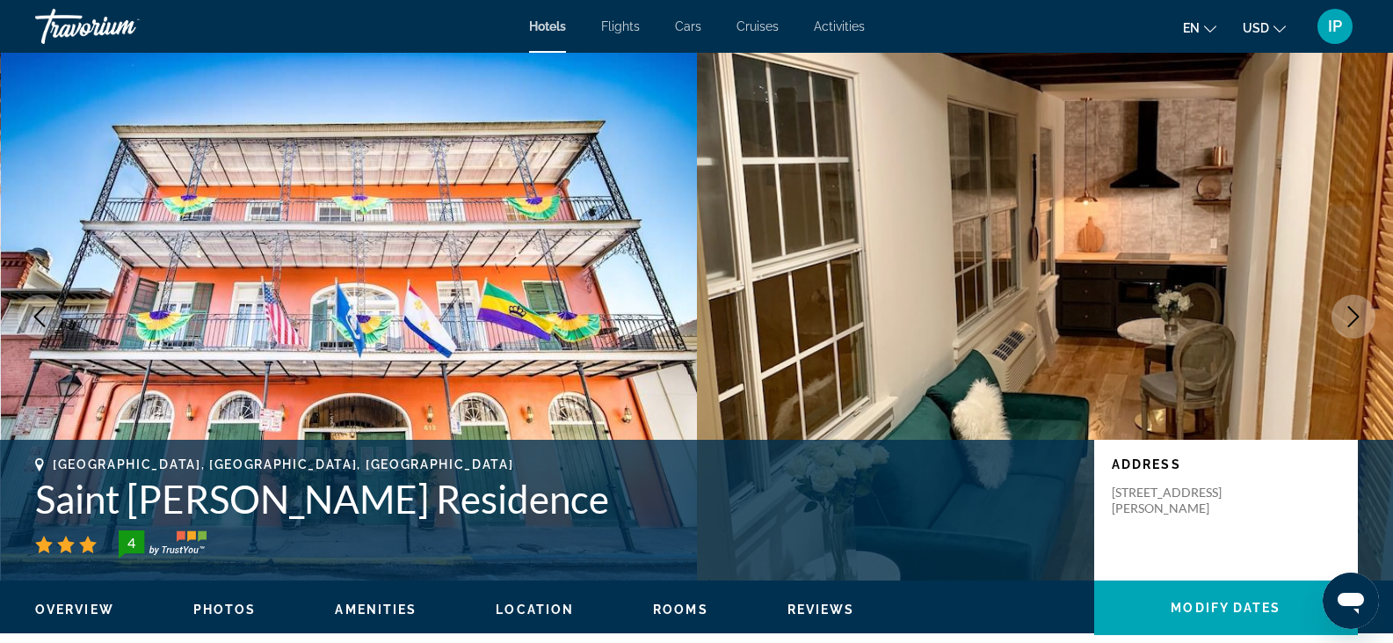
click at [1355, 312] on icon "Next image" at bounding box center [1353, 316] width 11 height 21
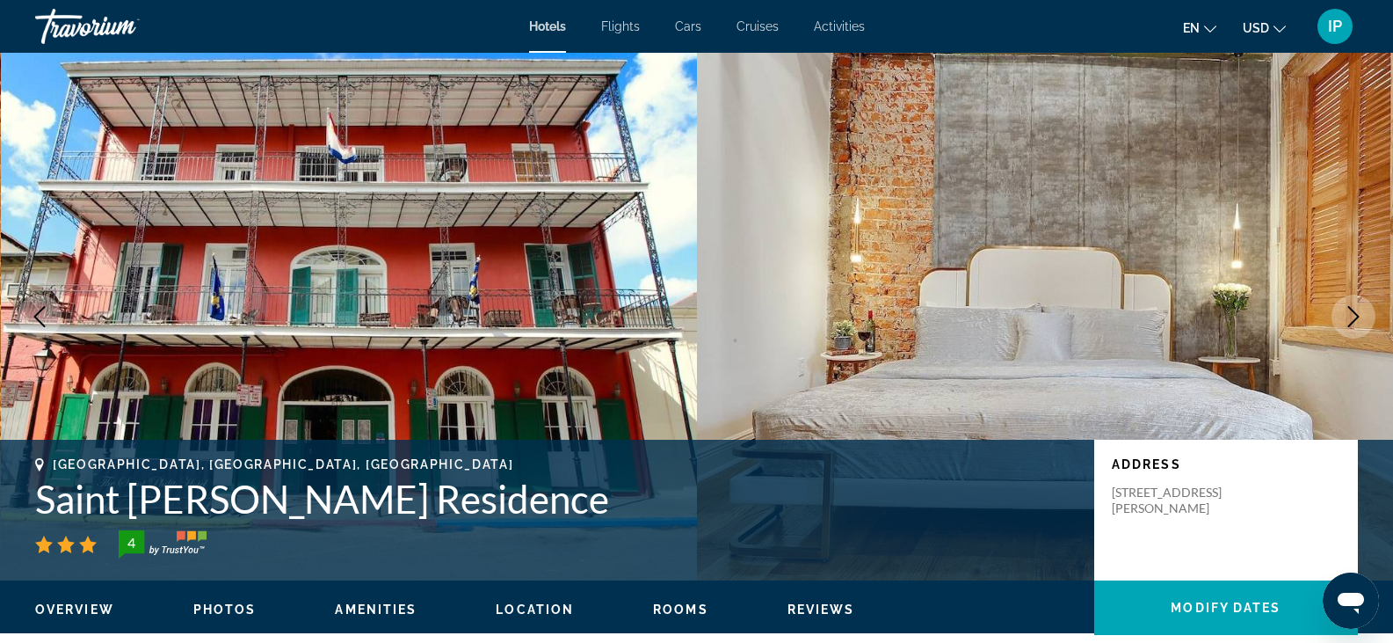
click at [1355, 312] on icon "Next image" at bounding box center [1353, 316] width 11 height 21
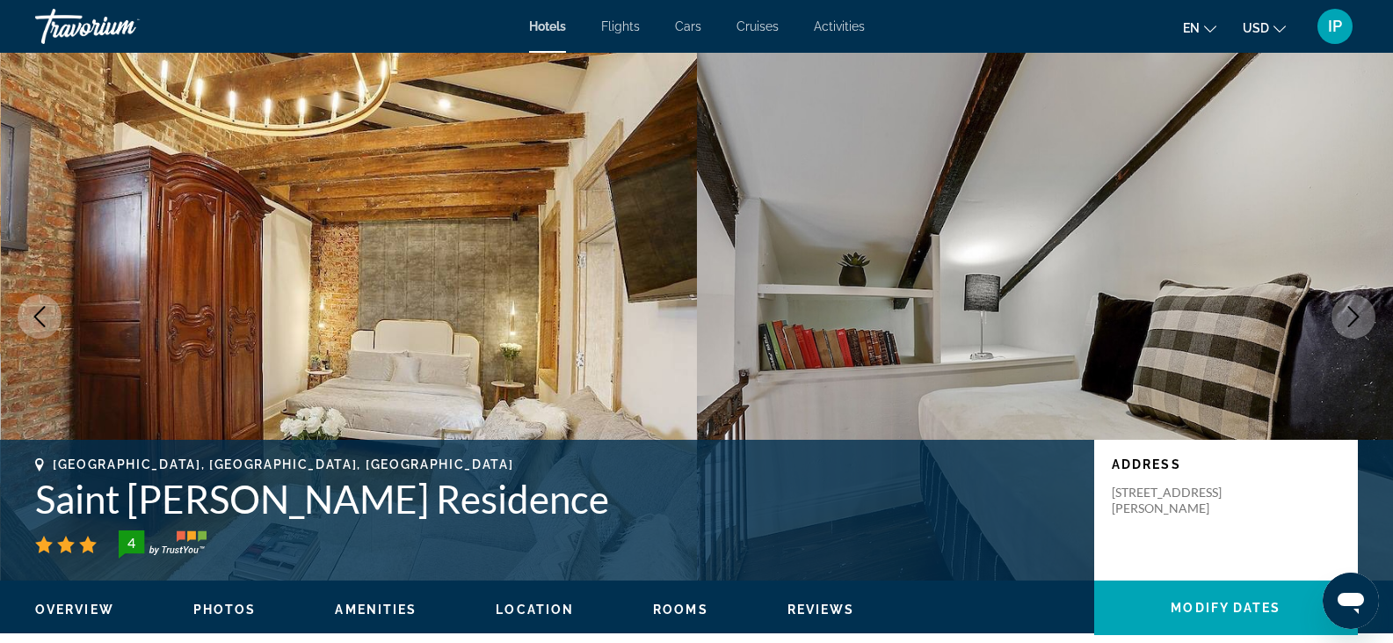
click at [1355, 312] on icon "Next image" at bounding box center [1353, 316] width 11 height 21
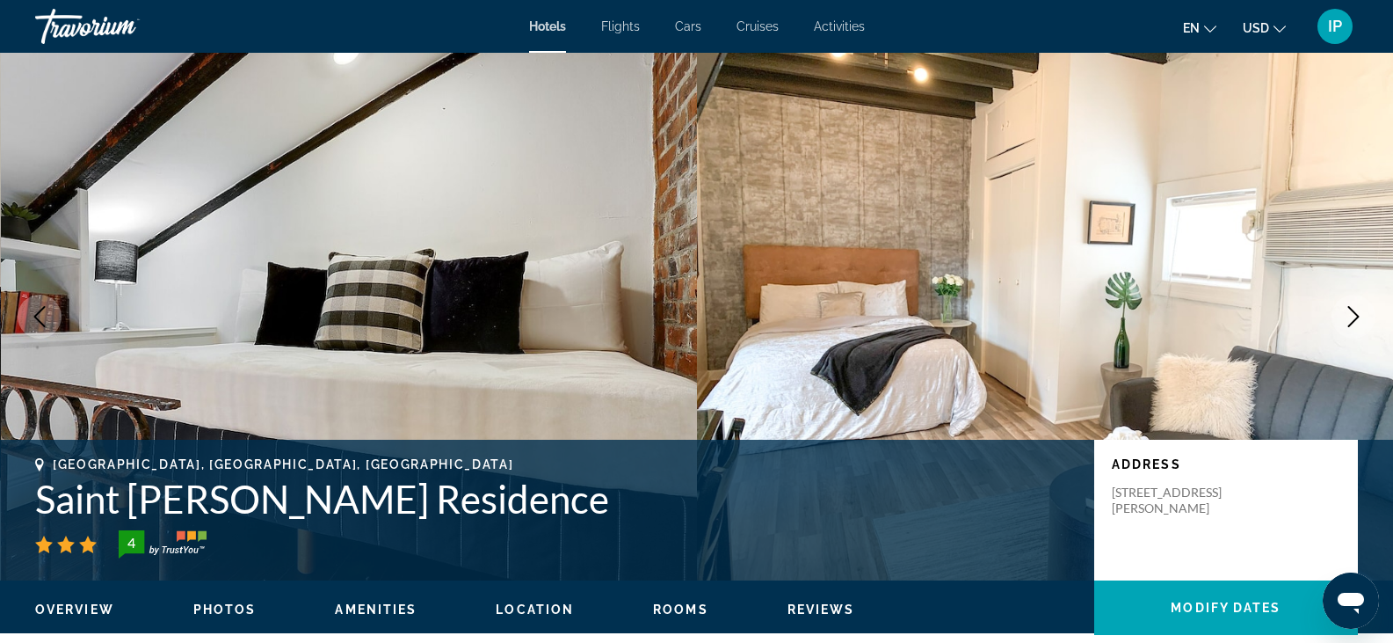
click at [1355, 312] on icon "Next image" at bounding box center [1353, 316] width 11 height 21
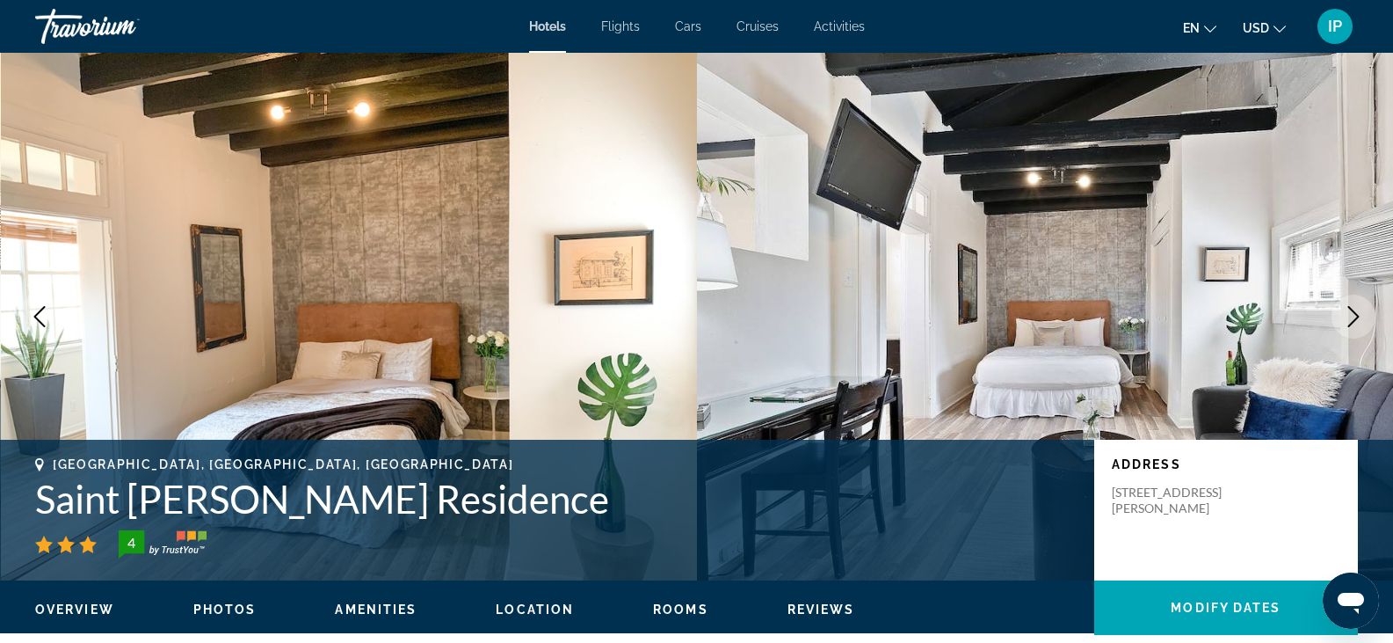
click at [1355, 312] on icon "Next image" at bounding box center [1353, 316] width 11 height 21
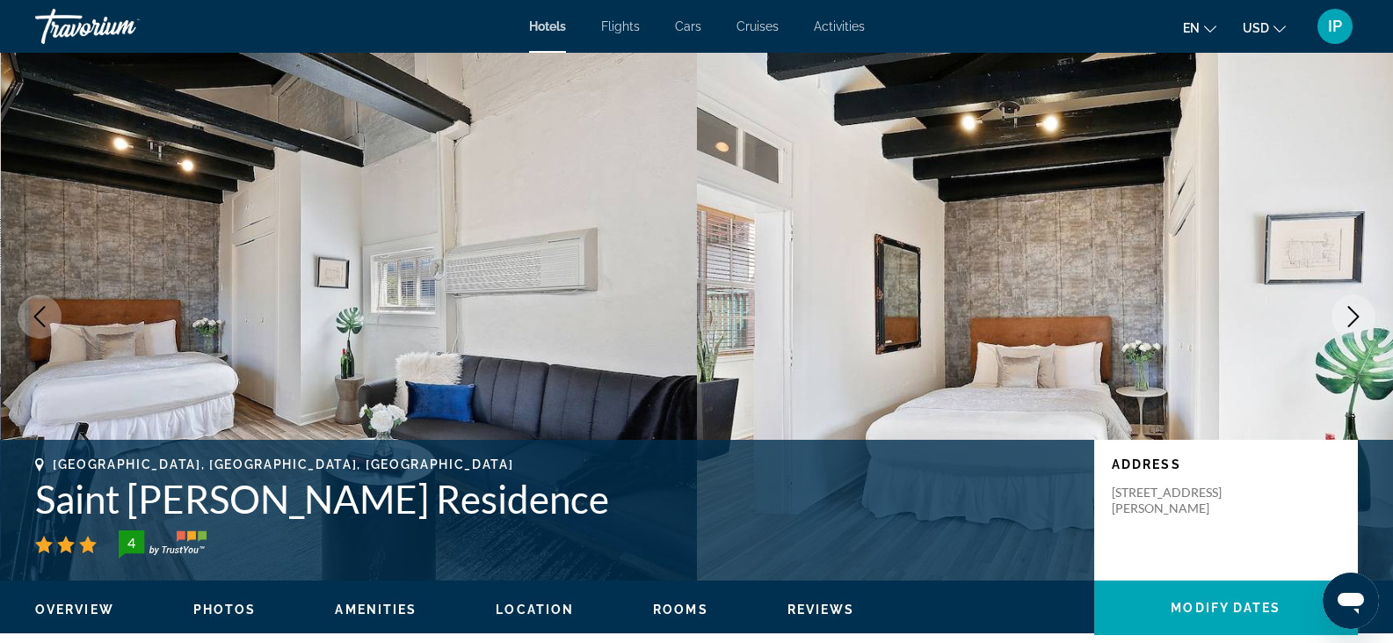
click at [1355, 312] on icon "Next image" at bounding box center [1353, 316] width 11 height 21
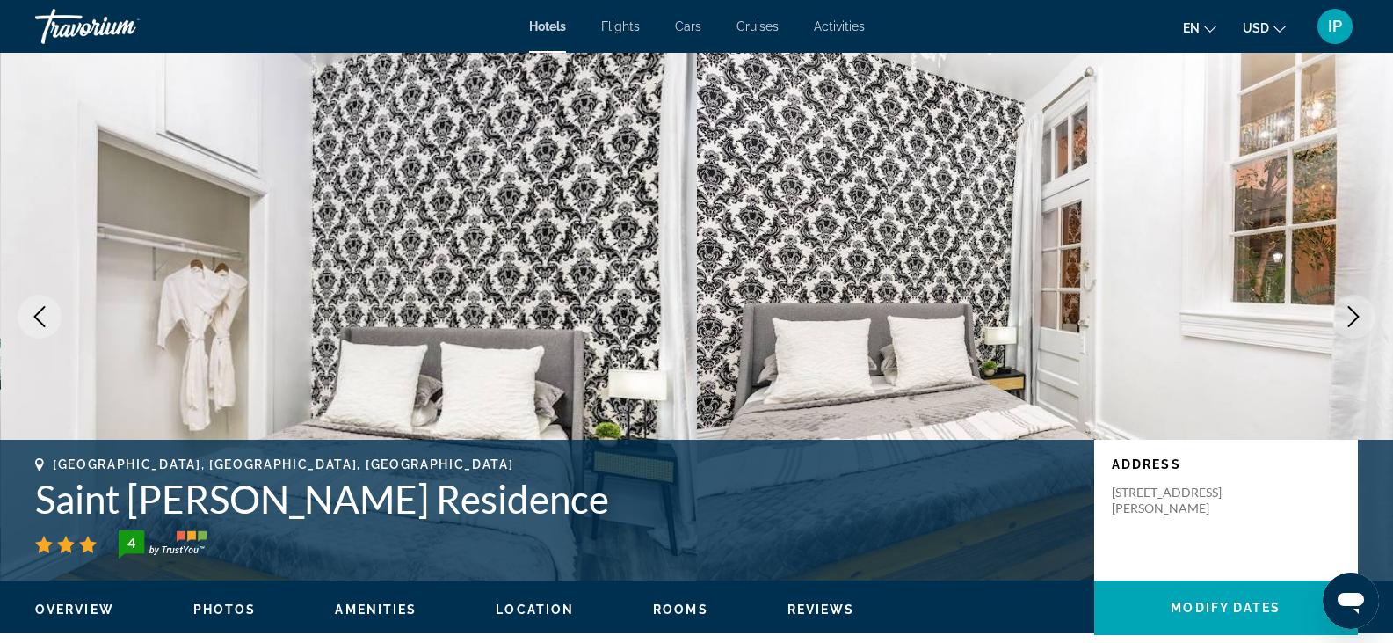
click at [1355, 312] on icon "Next image" at bounding box center [1353, 316] width 11 height 21
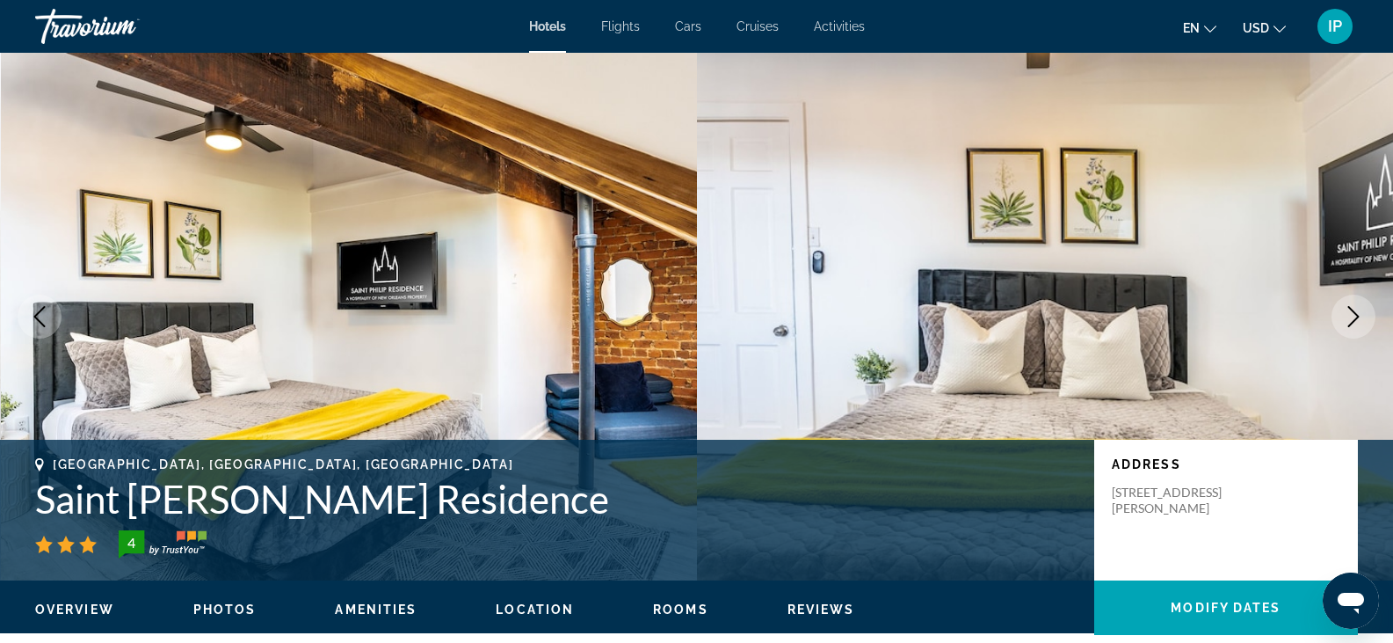
click at [1355, 312] on icon "Next image" at bounding box center [1353, 316] width 11 height 21
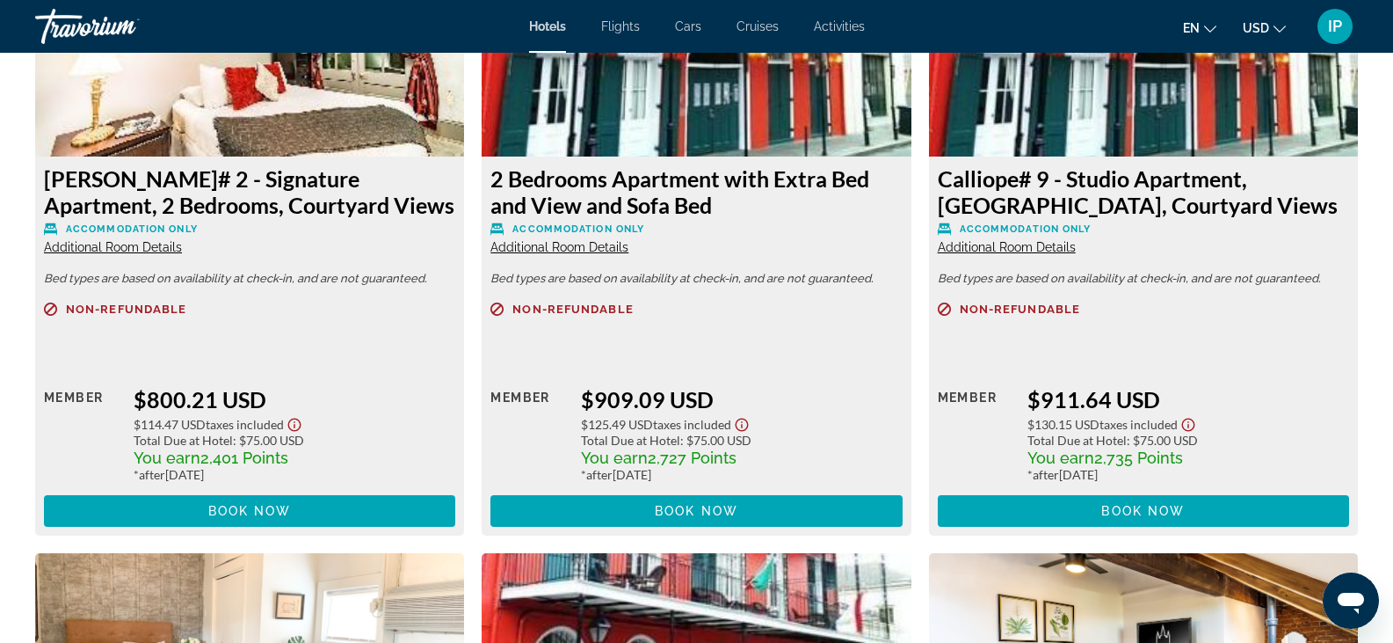
scroll to position [2568, 0]
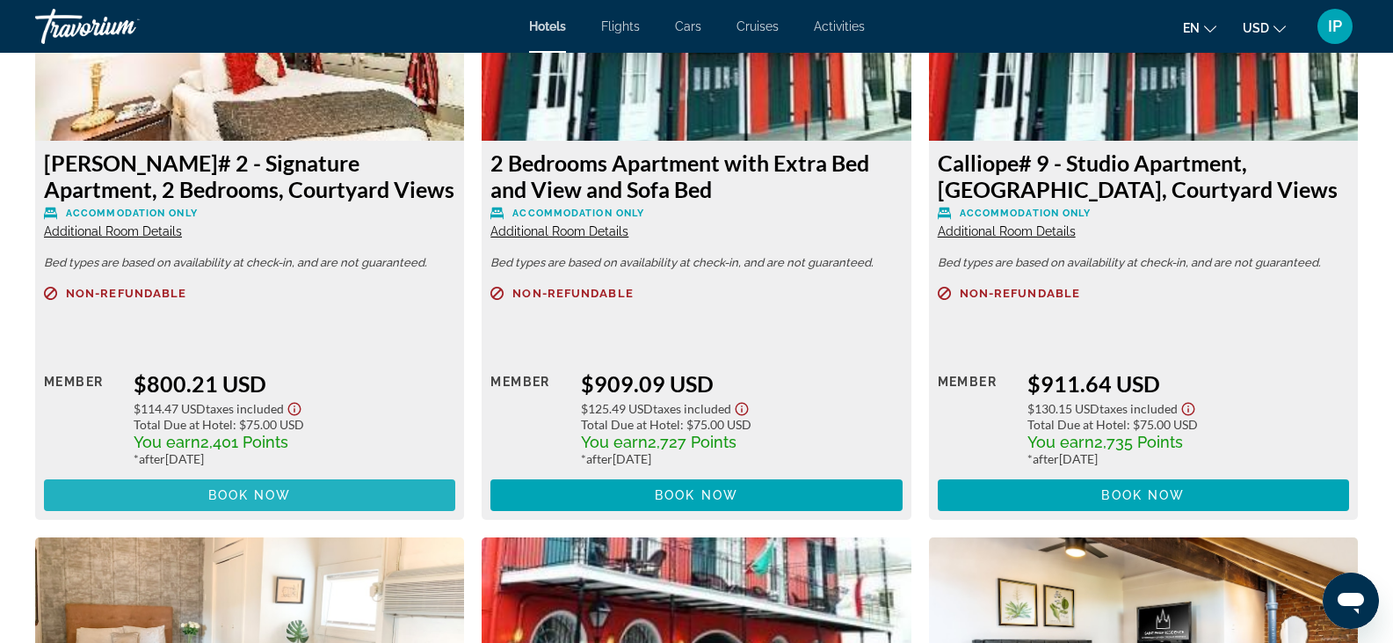
click at [292, 496] on span "Main content" at bounding box center [249, 495] width 411 height 42
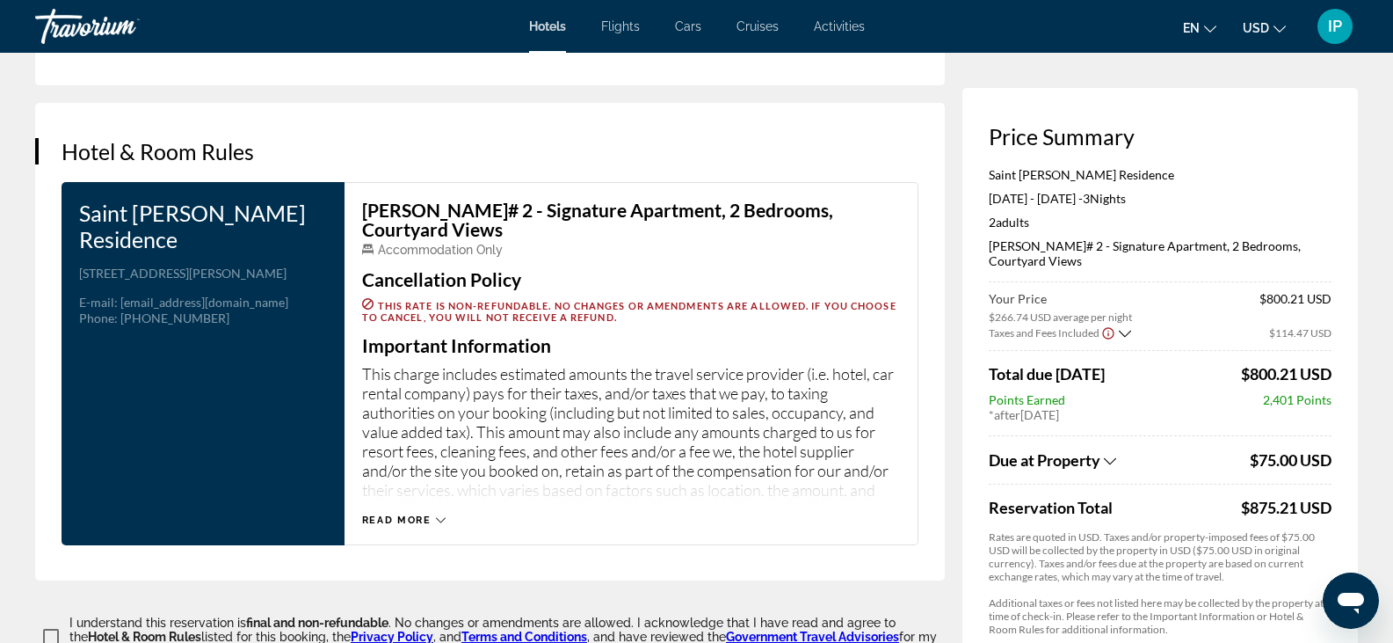
scroll to position [2102, 0]
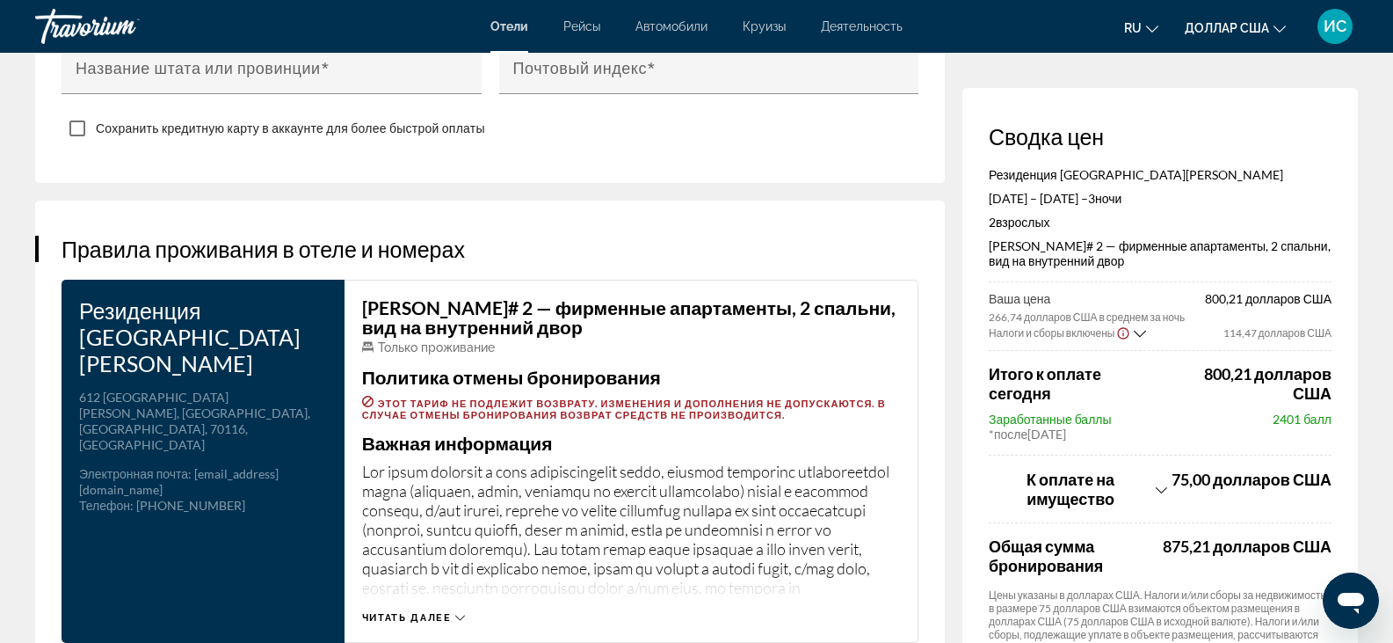
click at [460, 613] on icon "Основное содержание" at bounding box center [460, 618] width 10 height 10
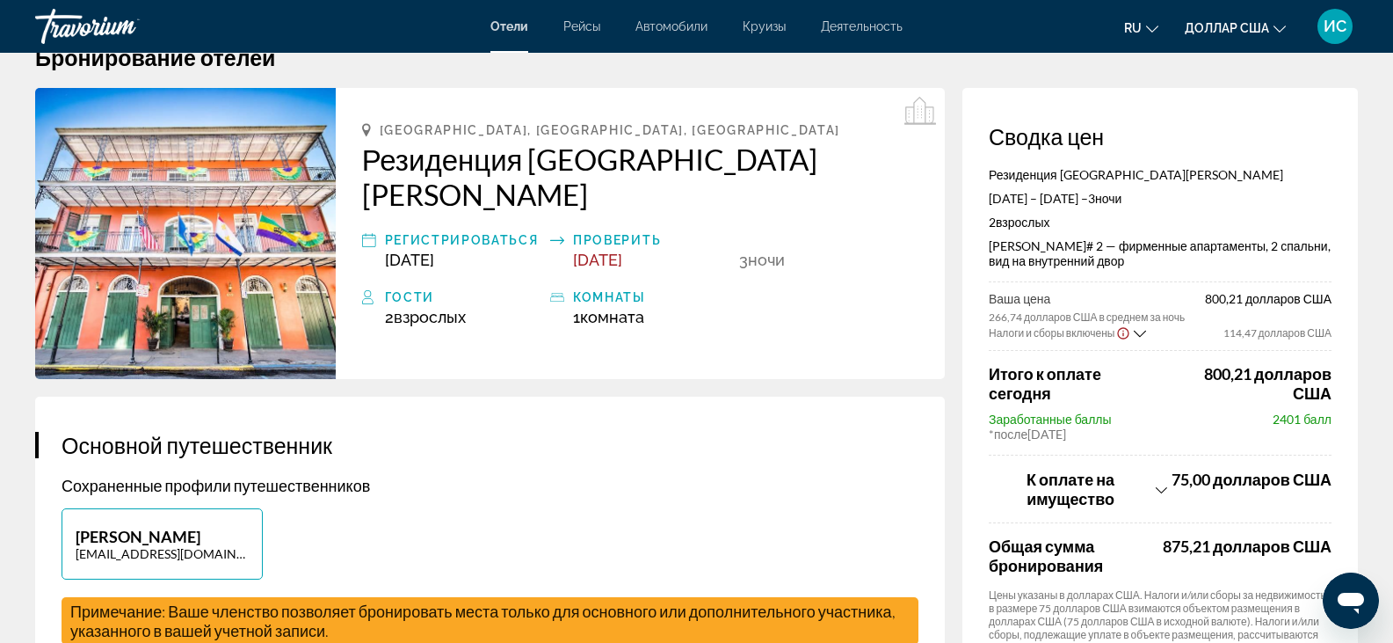
scroll to position [0, 0]
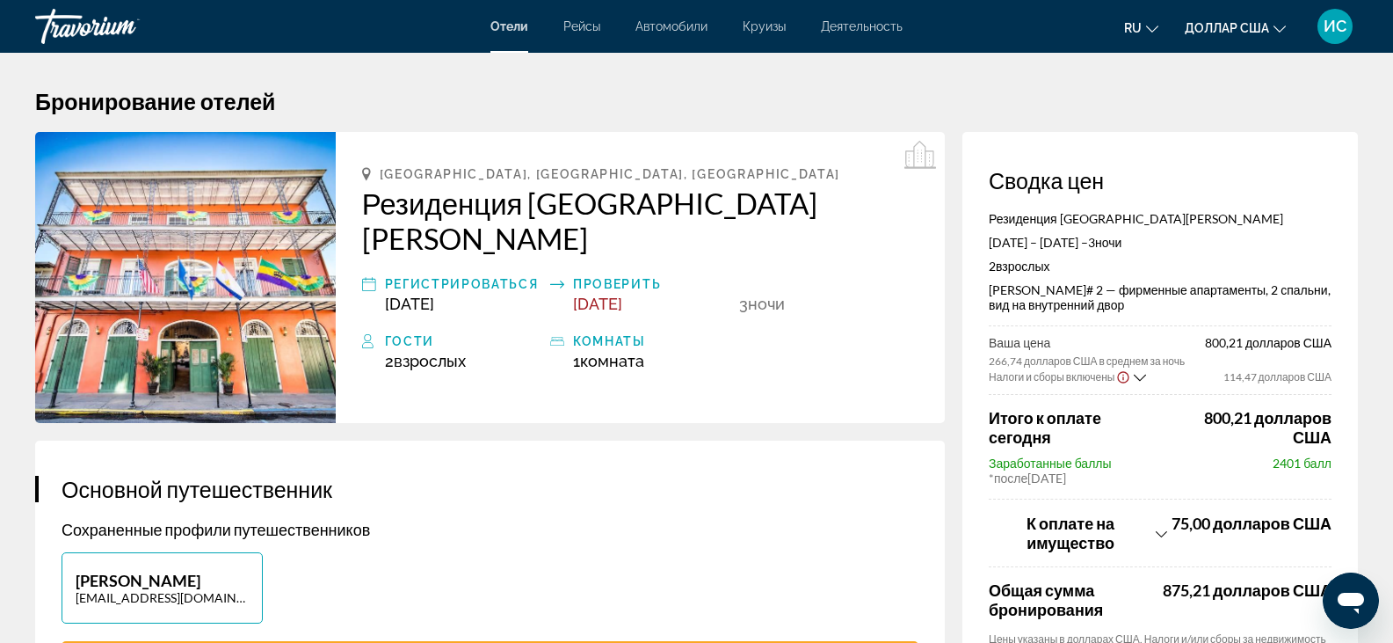
click at [370, 331] on icon "Основное содержание" at bounding box center [369, 341] width 14 height 21
click at [420, 352] on font "взрослых" at bounding box center [430, 361] width 72 height 18
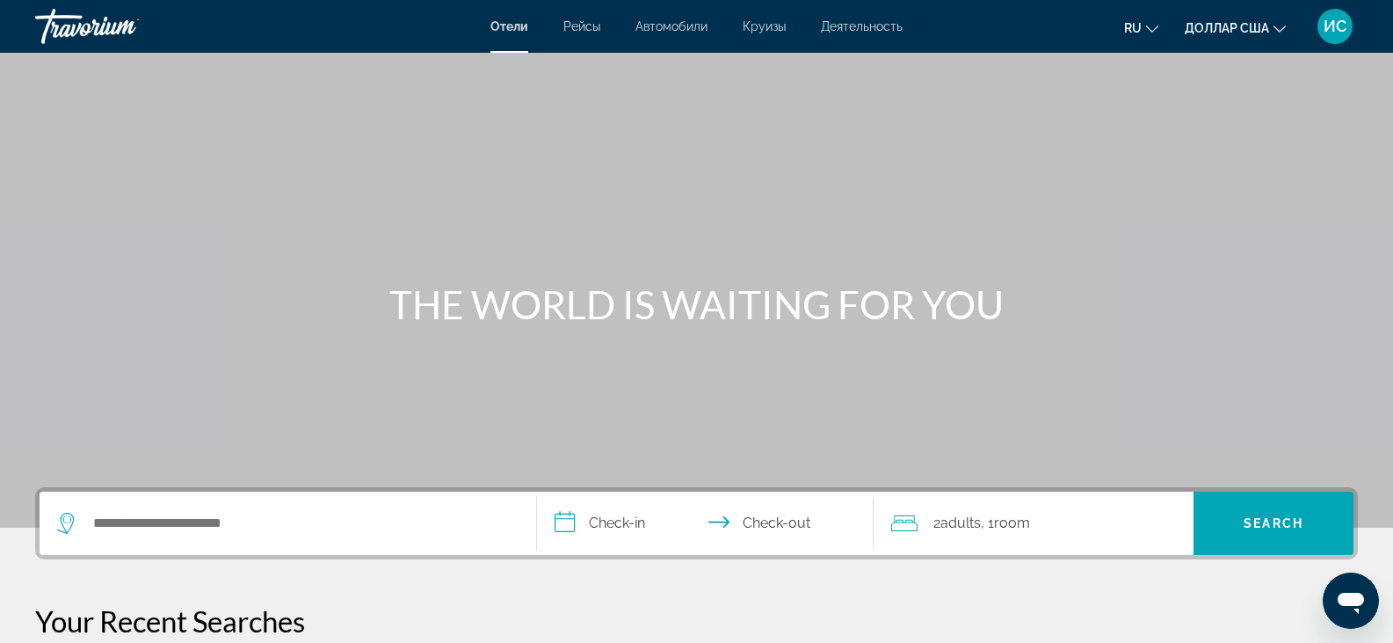
click at [916, 520] on icon "Travelers: 2 adults, 0 children" at bounding box center [904, 522] width 26 height 21
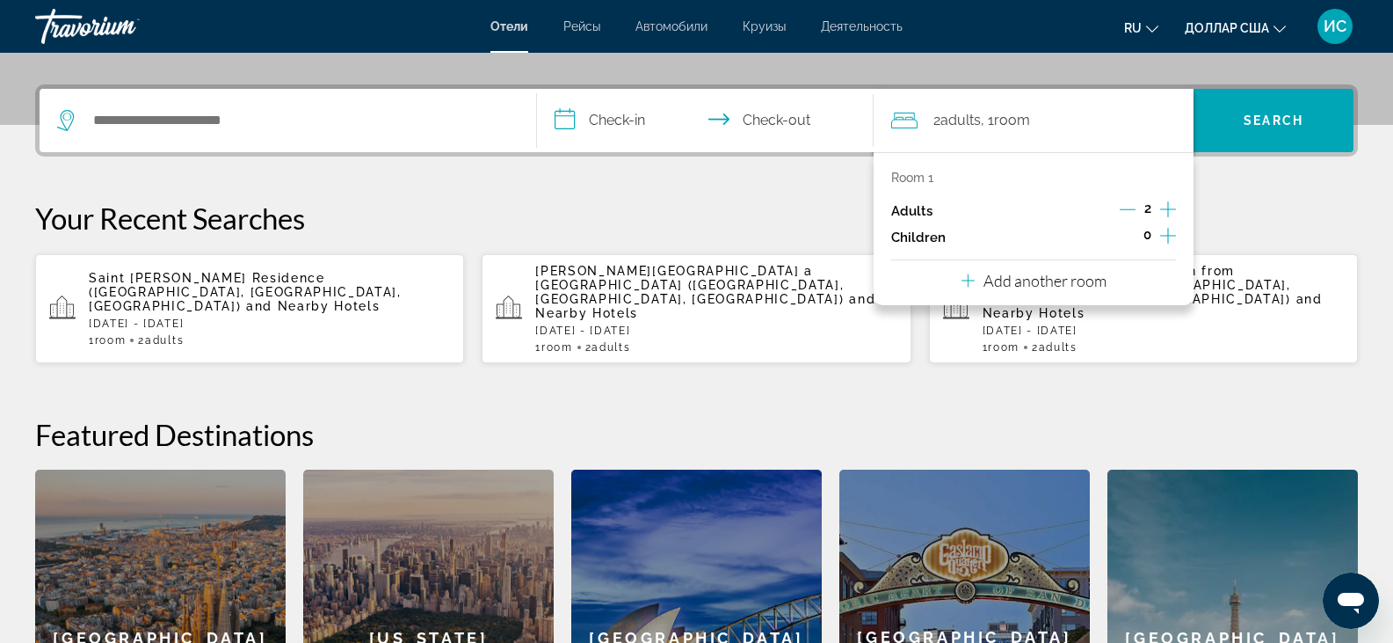
scroll to position [430, 0]
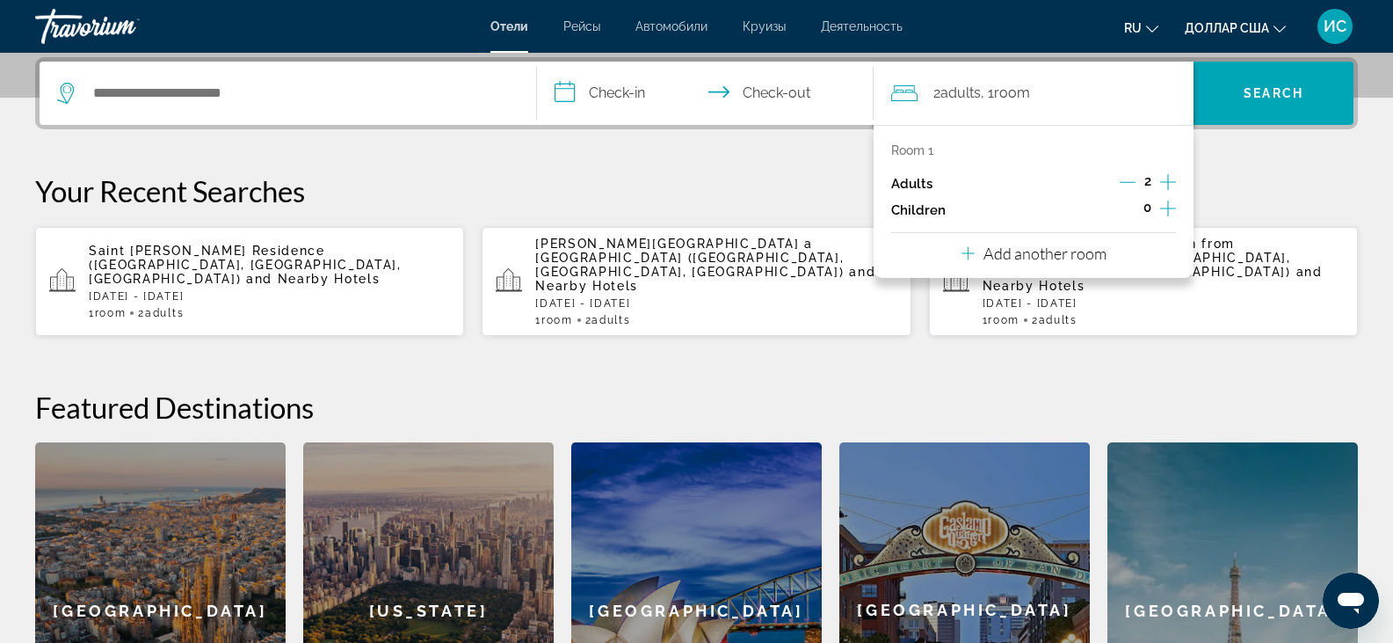
click at [1167, 182] on icon "Increment adults" at bounding box center [1168, 182] width 16 height 16
click at [1021, 93] on span "Room" at bounding box center [1013, 92] width 36 height 17
click at [1005, 95] on span "Room" at bounding box center [1013, 92] width 36 height 17
click at [1005, 253] on p "Add another room" at bounding box center [1045, 252] width 123 height 19
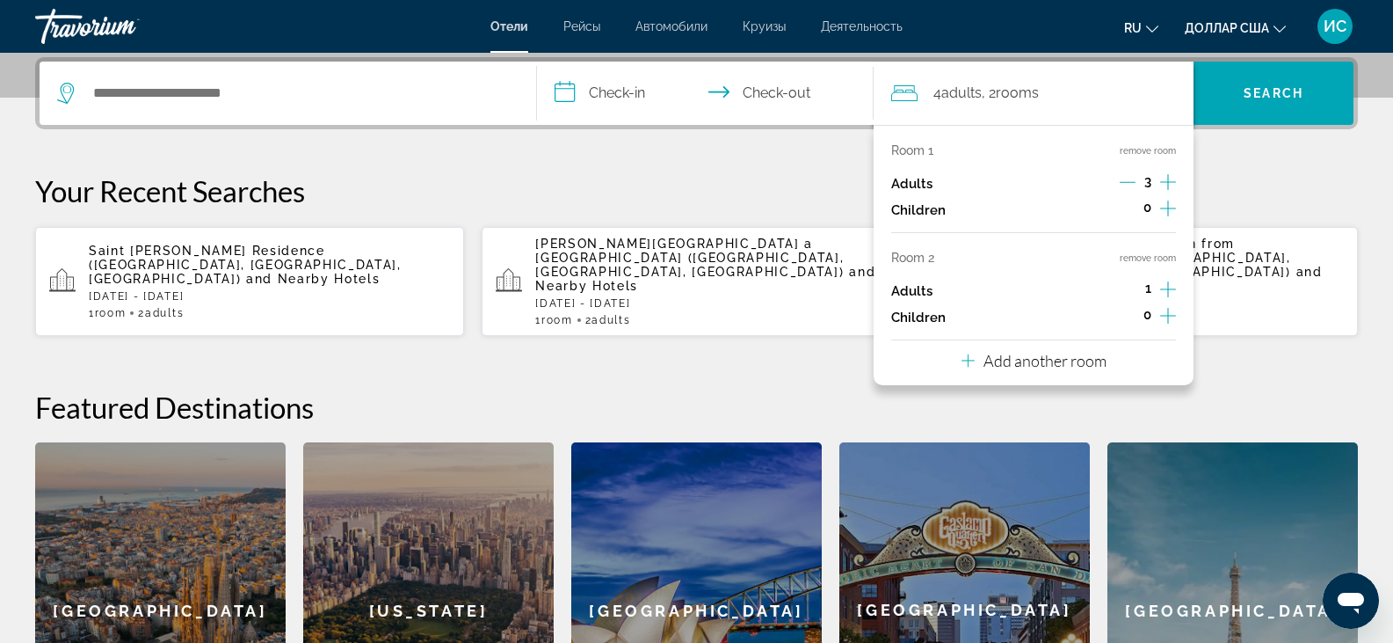
click at [985, 255] on div "Room 2 remove room" at bounding box center [1033, 258] width 285 height 14
click at [791, 164] on div "**********" at bounding box center [696, 418] width 1393 height 722
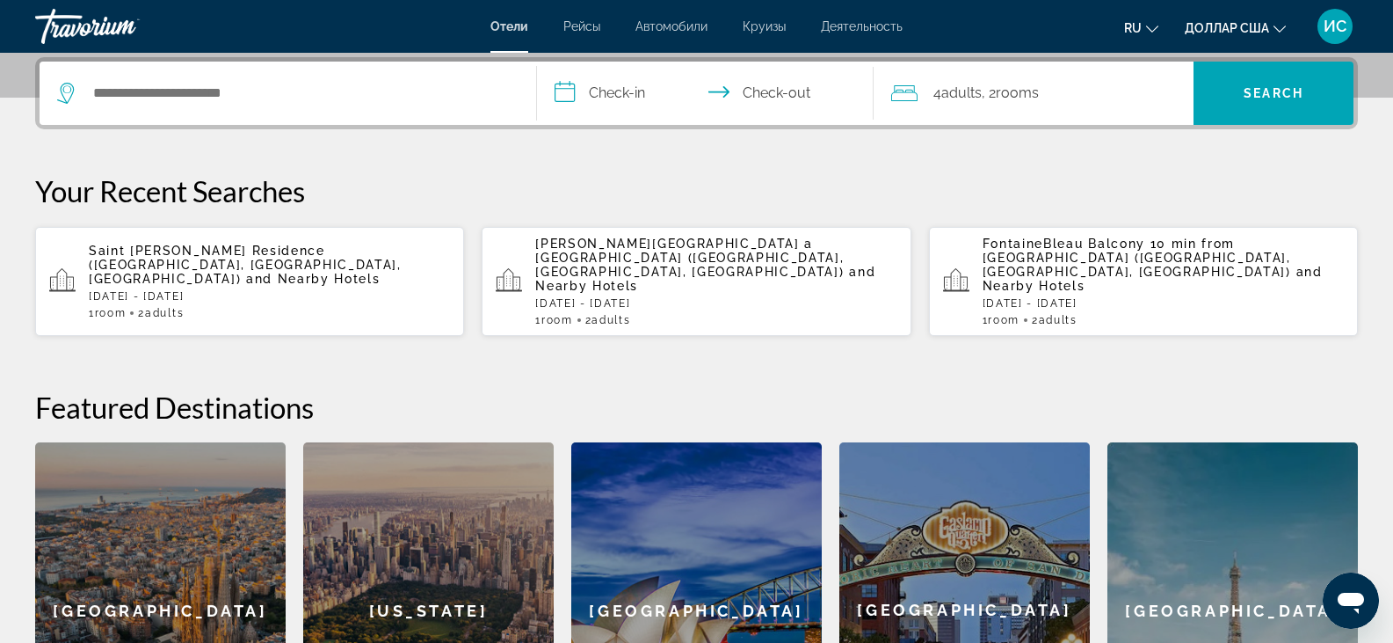
click at [948, 92] on span "Adults" at bounding box center [961, 92] width 40 height 17
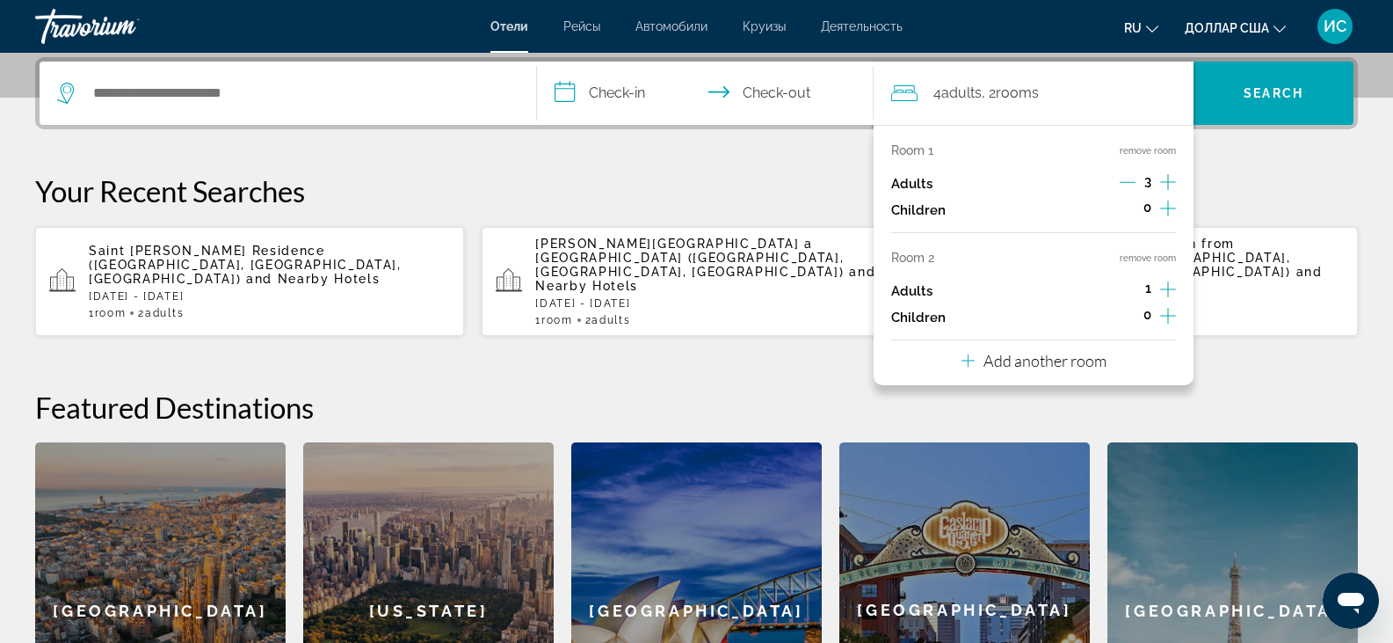
click at [1125, 182] on icon "Decrement adults" at bounding box center [1128, 182] width 16 height 1
click at [788, 185] on p "Your Recent Searches" at bounding box center [696, 190] width 1323 height 35
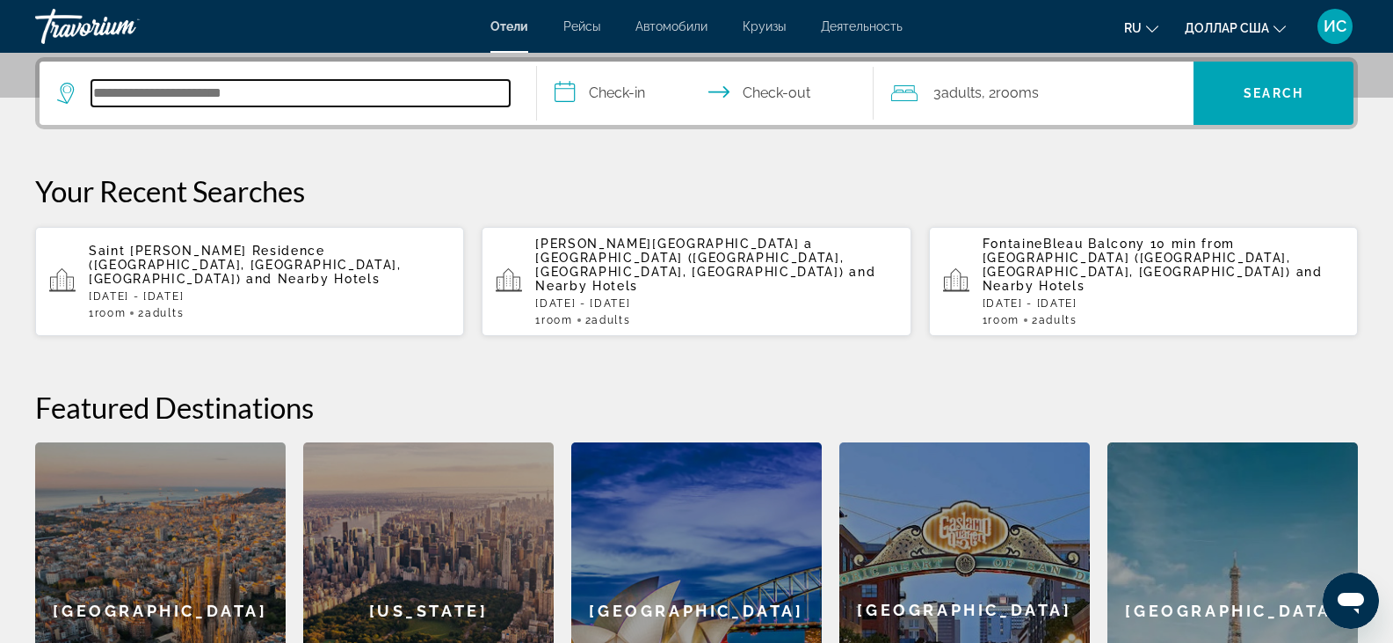
click at [107, 94] on input "Search hotel destination" at bounding box center [300, 93] width 418 height 26
